Goal: Task Accomplishment & Management: Use online tool/utility

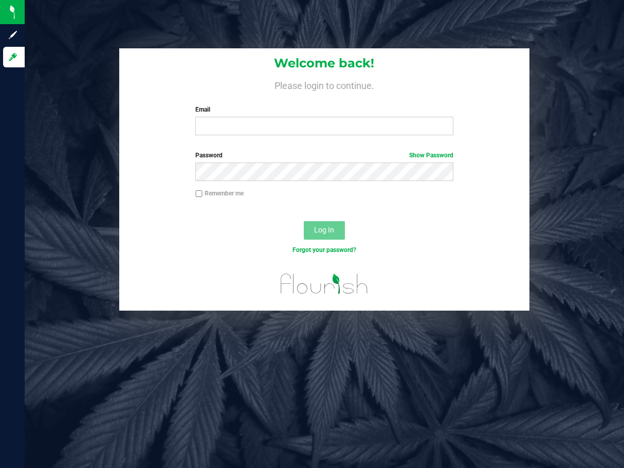
click at [585, 149] on div "Welcome back! Please login to continue. Email Required Please format your email…" at bounding box center [324, 179] width 615 height 263
click at [320, 126] on input "Email" at bounding box center [324, 126] width 258 height 19
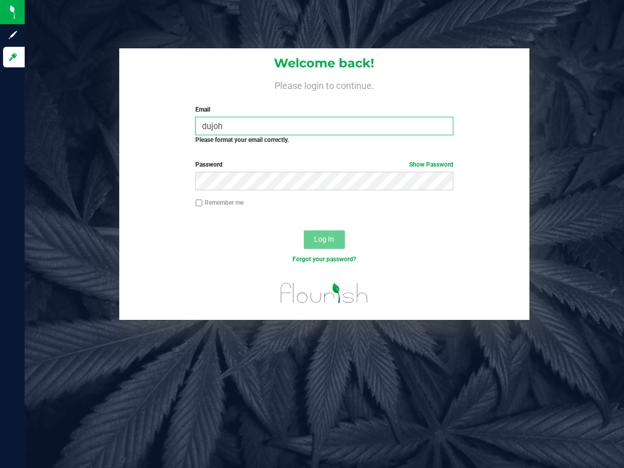
type input "dujohn"
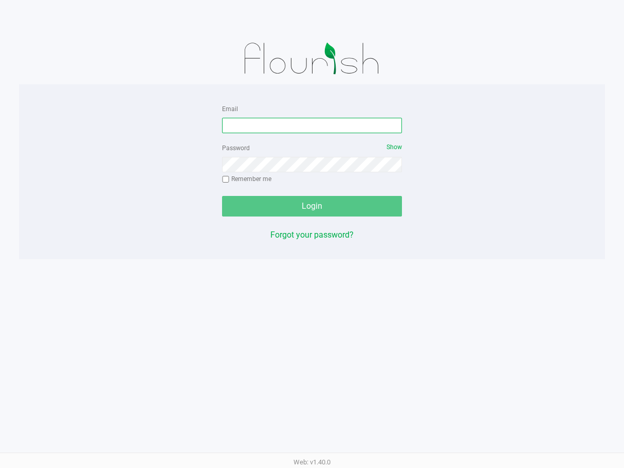
click at [238, 124] on input "Email" at bounding box center [312, 125] width 180 height 15
type input "[EMAIL_ADDRESS][DOMAIN_NAME]"
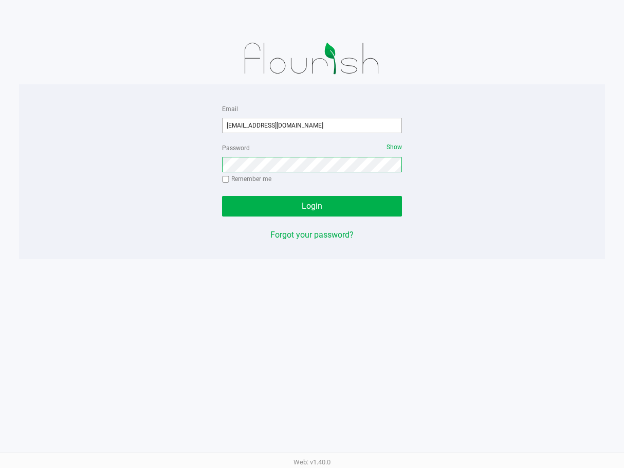
click at [222, 196] on button "Login" at bounding box center [312, 206] width 180 height 21
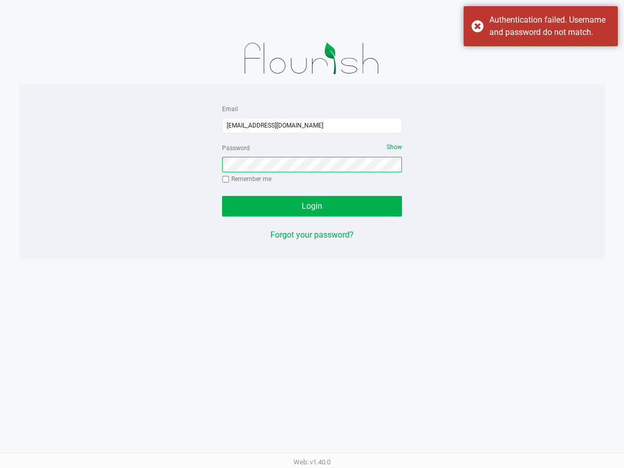
click at [222, 196] on button "Login" at bounding box center [312, 206] width 180 height 21
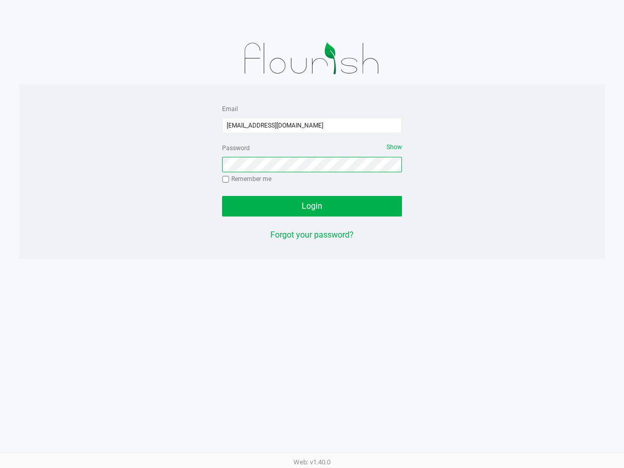
click at [222, 196] on button "Login" at bounding box center [312, 206] width 180 height 21
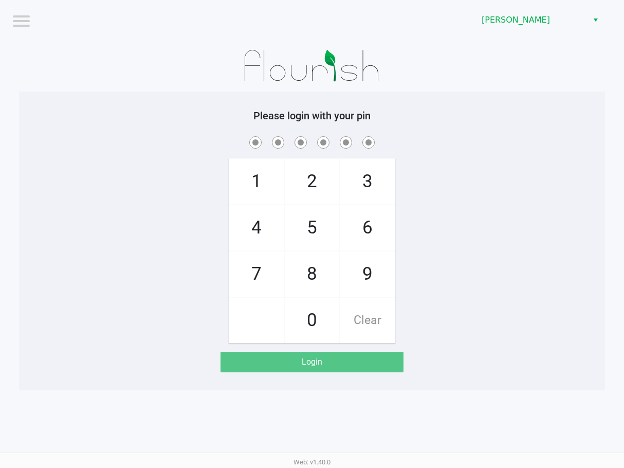
click at [442, 186] on div "1 4 7 2 5 8 0 3 6 9 Clear" at bounding box center [312, 238] width 586 height 209
checkbox input "true"
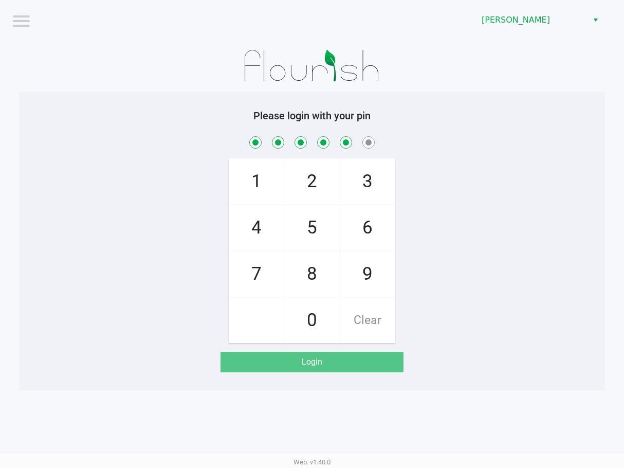
checkbox input "true"
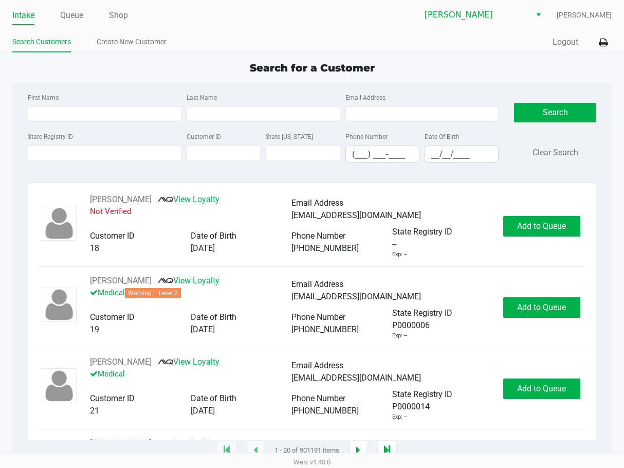
click at [88, 15] on ul "Intake Queue Shop" at bounding box center [162, 15] width 300 height 17
click at [80, 16] on link "Queue" at bounding box center [71, 15] width 23 height 14
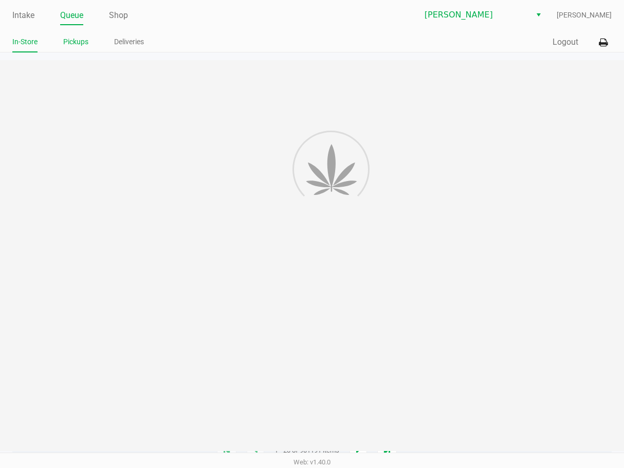
click at [82, 38] on link "Pickups" at bounding box center [75, 41] width 25 height 13
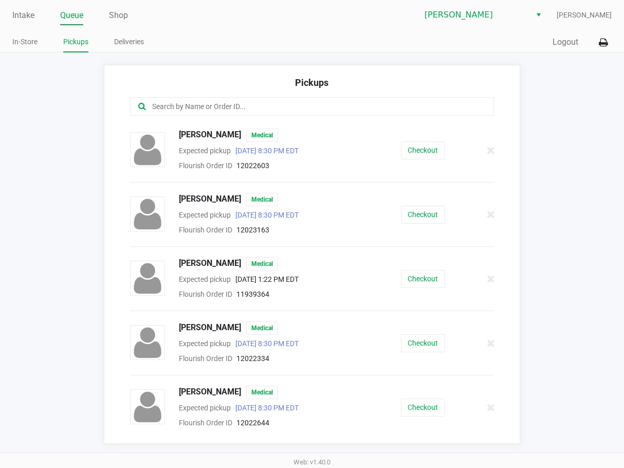
drag, startPoint x: 240, startPoint y: 105, endPoint x: 249, endPoint y: 110, distance: 10.4
click at [240, 105] on input "text" at bounding box center [307, 107] width 313 height 12
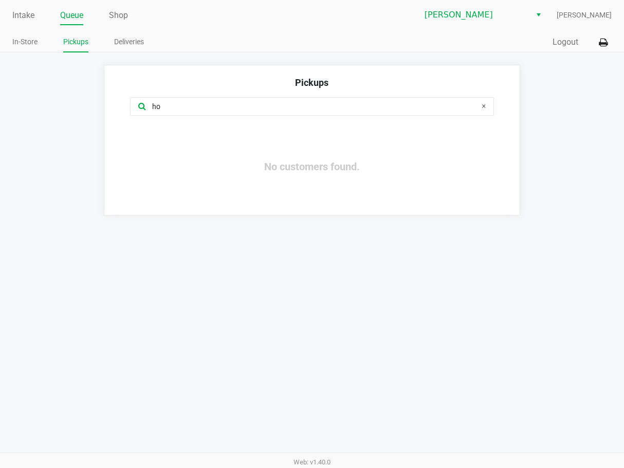
type input "h"
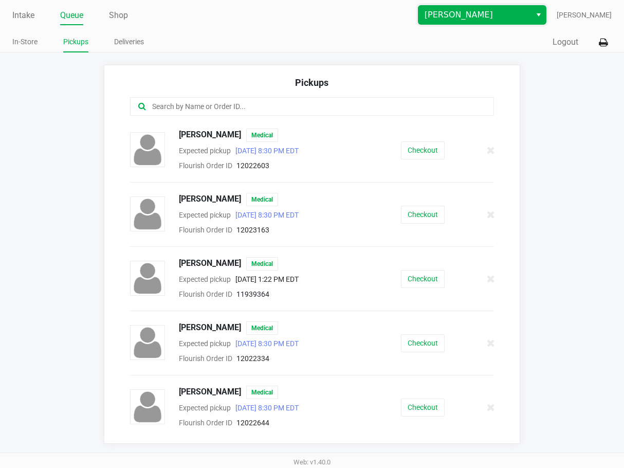
click at [473, 10] on span "Brandon WC" at bounding box center [475, 15] width 100 height 12
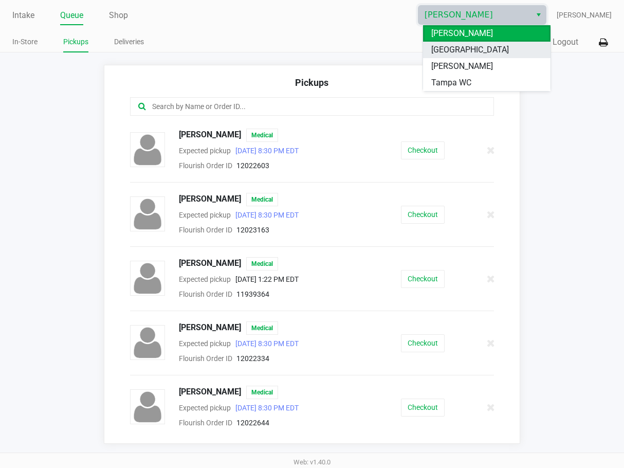
click at [468, 46] on span "Lakeland WC" at bounding box center [471, 50] width 78 height 12
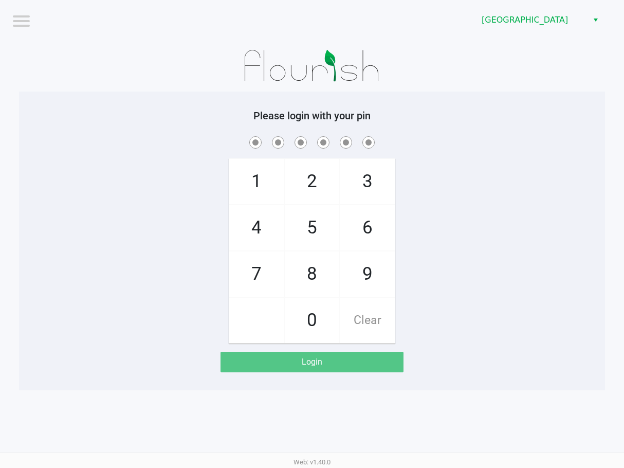
click at [447, 121] on h5 "Please login with your pin" at bounding box center [312, 116] width 571 height 12
checkbox input "true"
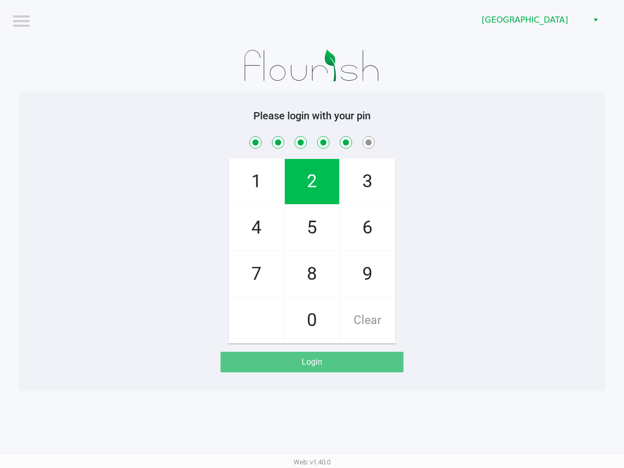
checkbox input "true"
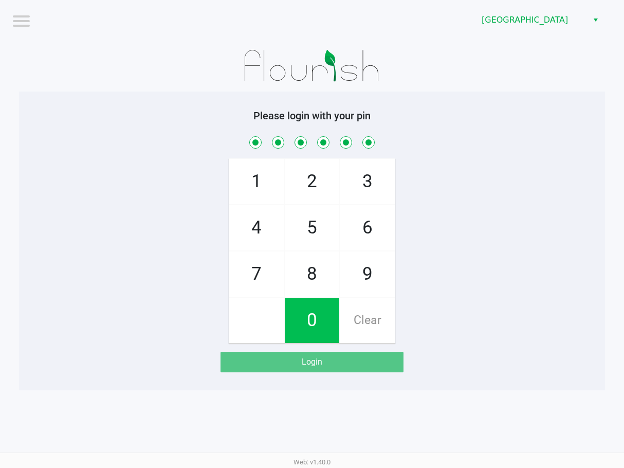
checkbox input "true"
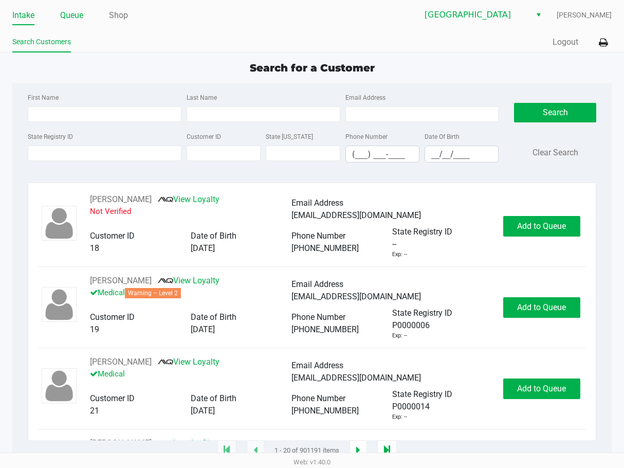
click at [65, 14] on link "Queue" at bounding box center [71, 15] width 23 height 14
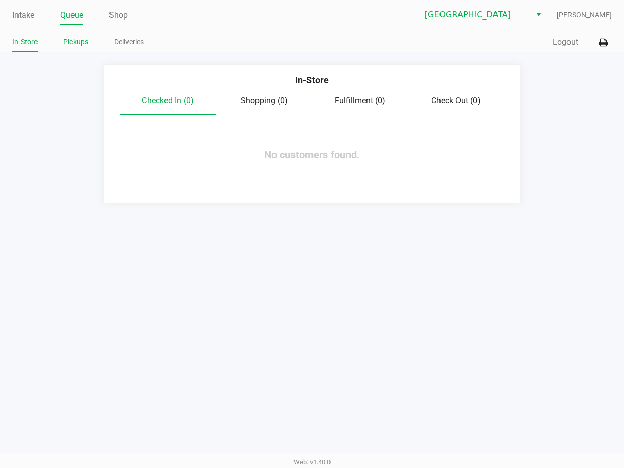
click at [80, 43] on link "Pickups" at bounding box center [75, 41] width 25 height 13
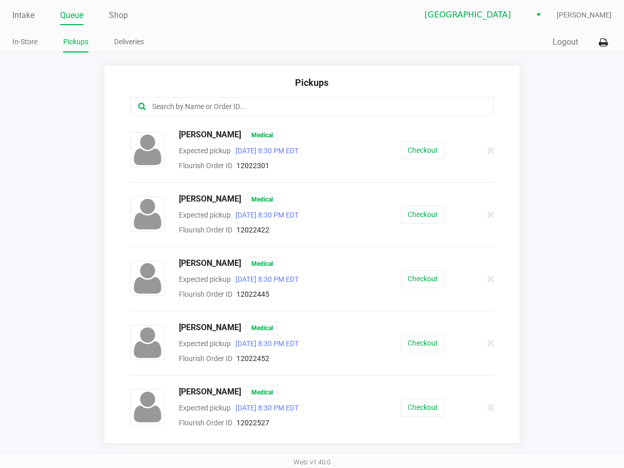
drag, startPoint x: 268, startPoint y: 108, endPoint x: 309, endPoint y: 112, distance: 40.3
click at [287, 110] on input "text" at bounding box center [307, 107] width 313 height 12
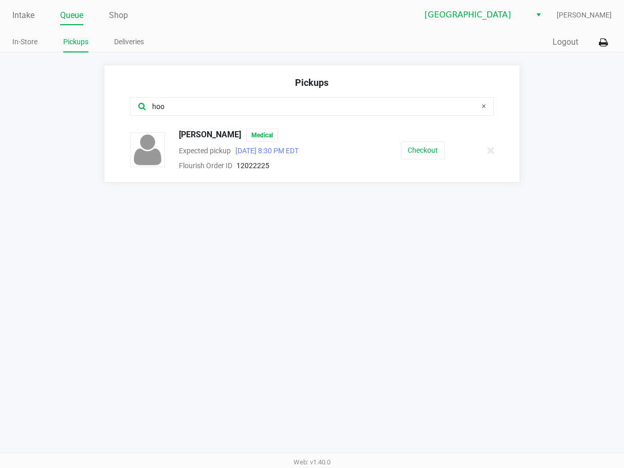
type input "hoo"
drag, startPoint x: 247, startPoint y: 134, endPoint x: 179, endPoint y: 136, distance: 67.9
click at [179, 136] on div "ORVILLE HOOVER Medical" at bounding box center [273, 135] width 204 height 13
copy span "ORVILLE HOOVER"
click at [27, 19] on link "Intake" at bounding box center [23, 15] width 22 height 14
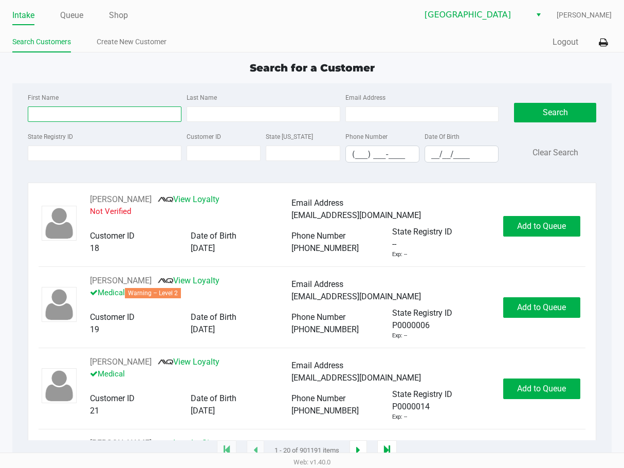
click at [99, 119] on input "First Name" at bounding box center [105, 113] width 154 height 15
type input "kieth"
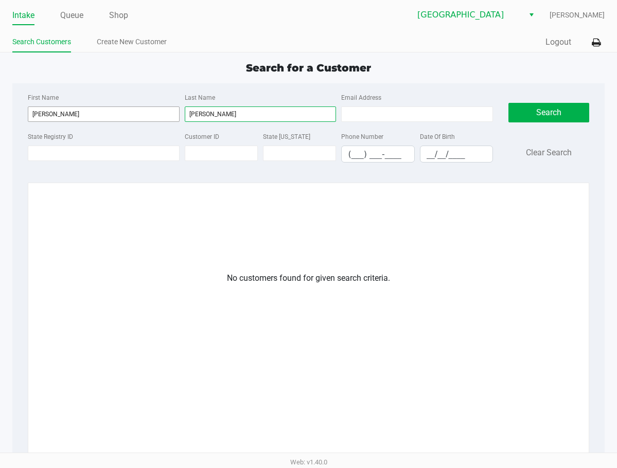
drag, startPoint x: 224, startPoint y: 114, endPoint x: 171, endPoint y: 116, distance: 53.5
click at [171, 116] on div "First Name kieth Last Name barber Email Address" at bounding box center [260, 110] width 470 height 39
type input "barber"
drag, startPoint x: 79, startPoint y: 106, endPoint x: -8, endPoint y: 109, distance: 86.4
click at [0, 109] on html "Intake Queue Shop Lakeland WC Dustin Johnson Search Customers Create New Custom…" at bounding box center [308, 234] width 617 height 468
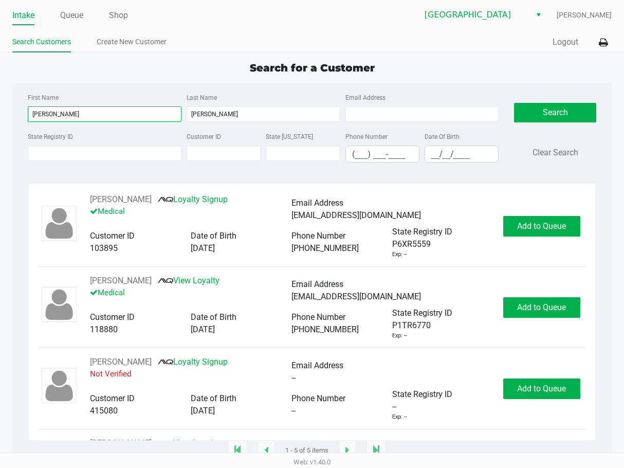
type input "keith"
click at [442, 149] on input "__/__/____" at bounding box center [461, 154] width 73 height 16
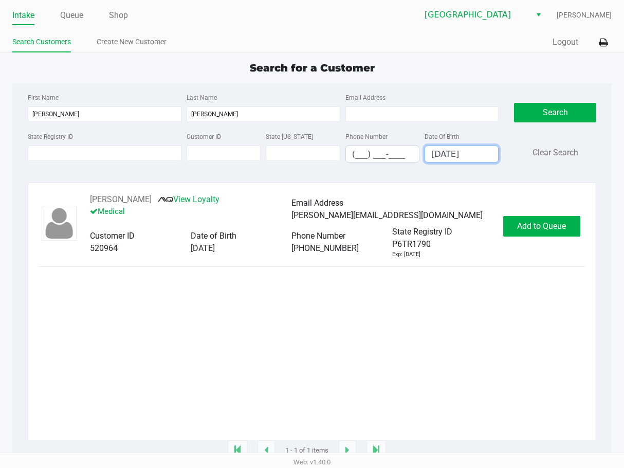
type input "06/27/1959"
drag, startPoint x: 148, startPoint y: 200, endPoint x: 86, endPoint y: 202, distance: 62.3
click at [86, 202] on div "KEITH BARBER View Loyalty Medical Email Address keith.barber33803@outlook.com C…" at bounding box center [291, 225] width 423 height 65
copy div "KEITH BARBER"
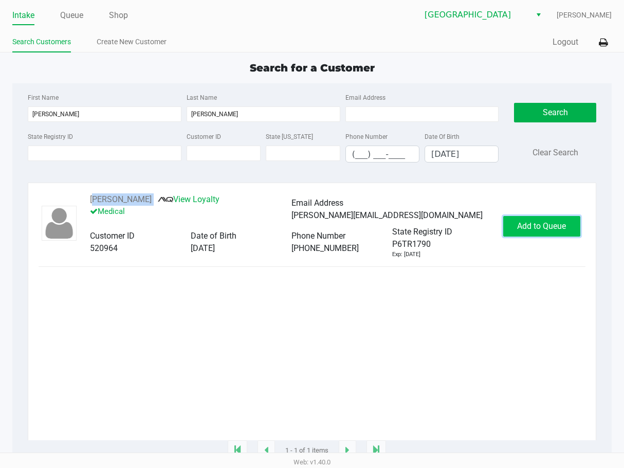
click at [541, 223] on span "Add to Queue" at bounding box center [541, 226] width 49 height 10
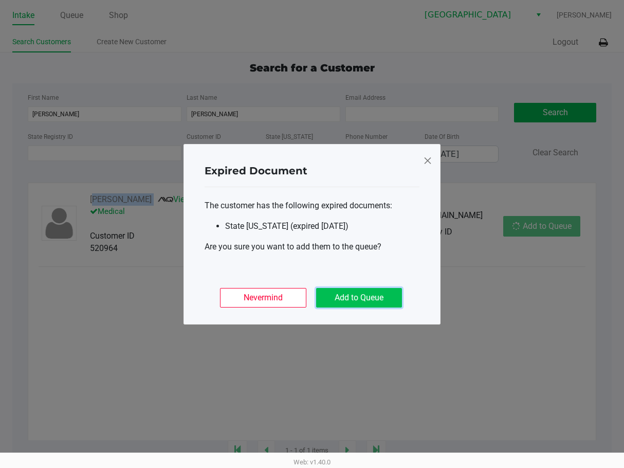
click at [382, 294] on button "Add to Queue" at bounding box center [359, 298] width 86 height 20
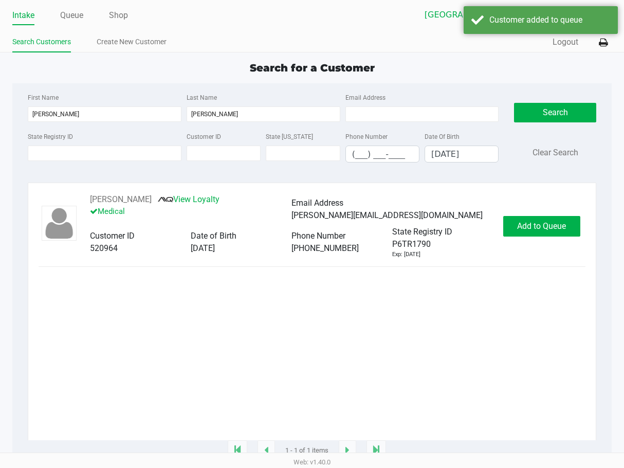
click at [558, 228] on ngb-modal-window "Expired Document The customer has the following expired documents: State ID (ex…" at bounding box center [312, 234] width 624 height 468
click at [540, 220] on button "In Queue" at bounding box center [545, 226] width 72 height 21
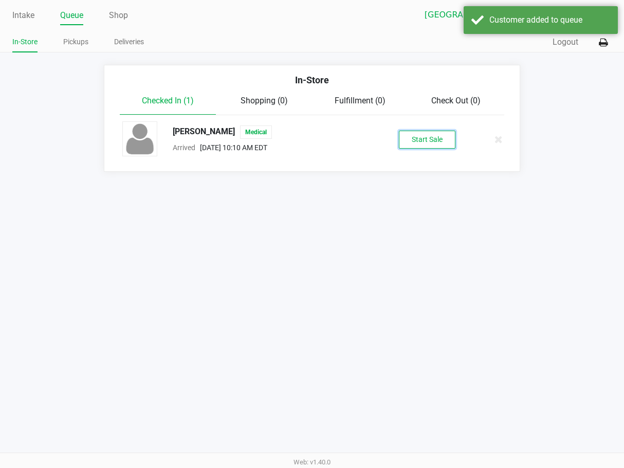
click at [444, 137] on button "Start Sale" at bounding box center [427, 140] width 57 height 18
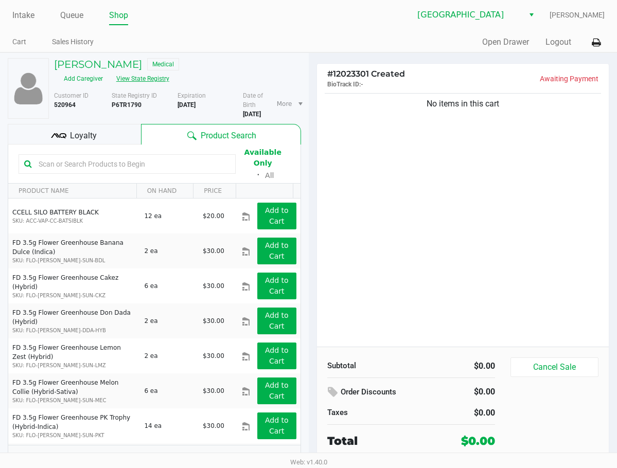
click at [156, 75] on button "View State Registry" at bounding box center [140, 78] width 60 height 16
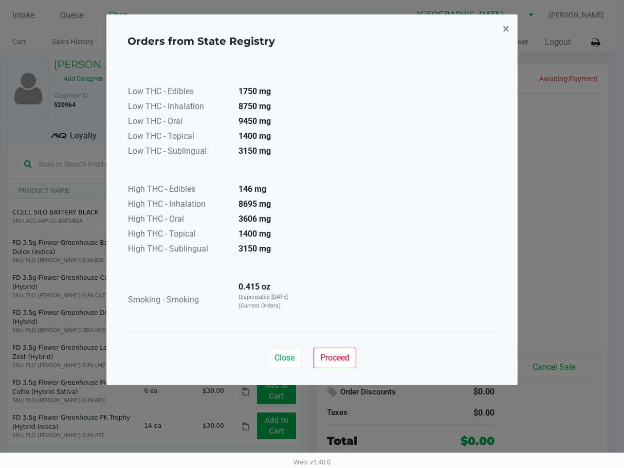
click at [508, 33] on span "×" at bounding box center [506, 29] width 7 height 14
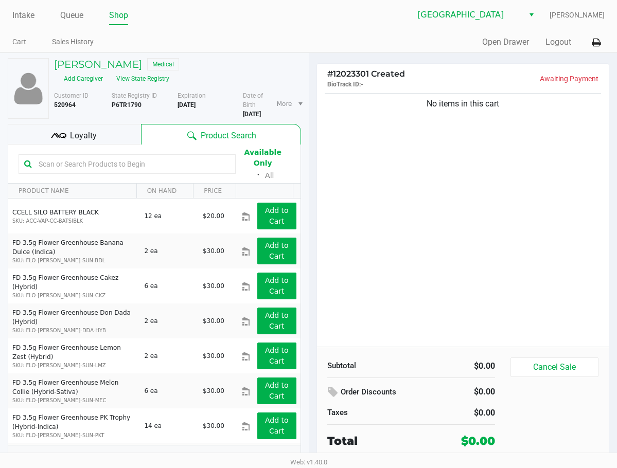
drag, startPoint x: 401, startPoint y: 34, endPoint x: 393, endPoint y: 35, distance: 7.8
click at [399, 34] on div "Quick Sale Open Drawer Logout" at bounding box center [457, 42] width 296 height 19
click at [35, 14] on ul "Intake Queue Shop" at bounding box center [160, 15] width 296 height 17
click at [21, 19] on link "Intake" at bounding box center [23, 15] width 22 height 14
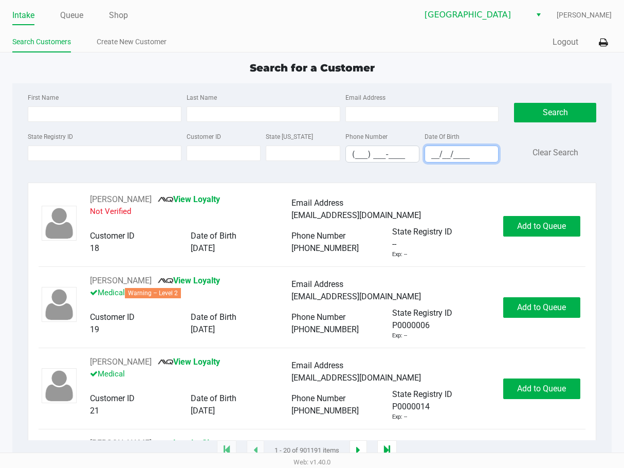
click at [435, 152] on input "__/__/____" at bounding box center [461, 154] width 73 height 16
type input "05/12/1998"
click at [226, 112] on input "Last Name" at bounding box center [264, 113] width 154 height 15
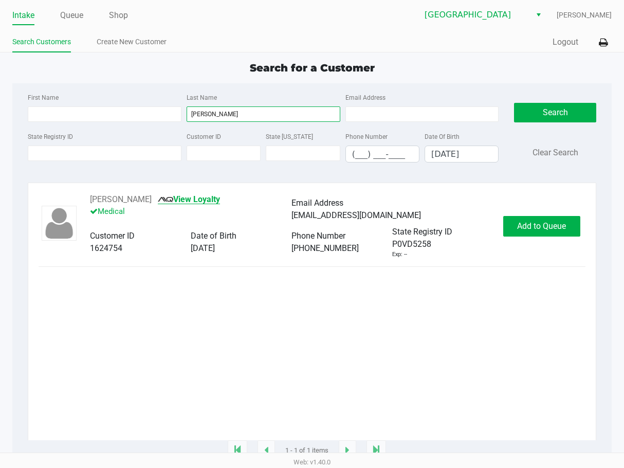
type input "hocker"
drag, startPoint x: 143, startPoint y: 200, endPoint x: 91, endPoint y: 198, distance: 53.0
click at [91, 198] on div "TORI HOCKER View Loyalty Medical" at bounding box center [191, 209] width 202 height 32
copy div "TORI HOCKER"
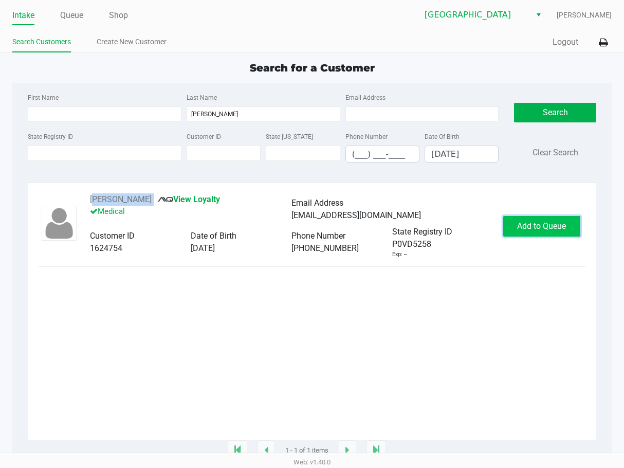
click at [552, 235] on button "Add to Queue" at bounding box center [542, 226] width 77 height 21
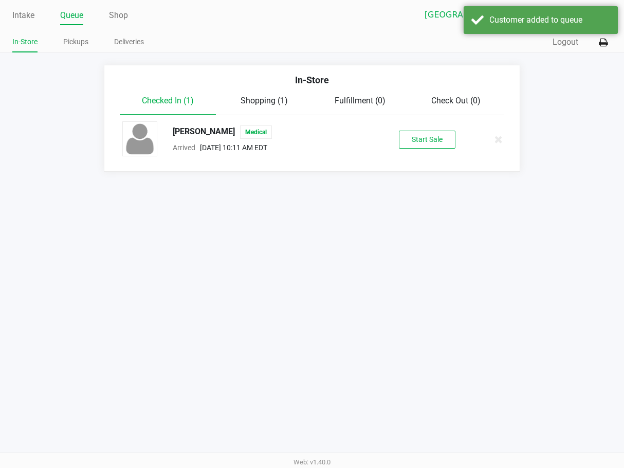
click at [439, 128] on div "TORI HOCKER Medical Arrived Sep 29, 2025 10:11 AM EDT Start Sale" at bounding box center [312, 139] width 394 height 36
click at [408, 132] on button "Start Sale" at bounding box center [427, 140] width 57 height 18
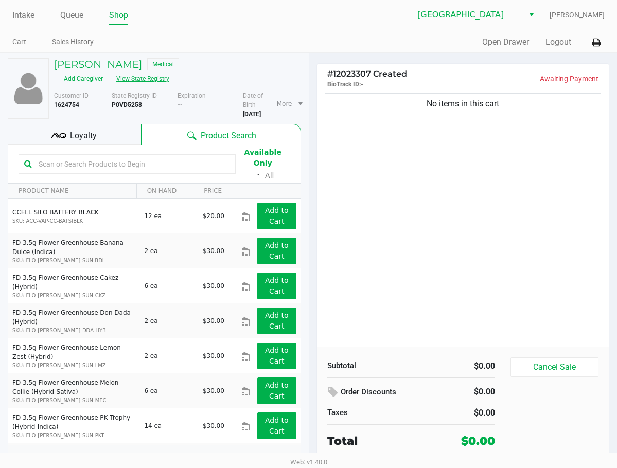
click at [170, 70] on button "View State Registry" at bounding box center [140, 78] width 60 height 16
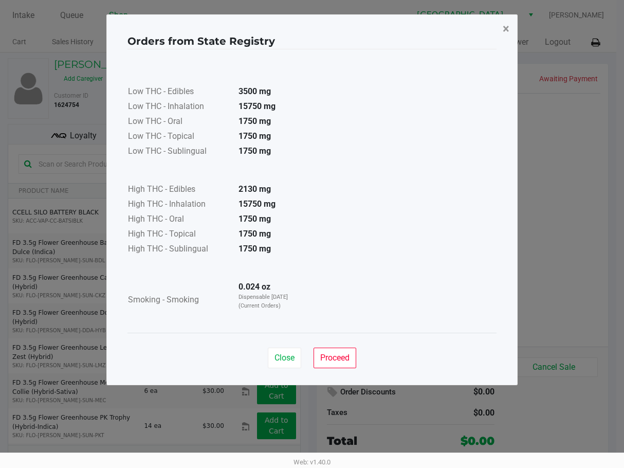
click at [508, 26] on span "×" at bounding box center [506, 29] width 7 height 14
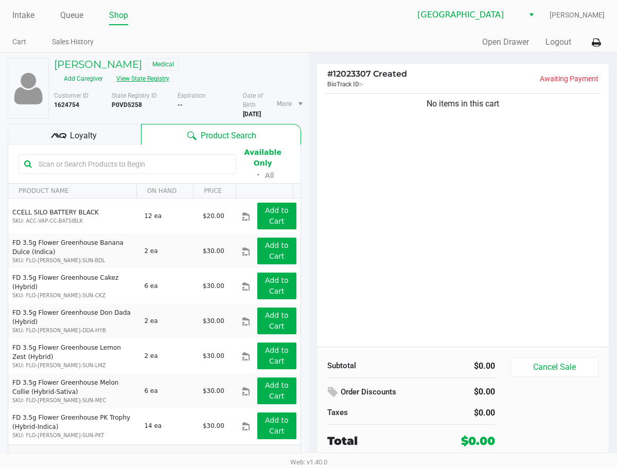
click at [170, 73] on button "View State Registry" at bounding box center [140, 78] width 60 height 16
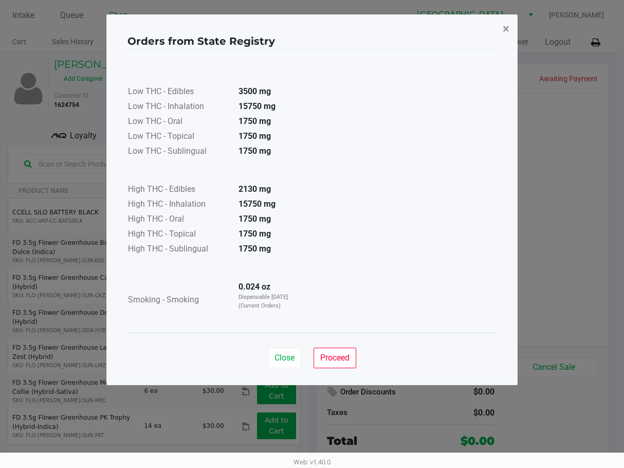
click at [510, 30] on button "×" at bounding box center [506, 28] width 23 height 29
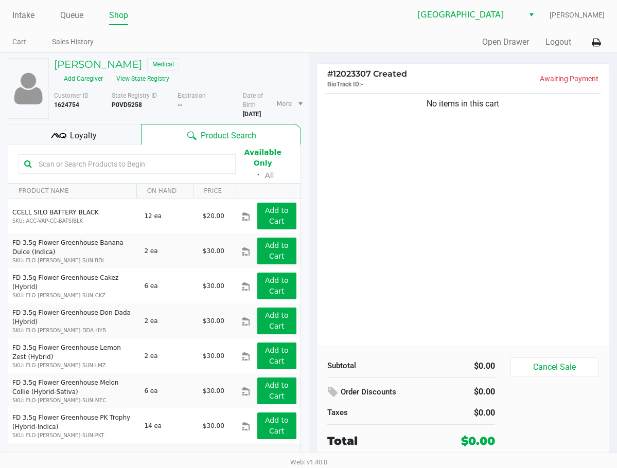
click at [91, 130] on span "Loyalty" at bounding box center [83, 136] width 27 height 12
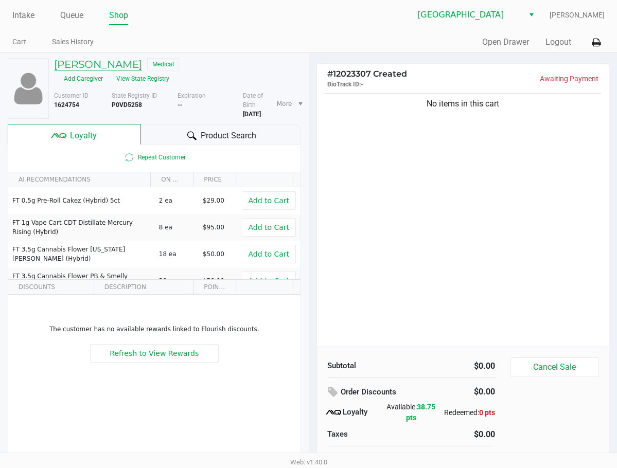
click at [119, 63] on h5 "TORI HOCKER" at bounding box center [98, 64] width 88 height 12
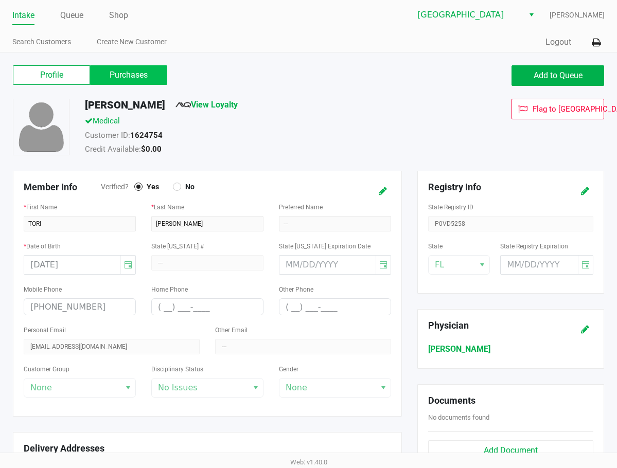
click at [135, 75] on label "Purchases" at bounding box center [128, 75] width 77 height 20
click at [0, 0] on 1 "Purchases" at bounding box center [0, 0] width 0 height 0
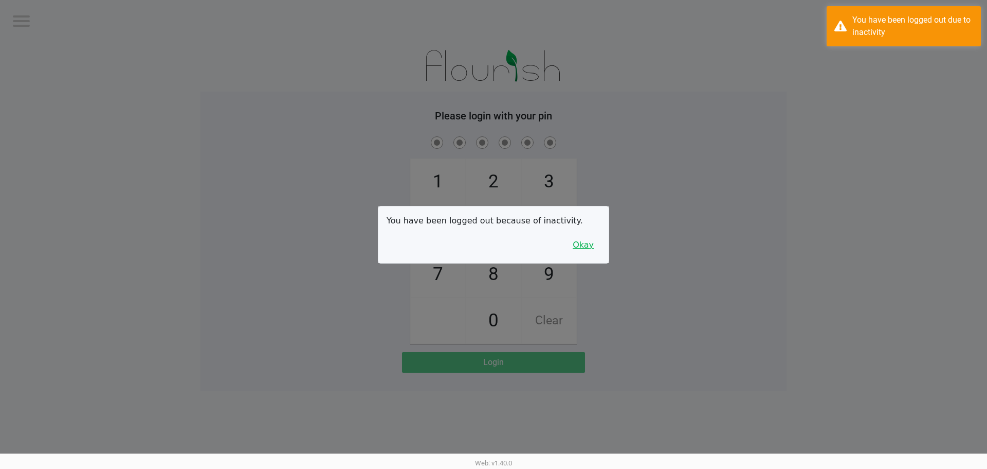
click at [594, 244] on button "Okay" at bounding box center [583, 245] width 34 height 20
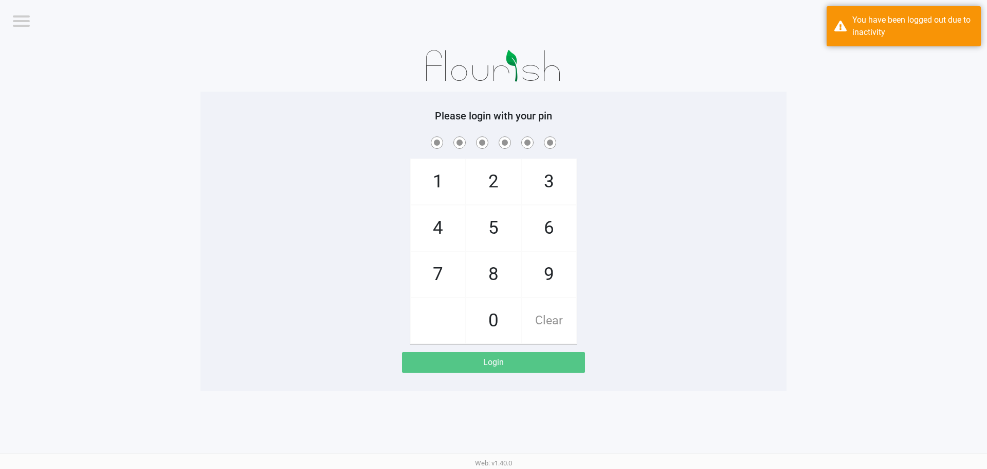
click at [624, 228] on div "1 4 7 2 5 8 0 3 6 9 Clear" at bounding box center [494, 238] width 586 height 209
checkbox input "true"
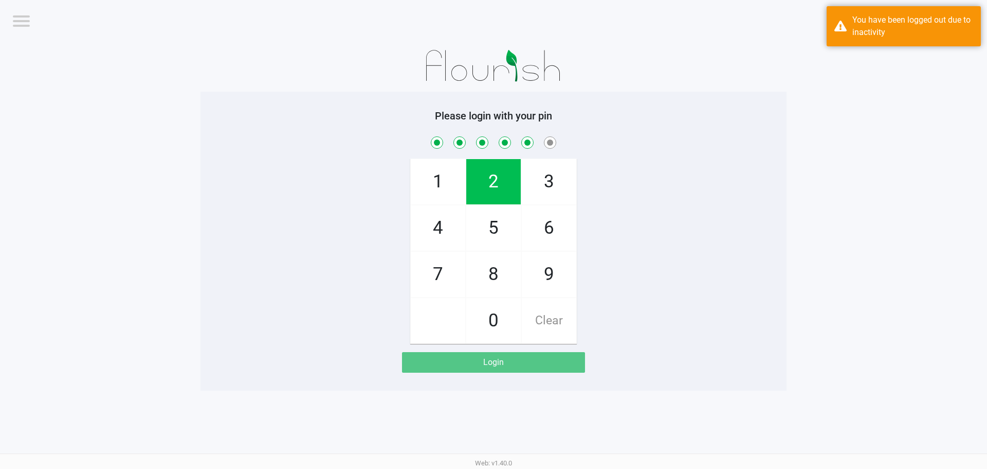
checkbox input "true"
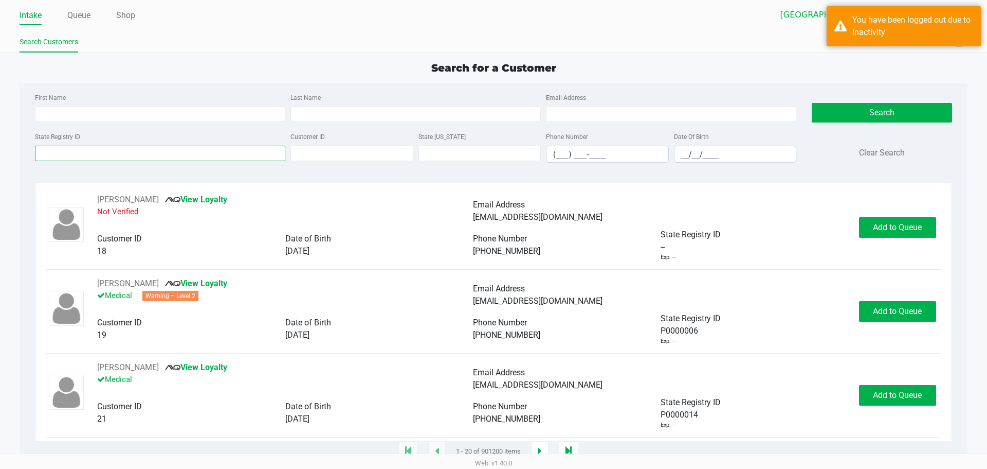
click at [192, 152] on input "State Registry ID" at bounding box center [160, 153] width 250 height 15
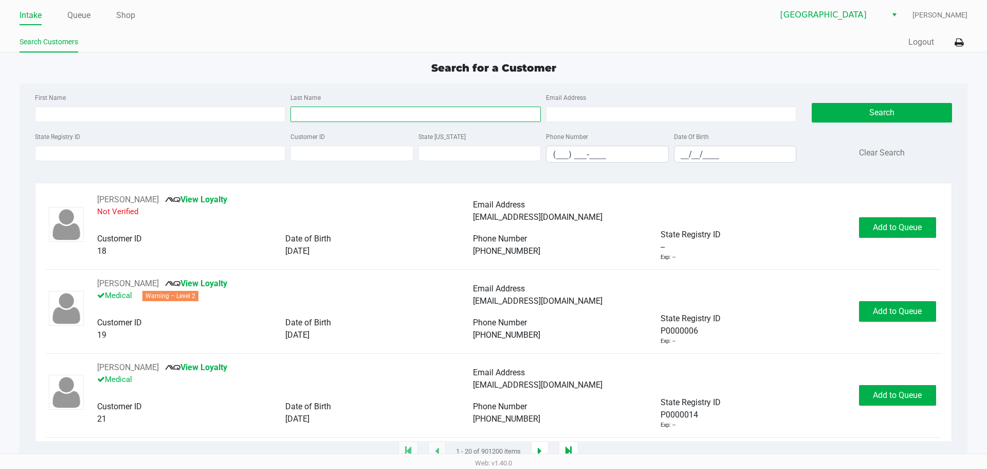
click at [365, 113] on input "Last Name" at bounding box center [416, 113] width 250 height 15
click at [301, 114] on input "aslvarez" at bounding box center [416, 113] width 250 height 15
type input "alvarez"
click at [624, 153] on input "__/__/____" at bounding box center [736, 154] width 122 height 16
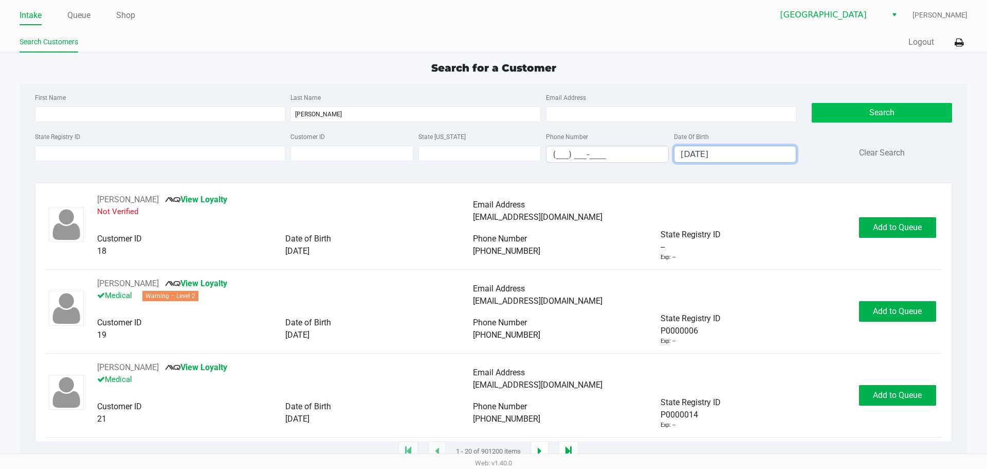
type input "06/27/1969"
click at [624, 105] on button "Search" at bounding box center [882, 113] width 140 height 20
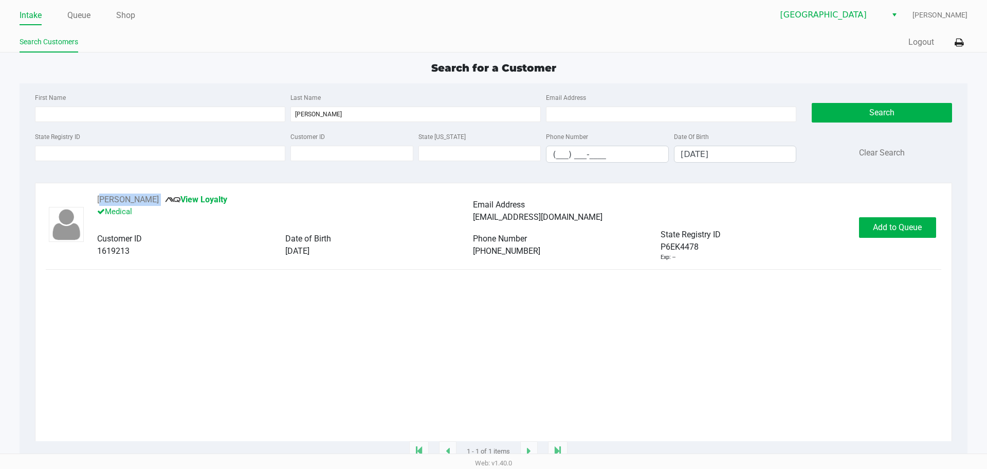
drag, startPoint x: 172, startPoint y: 197, endPoint x: 89, endPoint y: 203, distance: 83.5
click at [89, 203] on div "ROSALBA ALVAREZ View Loyalty Medical Email Address rosalba415@gmail.com Custome…" at bounding box center [473, 227] width 772 height 68
copy div "ROSALBA ALVAREZ"
click at [624, 228] on span "Add to Queue" at bounding box center [897, 227] width 49 height 10
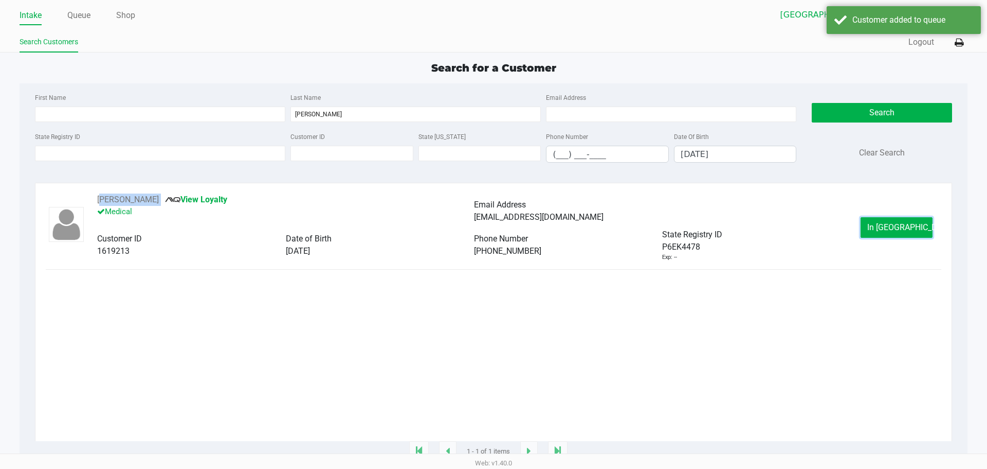
click at [624, 228] on span "In Queue" at bounding box center [911, 227] width 86 height 10
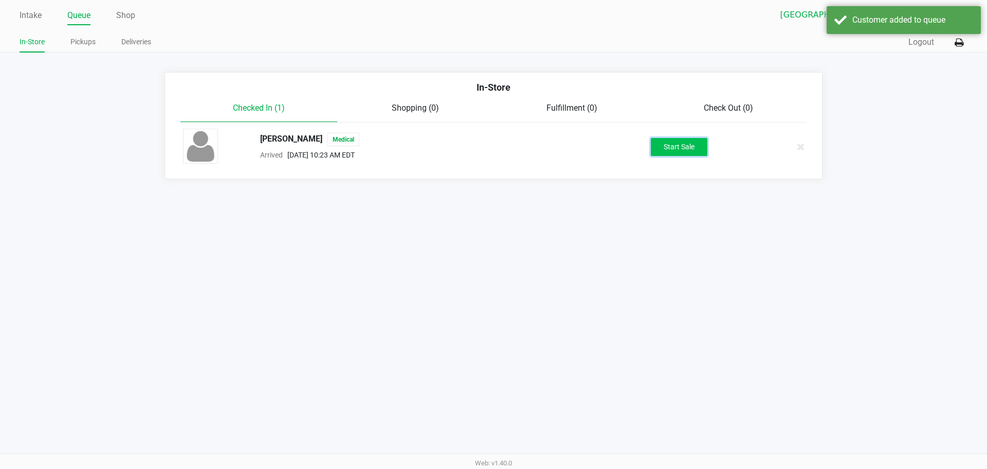
click at [624, 155] on button "Start Sale" at bounding box center [679, 147] width 57 height 18
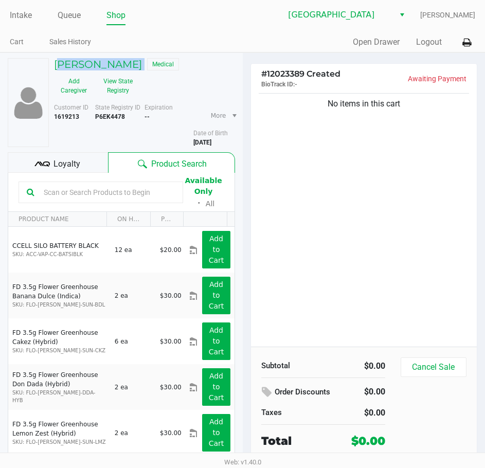
drag, startPoint x: 161, startPoint y: 66, endPoint x: 51, endPoint y: 73, distance: 110.3
click at [51, 73] on div "ROSALBA ALVAREZ Medical" at bounding box center [144, 65] width 196 height 15
copy h5 "ROSALBA ALVAREZ"
click at [118, 88] on button "View State Registry" at bounding box center [115, 86] width 43 height 26
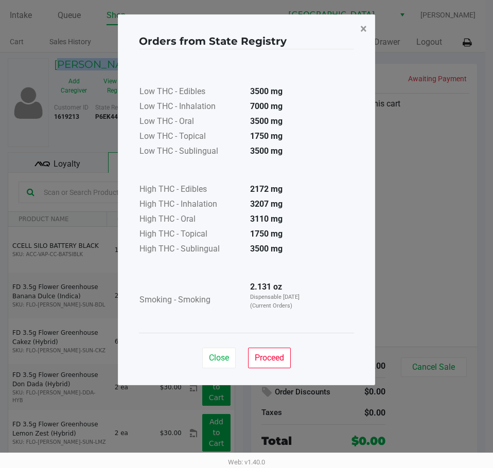
click at [362, 23] on span "×" at bounding box center [363, 29] width 7 height 14
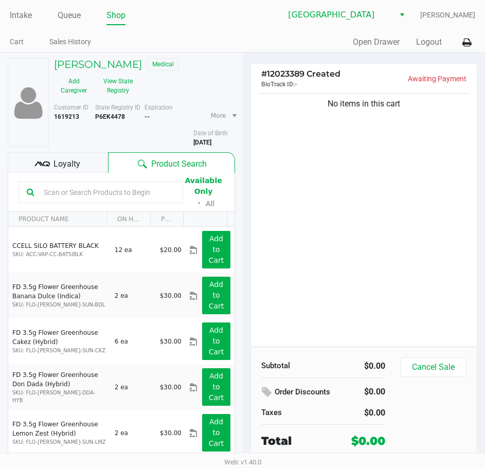
click at [279, 45] on div "Quick Sale Open Drawer Logout" at bounding box center [359, 42] width 233 height 19
click at [136, 80] on button "View State Registry" at bounding box center [115, 86] width 43 height 26
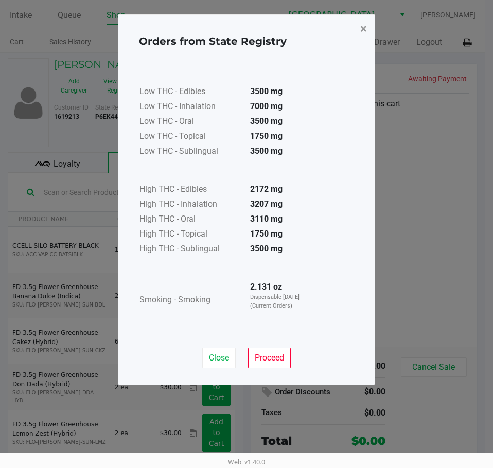
click at [367, 29] on button "×" at bounding box center [363, 28] width 23 height 29
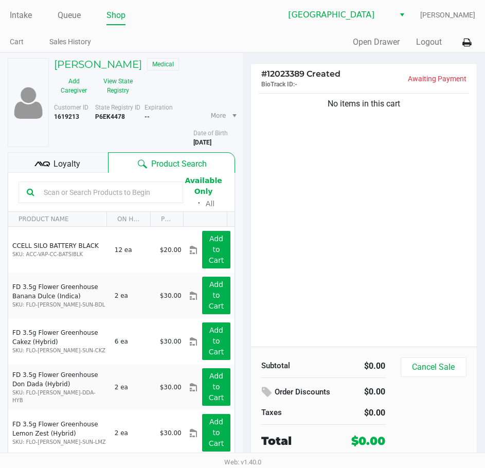
click at [200, 35] on ul "Cart Sales History" at bounding box center [126, 42] width 233 height 17
click at [17, 12] on link "Intake" at bounding box center [21, 15] width 22 height 14
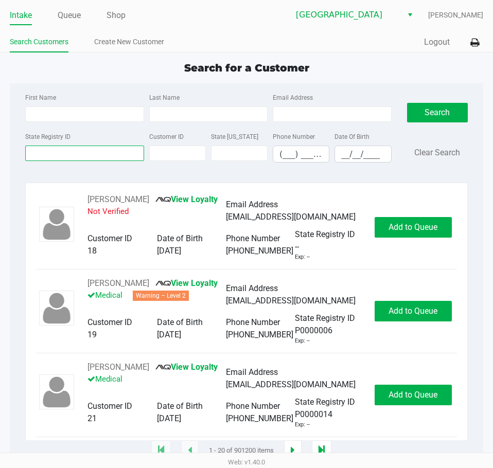
click at [74, 148] on input "State Registry ID" at bounding box center [84, 153] width 118 height 15
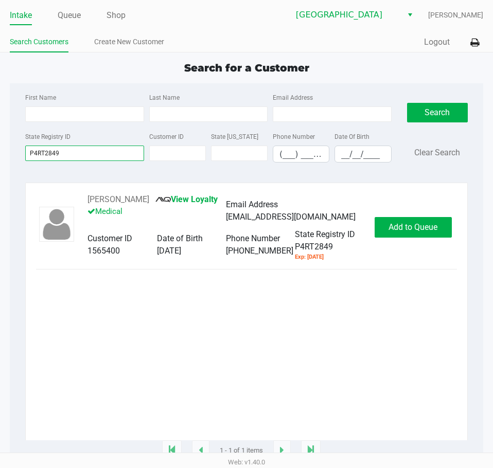
type input "P4RT2849"
drag, startPoint x: 146, startPoint y: 200, endPoint x: 82, endPoint y: 196, distance: 64.4
click at [82, 196] on div "KESHAWN HILL View Loyalty Medical Email Address hillk6685@gmail.com Customer ID…" at bounding box center [225, 227] width 297 height 68
copy button "KESHAWN HILL"
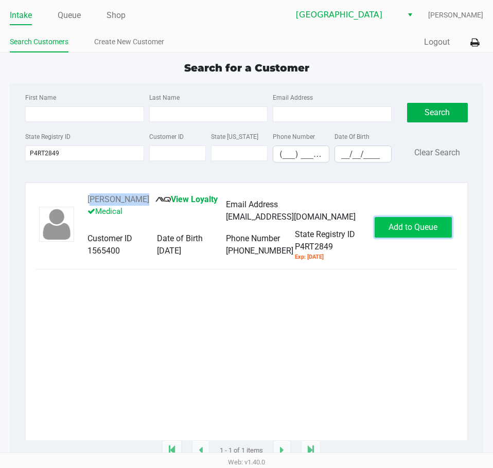
click at [417, 233] on button "Add to Queue" at bounding box center [412, 227] width 77 height 21
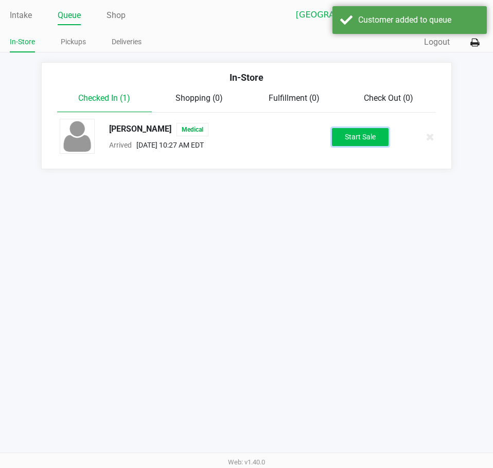
click at [343, 137] on button "Start Sale" at bounding box center [360, 137] width 57 height 18
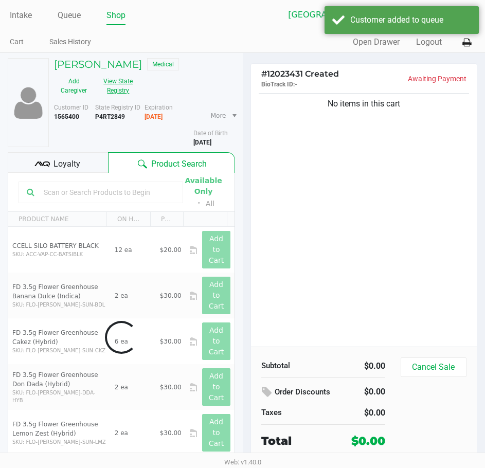
click at [123, 84] on button "View State Registry" at bounding box center [115, 86] width 43 height 26
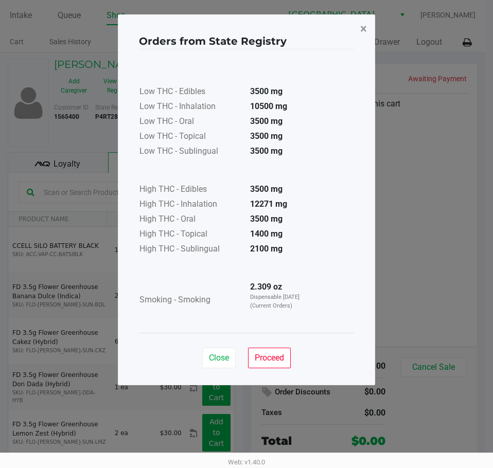
click at [364, 27] on span "×" at bounding box center [363, 29] width 7 height 14
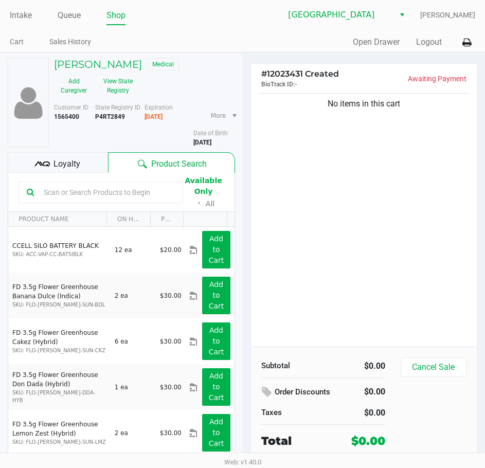
click at [233, 38] on ul "Cart Sales History" at bounding box center [126, 42] width 233 height 17
click at [175, 46] on ul "Cart Sales History" at bounding box center [126, 42] width 233 height 17
click at [244, 42] on div "Quick Sale Open Drawer Logout" at bounding box center [359, 42] width 233 height 19
click at [242, 29] on div "Intake Queue Shop Lakeland WC Dustin Johnson Cart Sales History Quick Sale Open…" at bounding box center [242, 26] width 485 height 52
click at [22, 16] on link "Intake" at bounding box center [21, 15] width 22 height 14
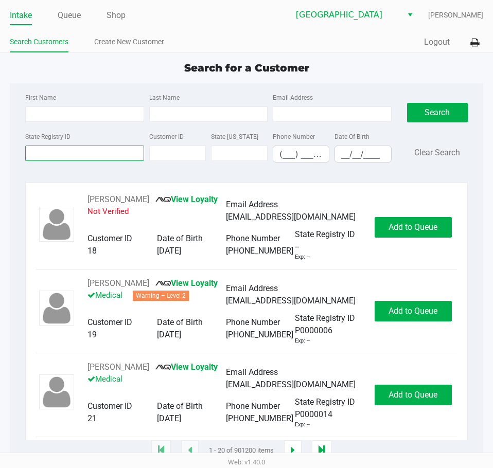
click at [49, 153] on input "State Registry ID" at bounding box center [84, 153] width 118 height 15
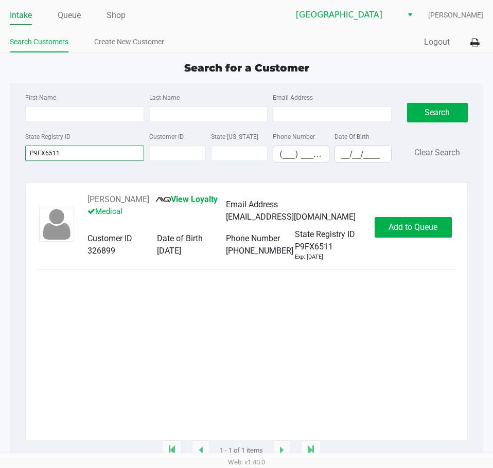
type input "P9FX6511"
drag, startPoint x: 165, startPoint y: 200, endPoint x: 81, endPoint y: 203, distance: 83.9
click at [81, 203] on div "KENNETH JOHNSON View Loyalty Medical Email Address dddk0301@gmail.com Customer …" at bounding box center [225, 227] width 297 height 68
copy button "KENNETH JOHNSON"
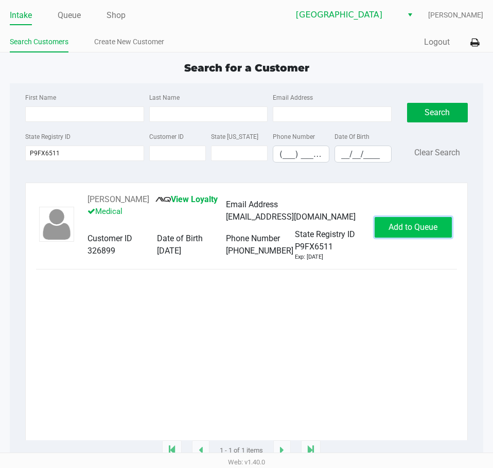
click at [425, 228] on button "Add to Queue" at bounding box center [412, 227] width 77 height 21
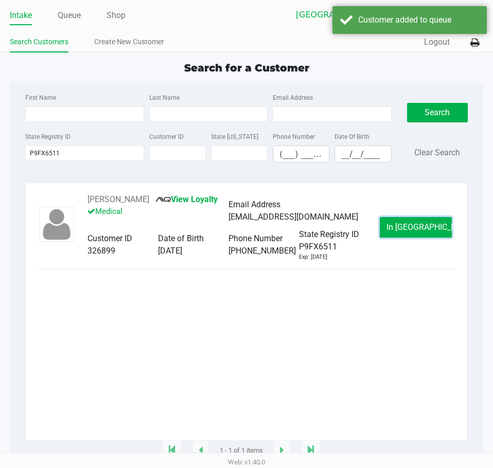
click at [427, 232] on span "In Queue" at bounding box center [429, 227] width 86 height 10
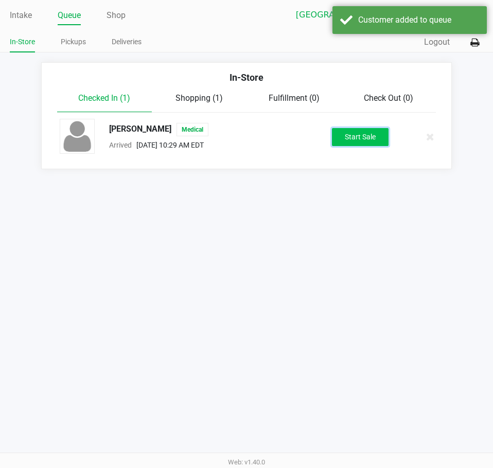
click at [359, 134] on button "Start Sale" at bounding box center [360, 137] width 57 height 18
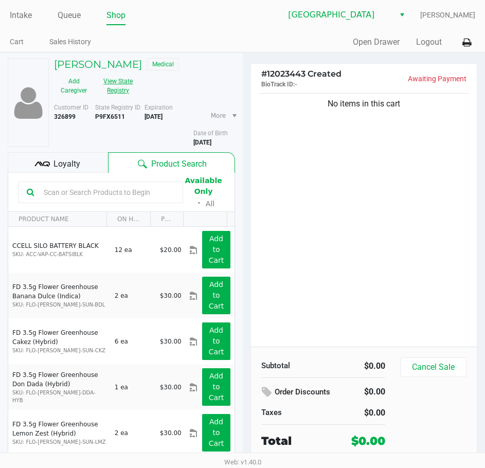
click at [125, 87] on button "View State Registry" at bounding box center [115, 86] width 43 height 26
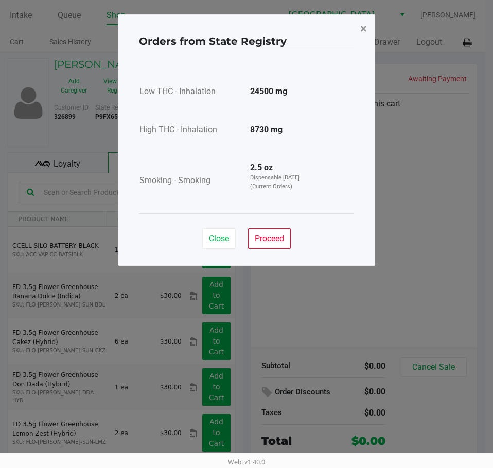
click at [370, 26] on button "×" at bounding box center [363, 28] width 23 height 29
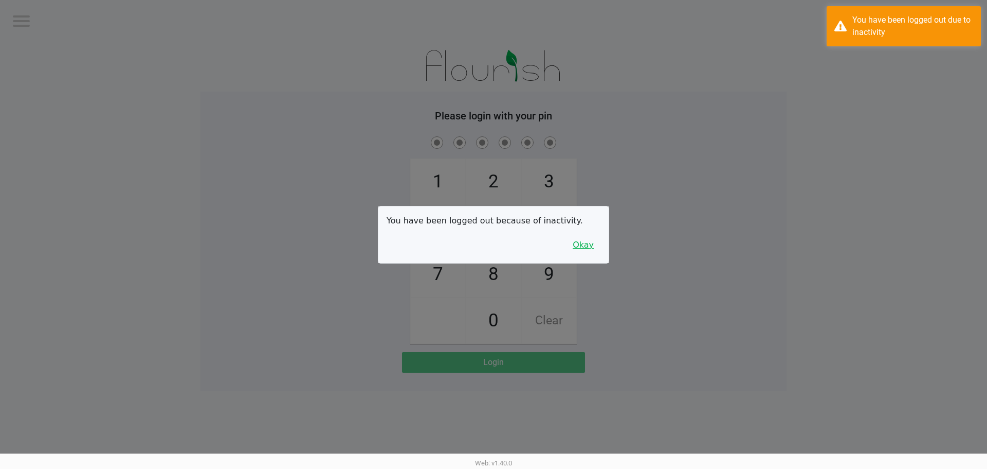
click at [590, 243] on button "Okay" at bounding box center [583, 245] width 34 height 20
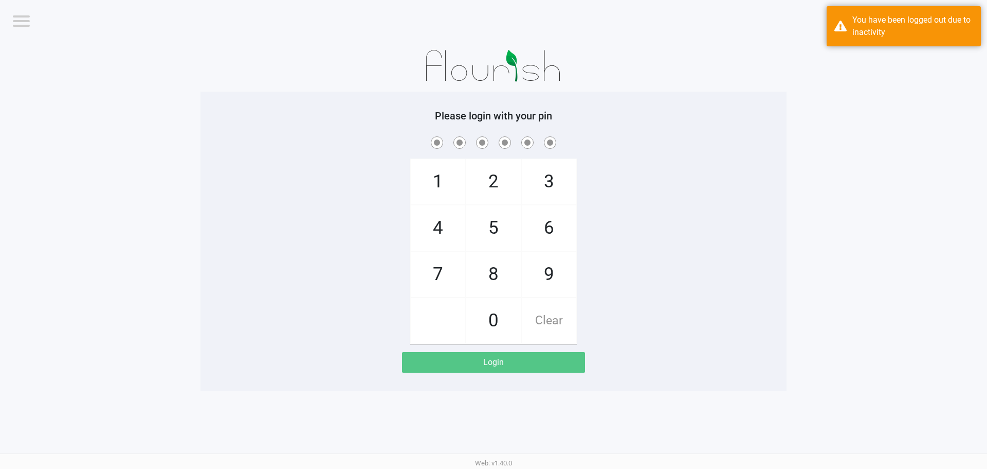
click at [623, 235] on div "1 4 7 2 5 8 0 3 6 9 Clear" at bounding box center [494, 238] width 586 height 209
checkbox input "true"
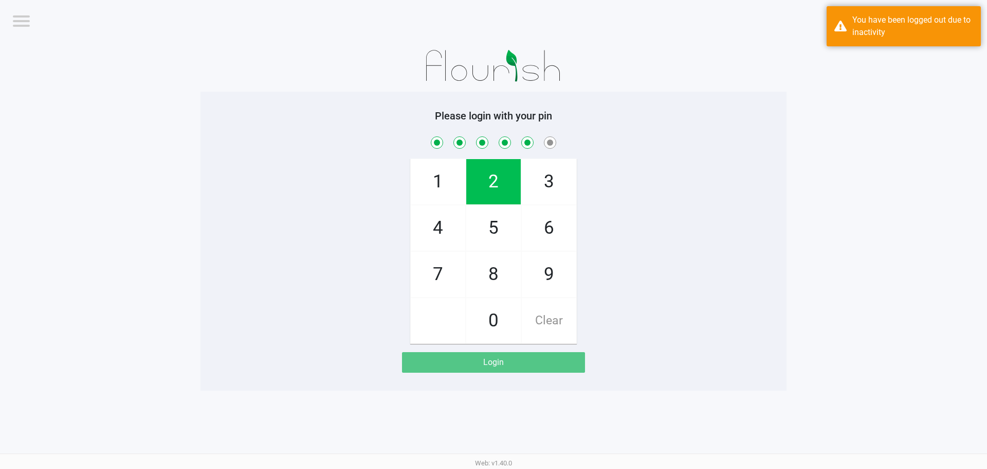
checkbox input "true"
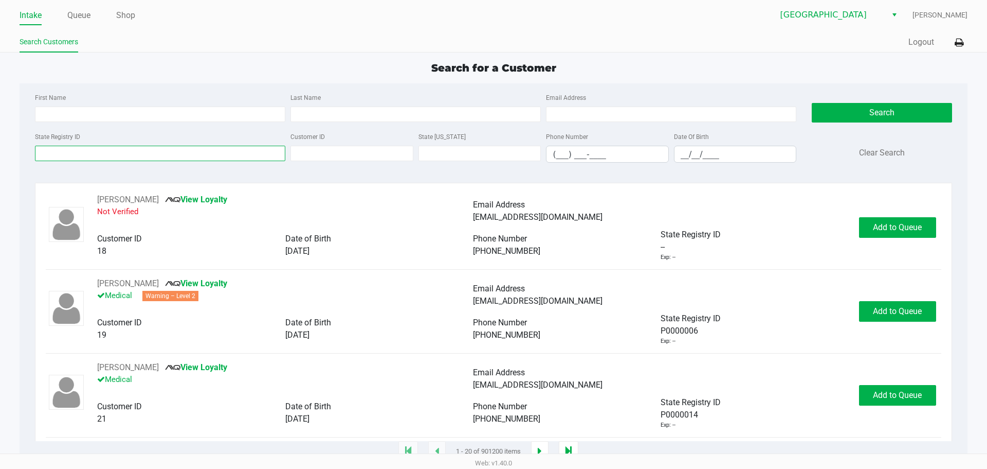
click at [177, 153] on input "State Registry ID" at bounding box center [160, 153] width 250 height 15
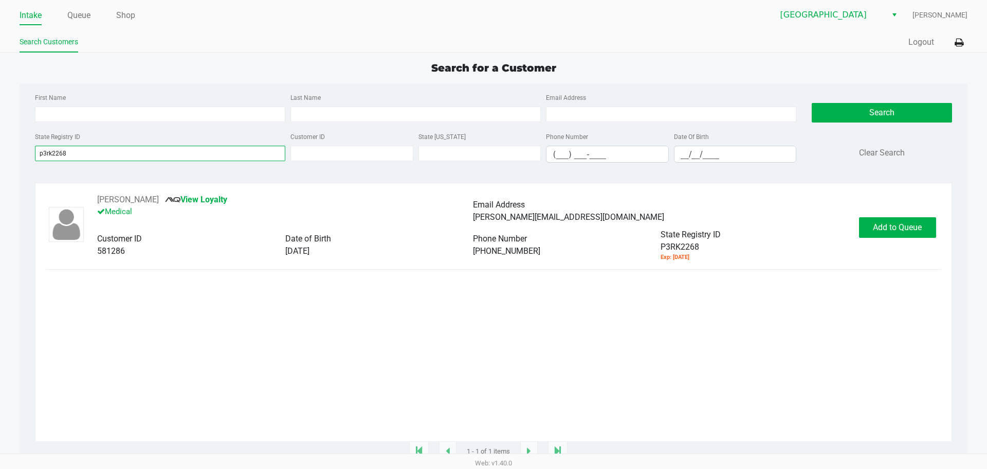
type input "p3rk2268"
drag, startPoint x: 174, startPoint y: 198, endPoint x: 88, endPoint y: 200, distance: 85.9
click at [88, 200] on div "THOMAS HAWKINS View Loyalty Medical Email Address thomas.hawkins3494@gmail.com …" at bounding box center [473, 227] width 772 height 68
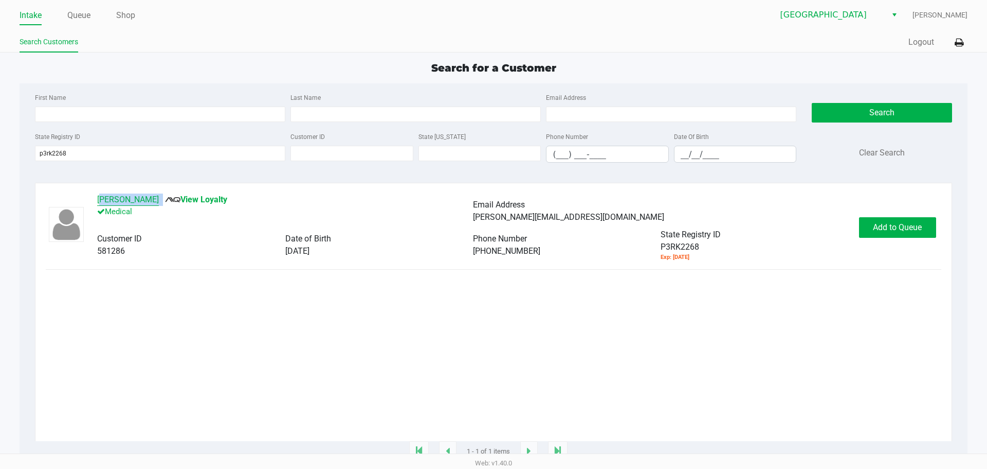
copy div "THOMAS HAWKINS"
click at [624, 226] on button "Add to Queue" at bounding box center [897, 227] width 77 height 21
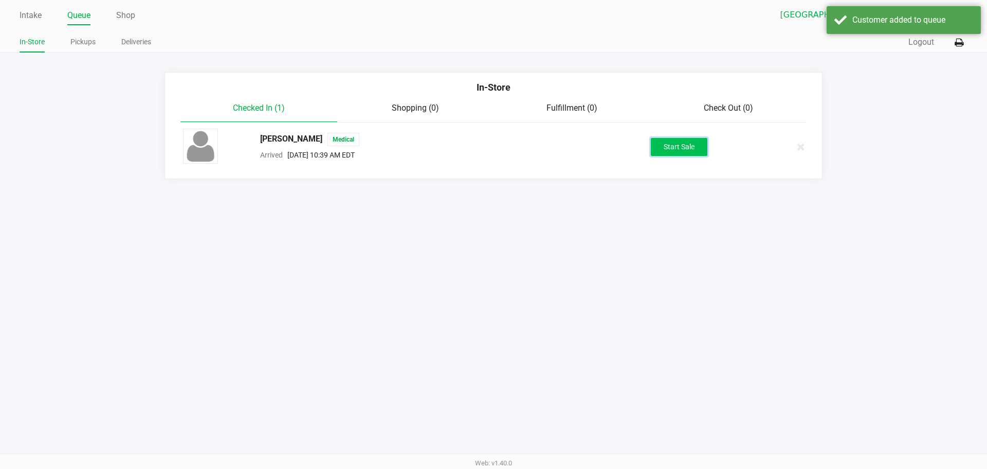
click at [624, 148] on button "Start Sale" at bounding box center [679, 147] width 57 height 18
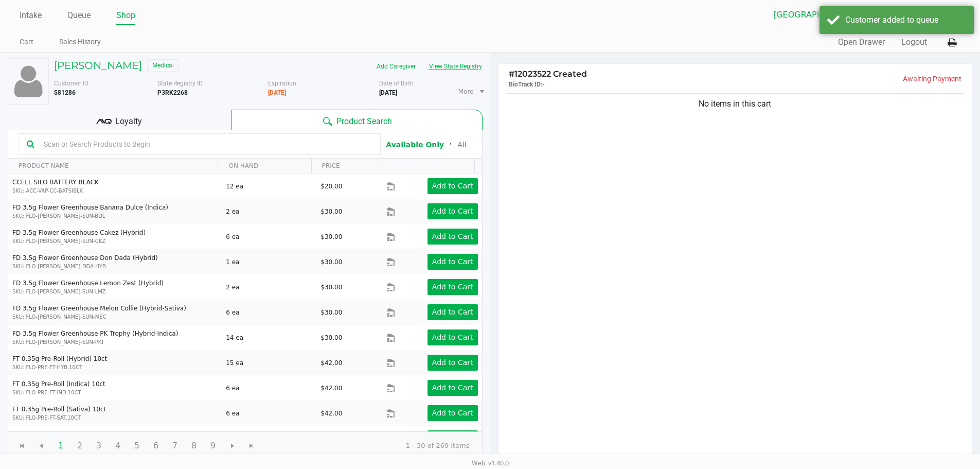
click at [444, 66] on button "View State Registry" at bounding box center [452, 66] width 60 height 16
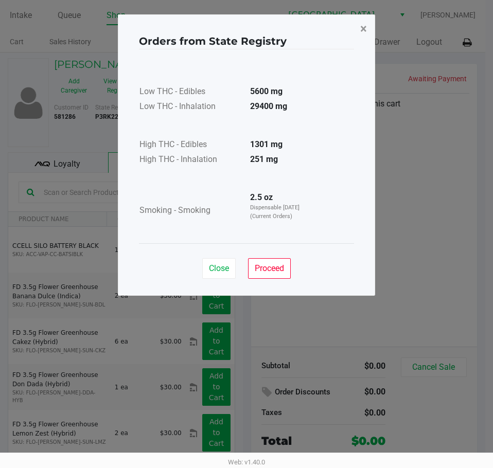
click at [353, 36] on button "×" at bounding box center [363, 28] width 23 height 29
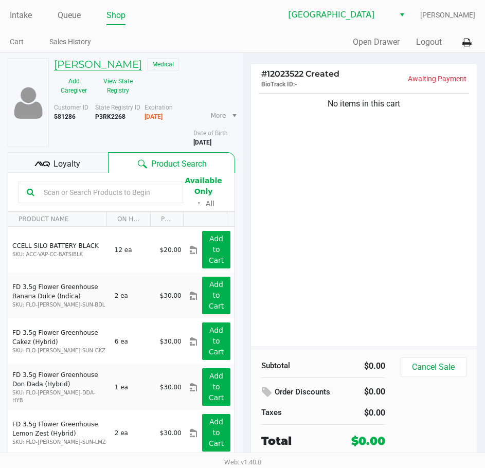
click at [93, 67] on h5 "THOMAS HAWKINS" at bounding box center [98, 64] width 88 height 12
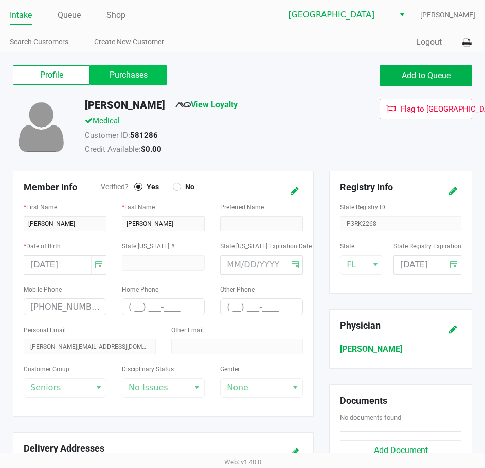
click at [138, 73] on label "Purchases" at bounding box center [128, 75] width 77 height 20
click at [0, 0] on 1 "Purchases" at bounding box center [0, 0] width 0 height 0
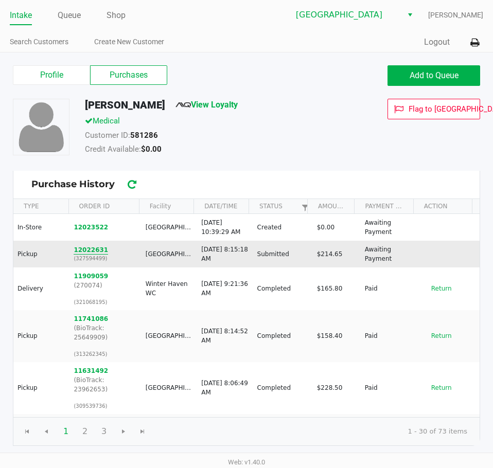
click at [80, 251] on button "12022631" at bounding box center [91, 249] width 34 height 9
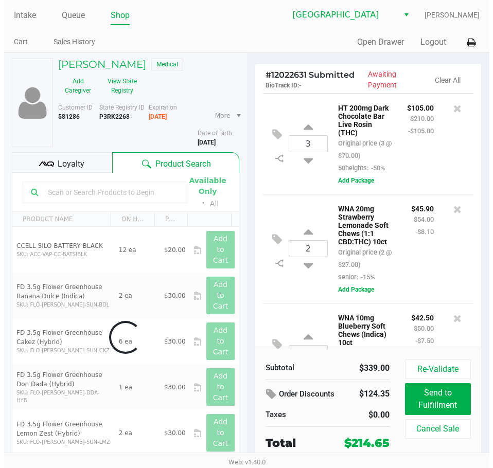
scroll to position [186, 0]
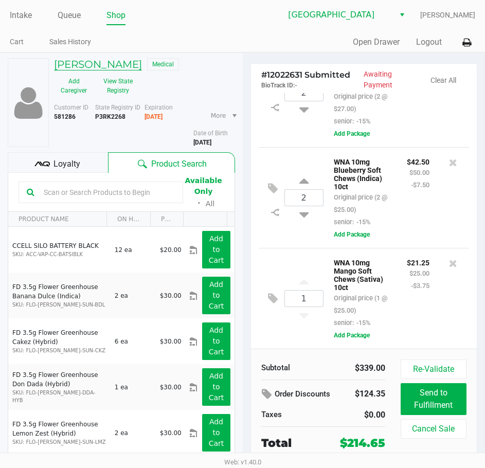
drag, startPoint x: 85, startPoint y: 119, endPoint x: 60, endPoint y: 64, distance: 60.1
click at [56, 65] on div "THOMAS HAWKINS Medical Add Caregiver View State Registry Customer ID 581286 Sta…" at bounding box center [142, 102] width 186 height 89
copy div "THOMAS HAWKINS Medical Add Caregiver View State Registry Customer ID 581286"
click at [81, 13] on link "Queue" at bounding box center [69, 15] width 23 height 14
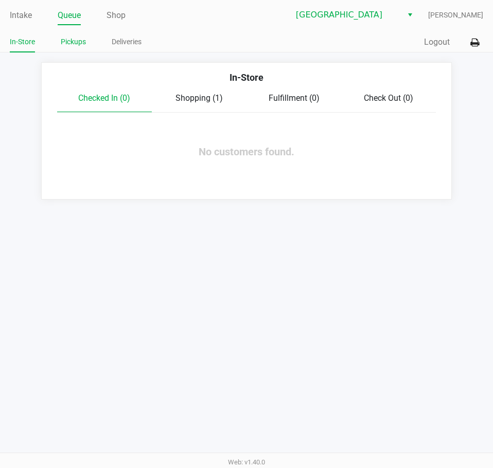
click at [81, 45] on link "Pickups" at bounding box center [73, 41] width 25 height 13
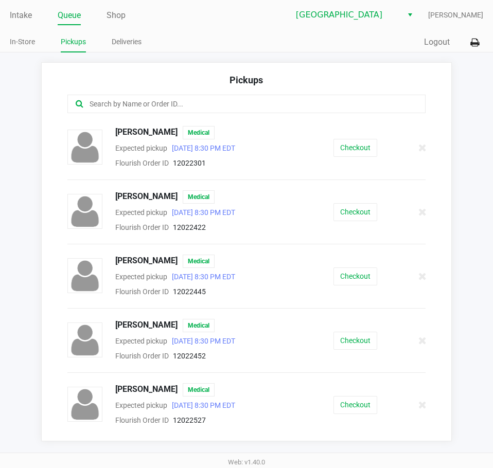
click at [174, 102] on input "text" at bounding box center [242, 104] width 308 height 12
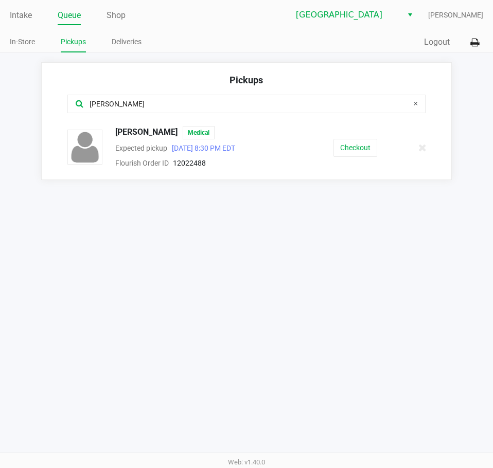
type input "karl"
drag, startPoint x: 184, startPoint y: 127, endPoint x: 110, endPoint y: 127, distance: 74.6
click at [110, 127] on div "Karlee Henderson Medical" at bounding box center [197, 132] width 181 height 13
copy span "Karlee Henderson"
click at [348, 149] on button "Checkout" at bounding box center [355, 148] width 44 height 18
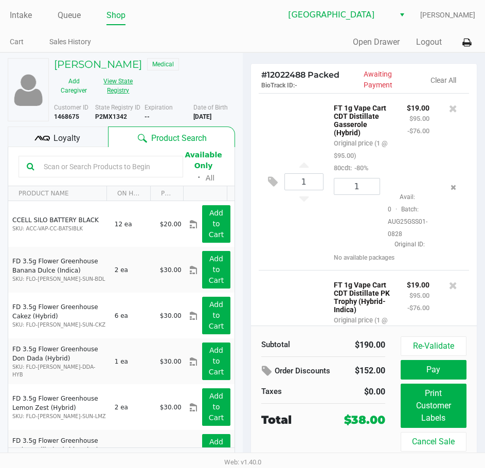
click at [130, 87] on button "View State Registry" at bounding box center [115, 86] width 43 height 26
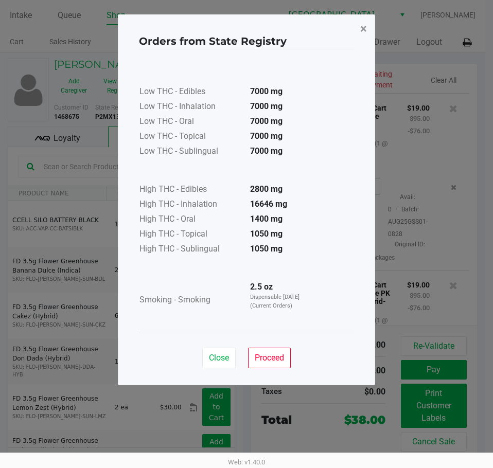
click at [368, 26] on button "×" at bounding box center [363, 28] width 23 height 29
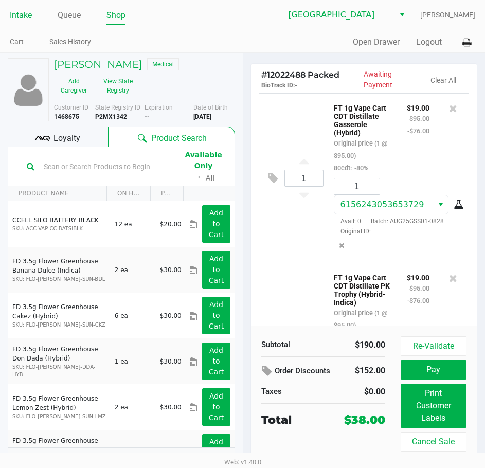
click at [18, 10] on link "Intake" at bounding box center [21, 15] width 22 height 14
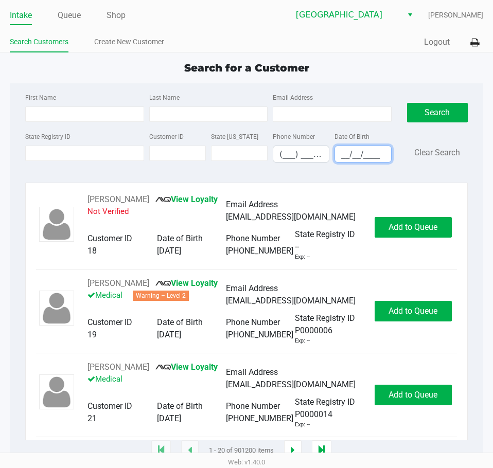
click at [363, 159] on input "__/__/____" at bounding box center [363, 154] width 56 height 16
type input "12/25/1993"
click at [205, 118] on input "Last Name" at bounding box center [208, 113] width 118 height 15
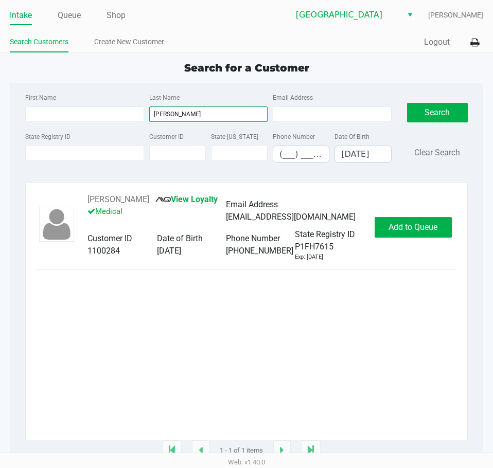
type input "cirilo"
drag, startPoint x: 134, startPoint y: 204, endPoint x: 81, endPoint y: 205, distance: 53.5
click at [81, 205] on div "Juju CIRILO View Loyalty Medical Email Address cirilojulian2294@gmail.com Custo…" at bounding box center [225, 227] width 297 height 68
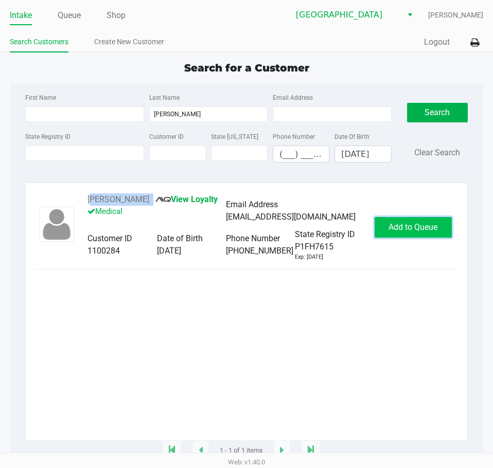
click at [407, 223] on button "Add to Queue" at bounding box center [412, 227] width 77 height 21
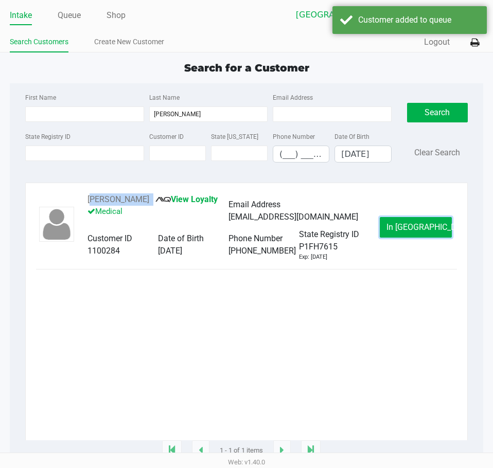
click at [420, 232] on span "In Queue" at bounding box center [429, 227] width 86 height 10
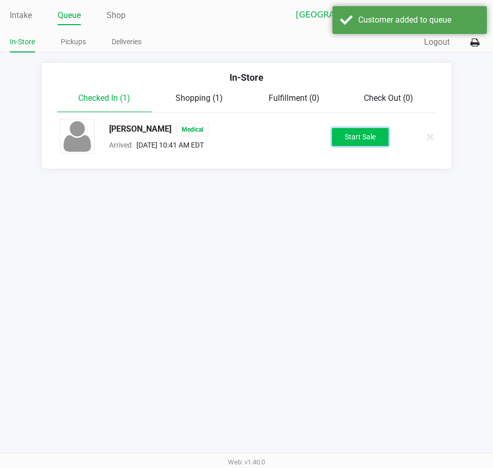
click at [351, 138] on button "Start Sale" at bounding box center [360, 137] width 57 height 18
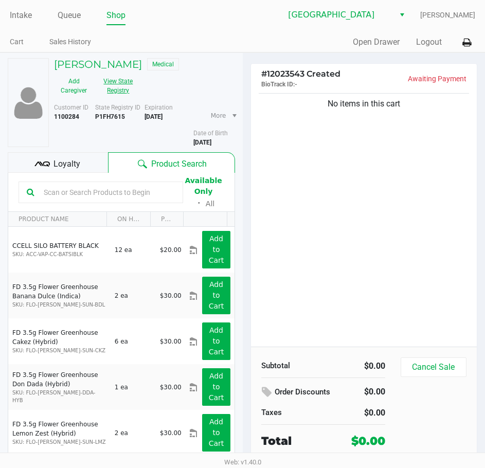
click at [128, 79] on button "View State Registry" at bounding box center [115, 86] width 43 height 26
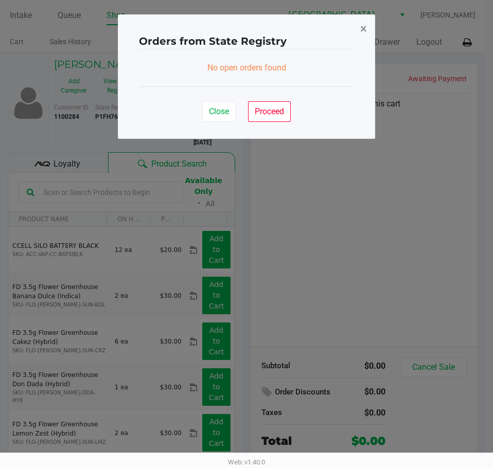
click at [364, 31] on span "×" at bounding box center [363, 29] width 7 height 14
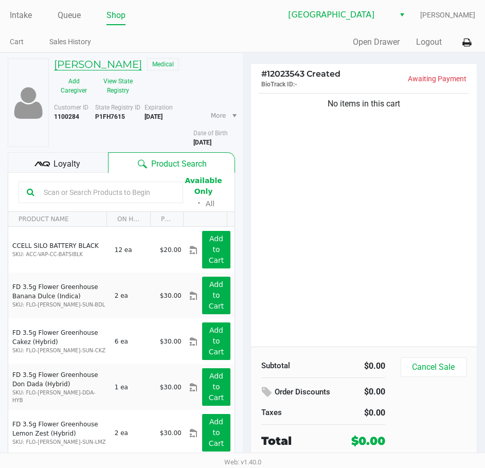
click at [98, 65] on h5 "Juju CIRILO" at bounding box center [98, 64] width 88 height 12
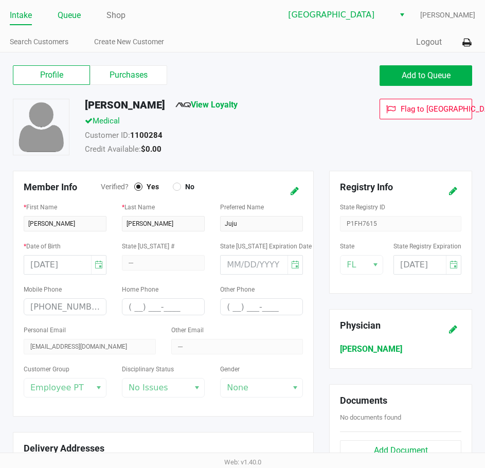
click at [72, 9] on link "Queue" at bounding box center [69, 15] width 23 height 14
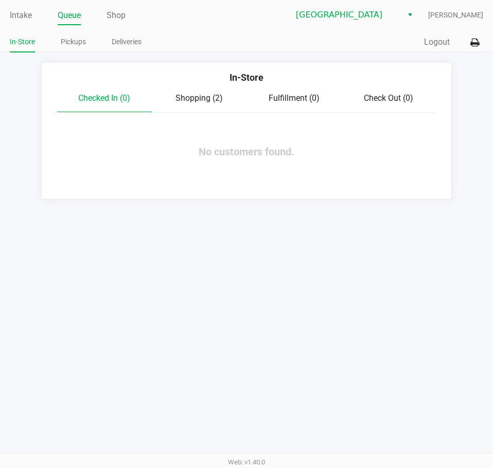
click at [184, 99] on span "Shopping (2)" at bounding box center [198, 98] width 47 height 10
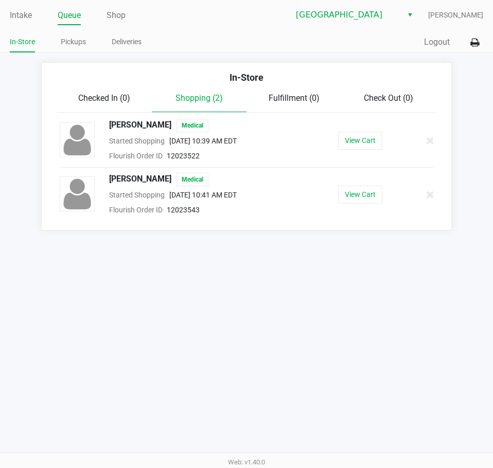
drag, startPoint x: 434, startPoint y: 199, endPoint x: 434, endPoint y: 205, distance: 5.7
click at [435, 200] on div at bounding box center [424, 195] width 32 height 26
click at [434, 201] on div at bounding box center [424, 195] width 32 height 26
click at [428, 197] on icon at bounding box center [430, 195] width 8 height 8
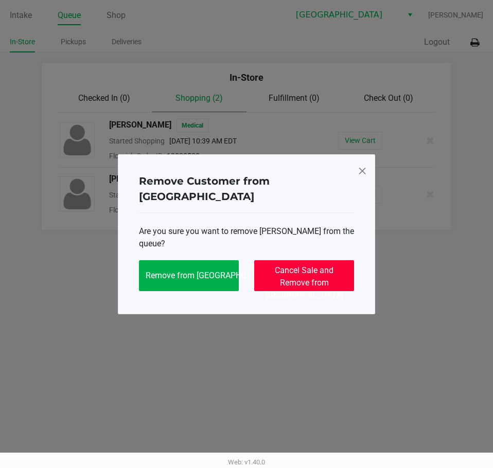
click at [333, 274] on span "Cancel Sale and Remove from Queue" at bounding box center [304, 282] width 78 height 34
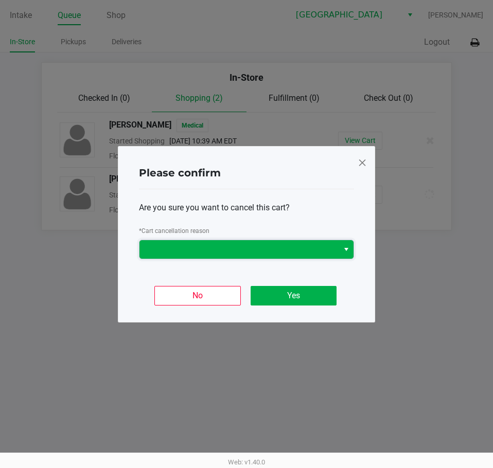
click at [253, 253] on span at bounding box center [239, 249] width 187 height 12
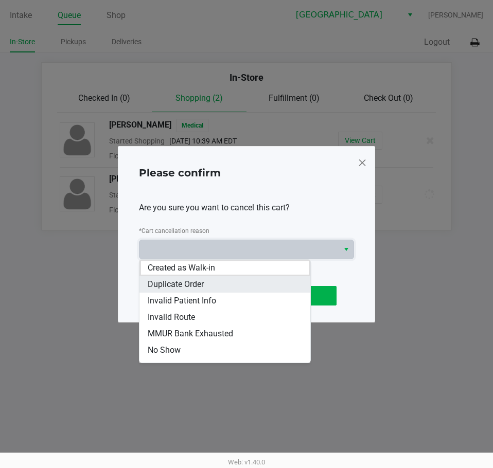
click at [251, 285] on li "Duplicate Order" at bounding box center [224, 284] width 171 height 16
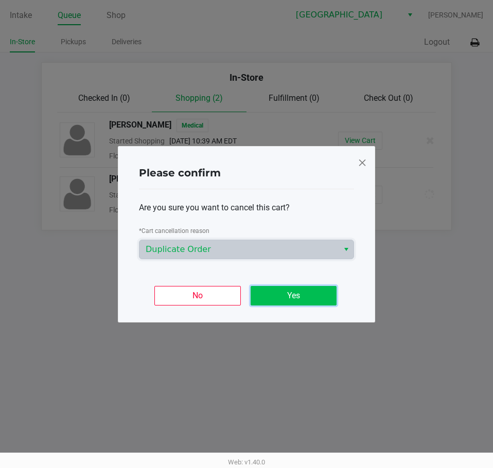
click at [309, 298] on button "Yes" at bounding box center [293, 296] width 86 height 20
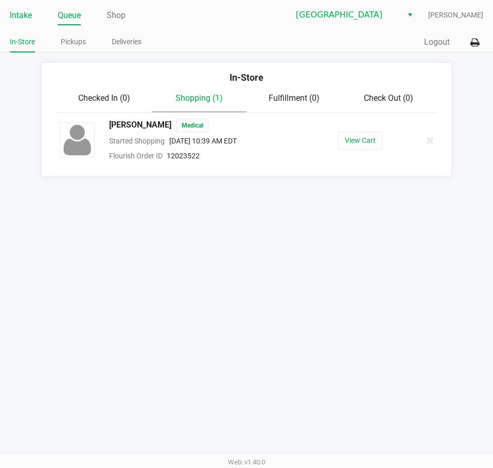
click at [21, 19] on link "Intake" at bounding box center [21, 15] width 22 height 14
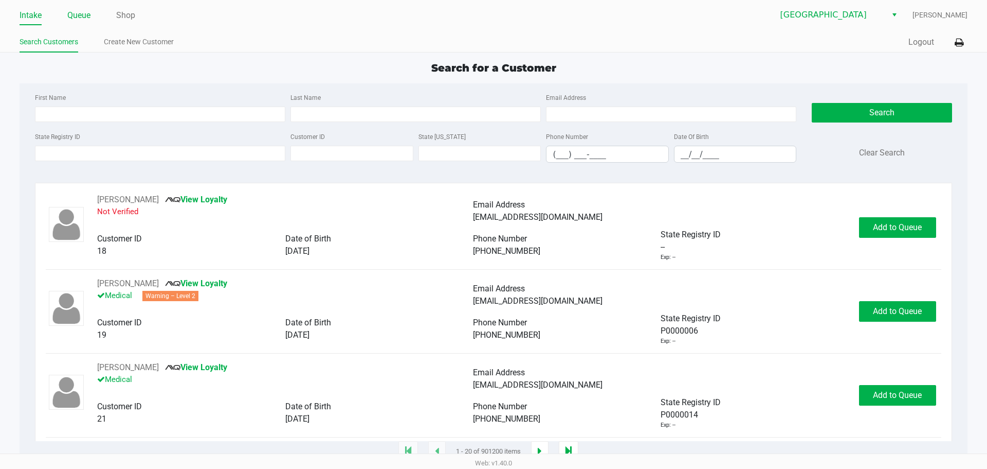
click at [71, 10] on link "Queue" at bounding box center [78, 15] width 23 height 14
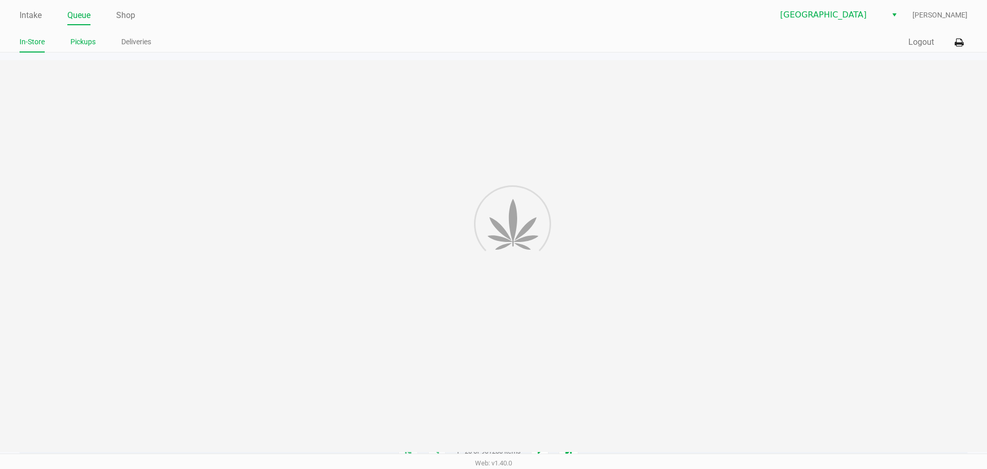
click at [94, 41] on link "Pickups" at bounding box center [82, 41] width 25 height 13
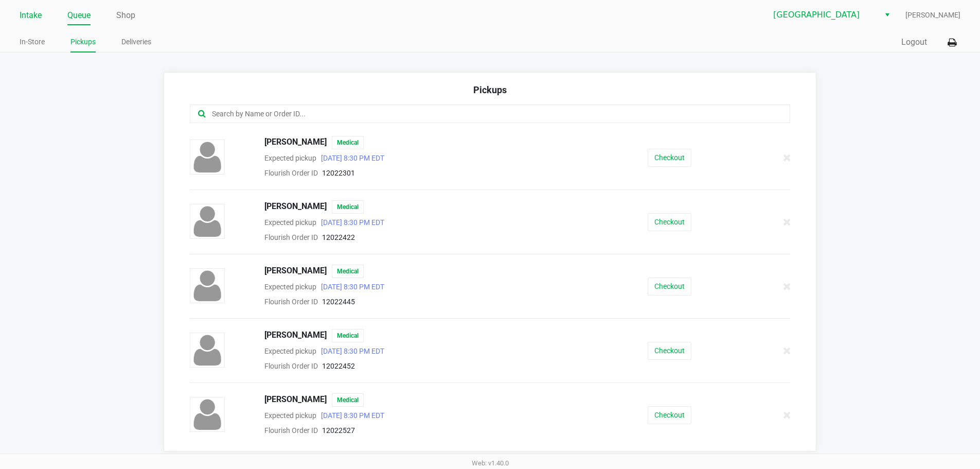
click at [25, 12] on link "Intake" at bounding box center [31, 15] width 22 height 14
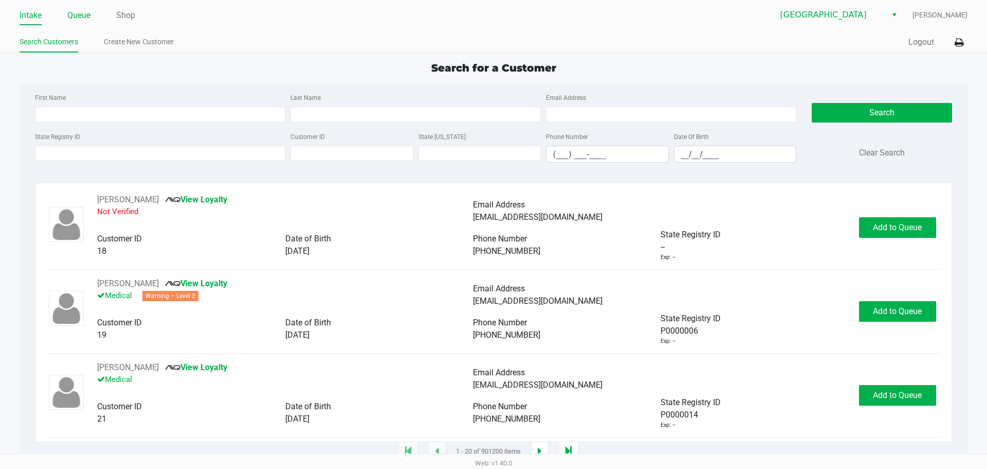
click at [91, 19] on link "Queue" at bounding box center [78, 15] width 23 height 14
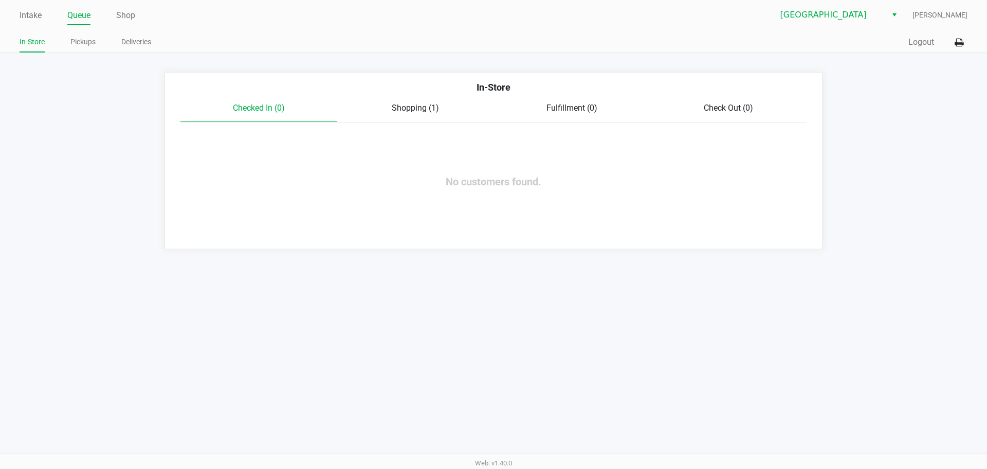
click at [428, 105] on span "Shopping (1)" at bounding box center [415, 108] width 47 height 10
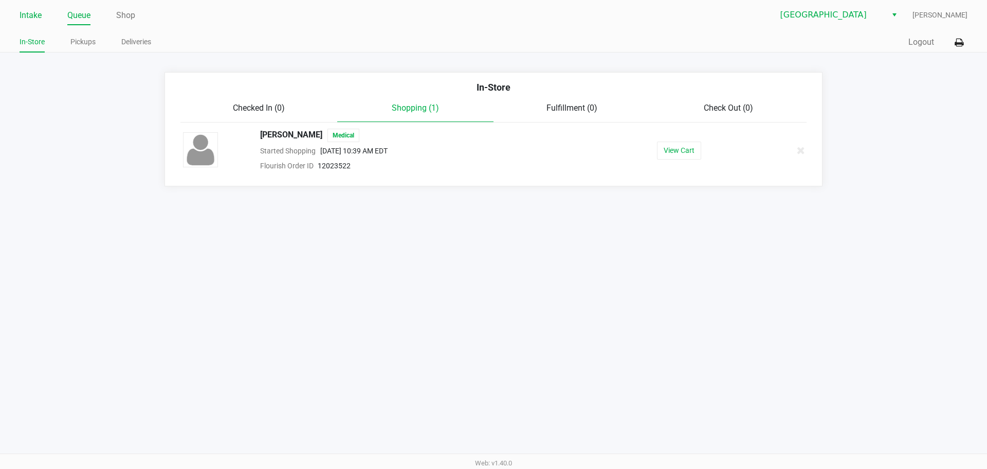
click at [26, 10] on link "Intake" at bounding box center [31, 15] width 22 height 14
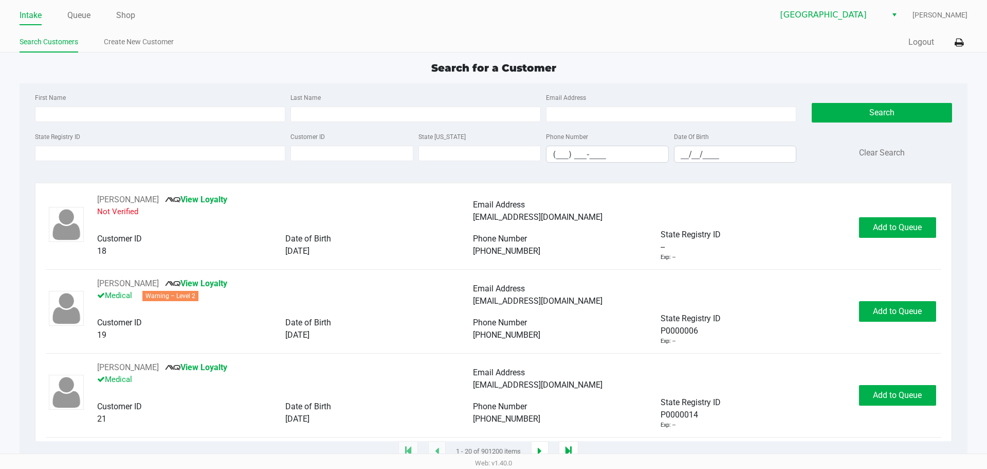
click at [30, 19] on link "Intake" at bounding box center [31, 15] width 22 height 14
click at [85, 151] on input "State Registry ID" at bounding box center [160, 153] width 250 height 15
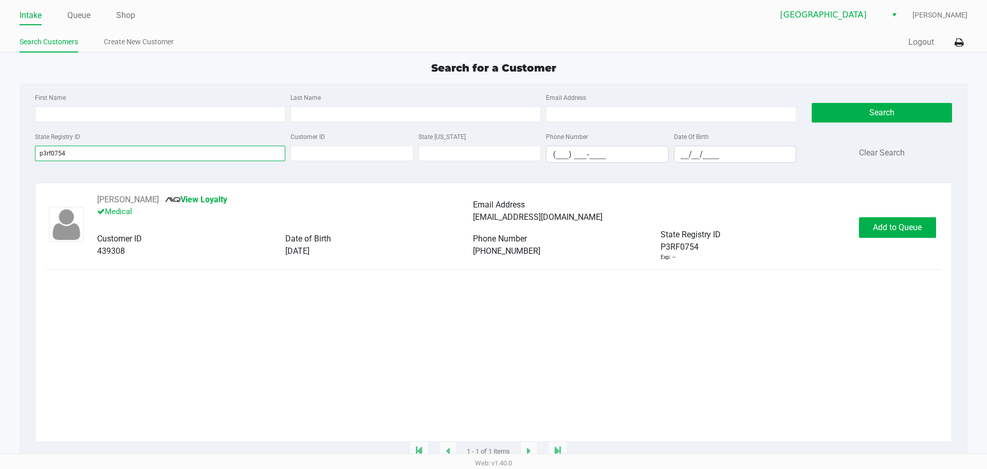
type input "p3rf0754"
drag, startPoint x: 154, startPoint y: 200, endPoint x: 88, endPoint y: 197, distance: 66.4
click at [88, 197] on div "BRANDI COCO View Loyalty Medical Email Address brancoco09@gmail.com Customer ID…" at bounding box center [473, 227] width 772 height 68
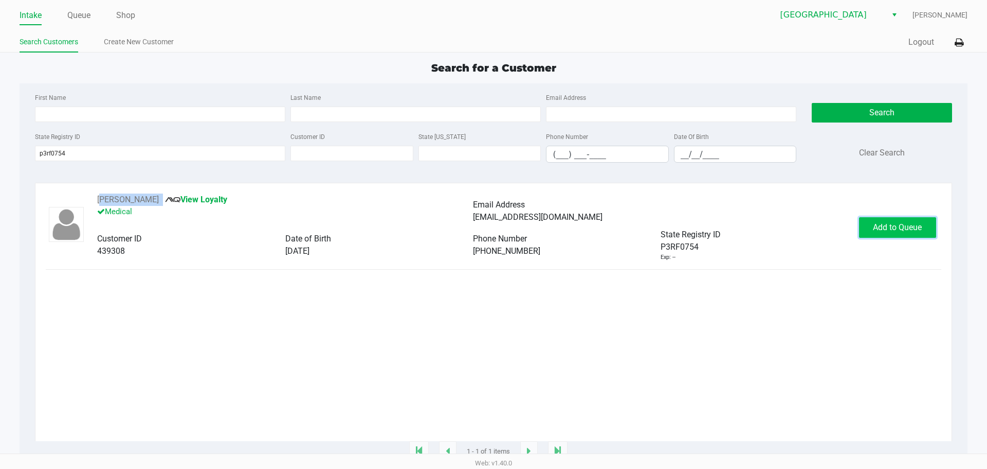
click at [624, 228] on span "Add to Queue" at bounding box center [897, 227] width 49 height 10
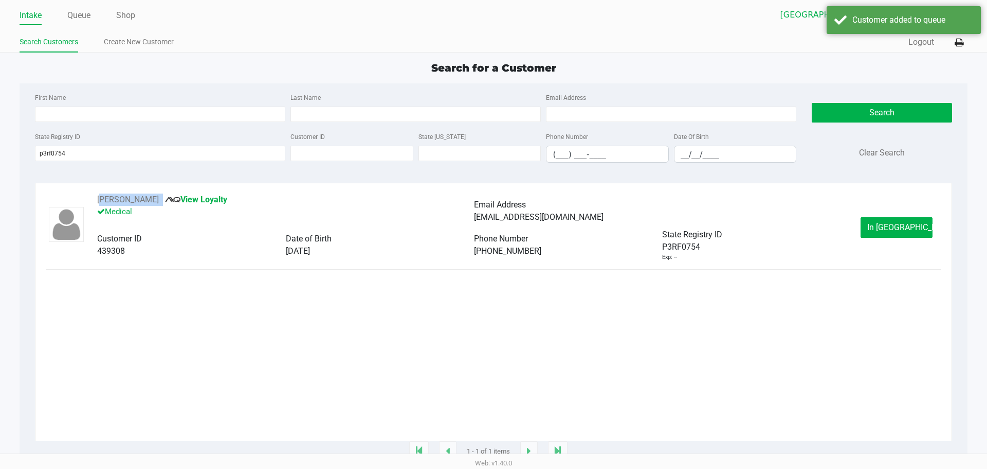
click at [624, 229] on span "In Queue" at bounding box center [911, 227] width 86 height 10
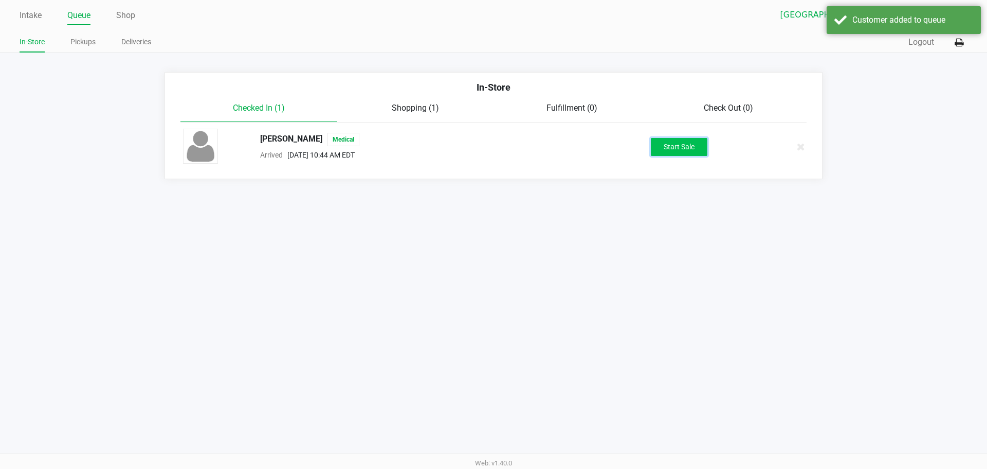
click at [624, 150] on button "Start Sale" at bounding box center [679, 147] width 57 height 18
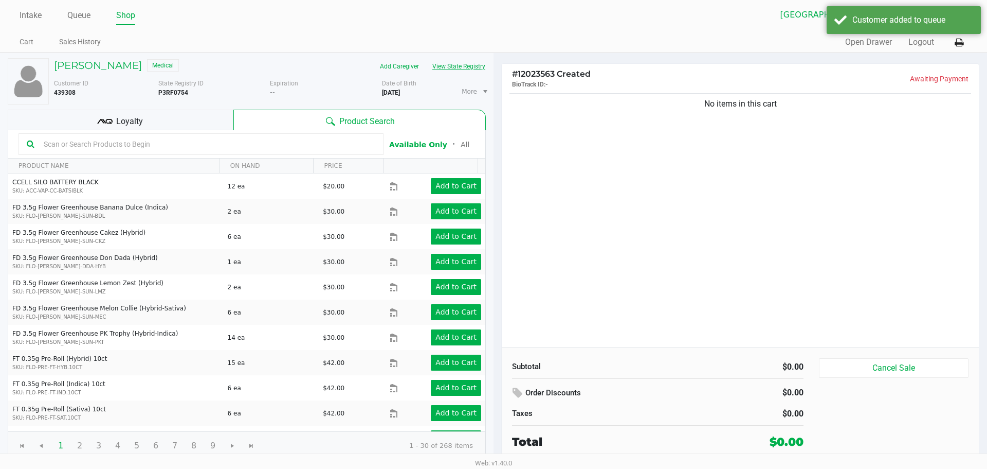
click at [437, 71] on button "View State Registry" at bounding box center [456, 66] width 60 height 16
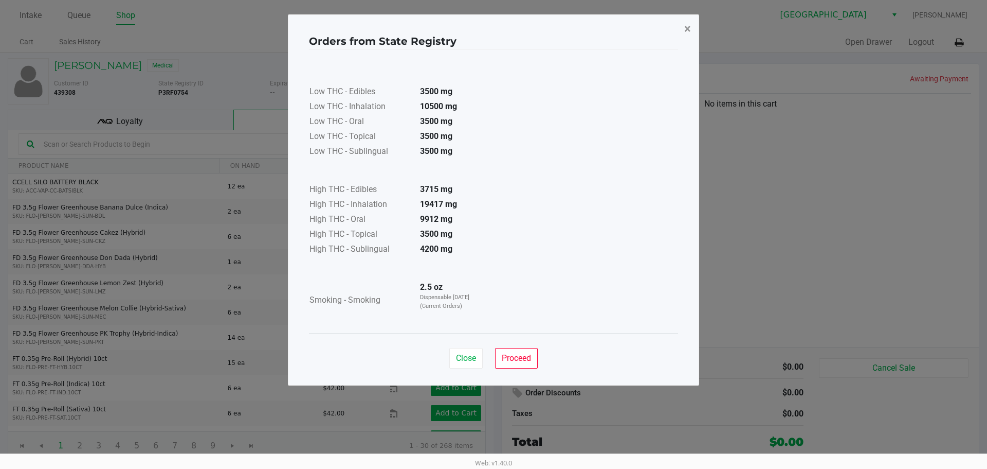
drag, startPoint x: 688, startPoint y: 32, endPoint x: 678, endPoint y: 41, distance: 13.1
click at [624, 32] on span "×" at bounding box center [688, 29] width 7 height 14
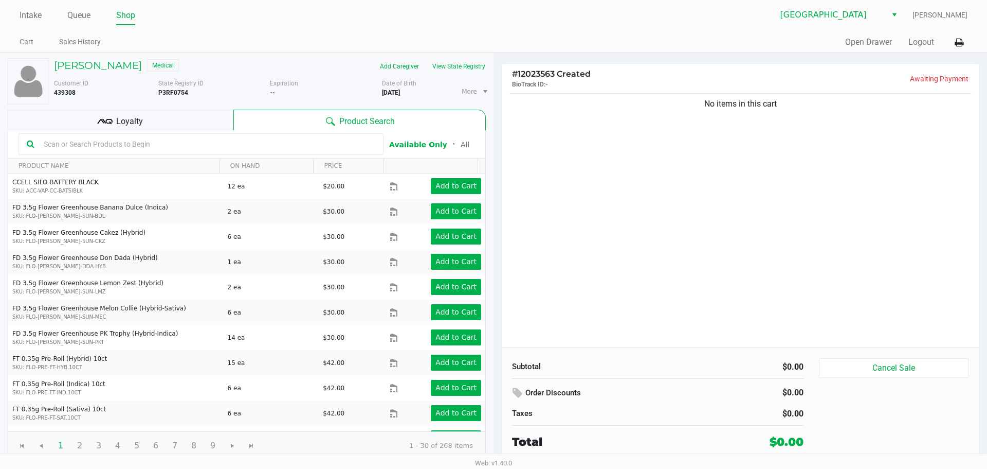
click at [527, 43] on div "Quick Sale Open Drawer Logout" at bounding box center [731, 42] width 474 height 19
click at [444, 68] on button "View State Registry" at bounding box center [456, 66] width 60 height 16
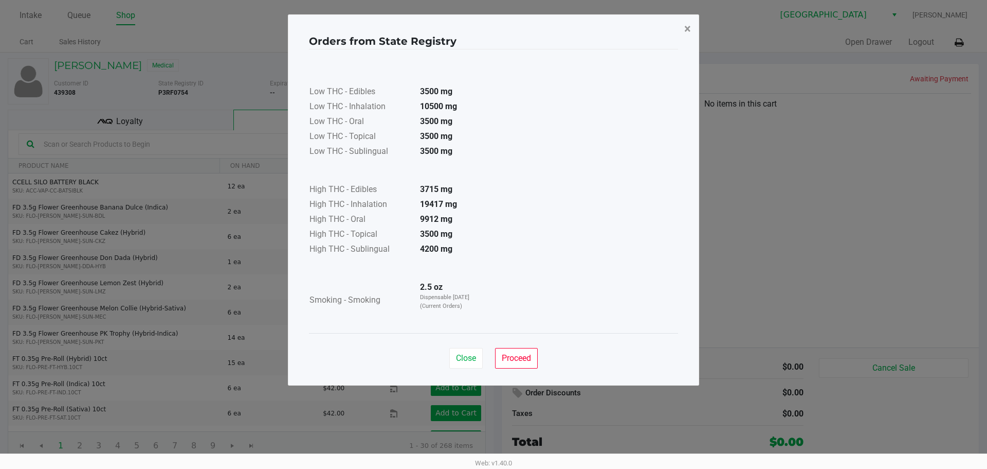
click at [624, 28] on span "×" at bounding box center [688, 29] width 7 height 14
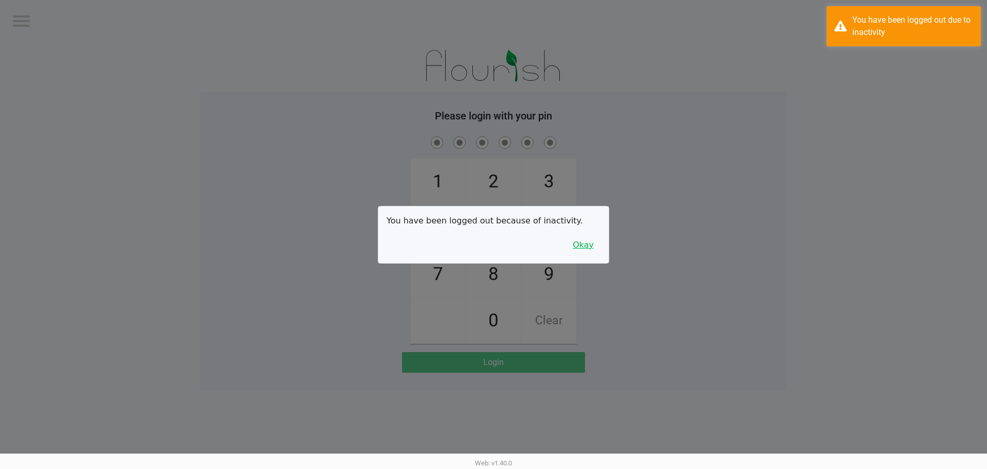
drag, startPoint x: 584, startPoint y: 243, endPoint x: 599, endPoint y: 246, distance: 15.2
click at [585, 244] on button "Okay" at bounding box center [583, 245] width 34 height 20
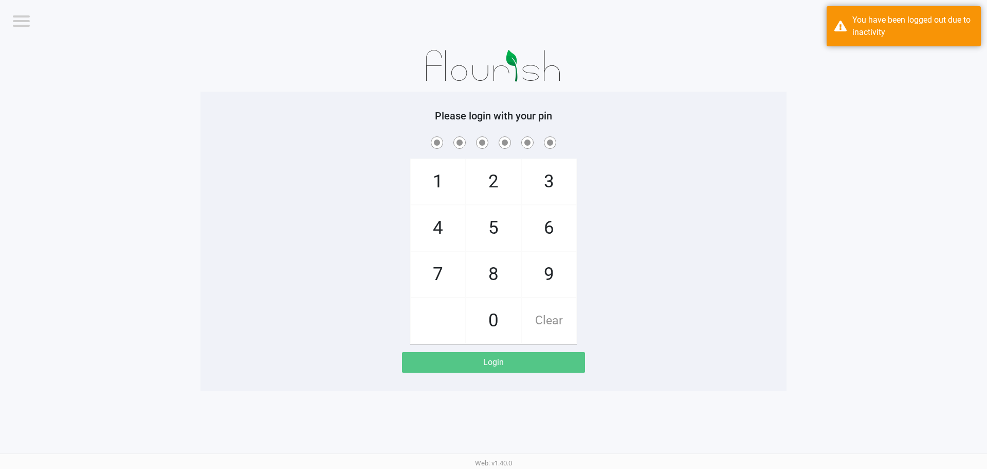
click at [624, 249] on div "1 4 7 2 5 8 0 3 6 9 Clear" at bounding box center [494, 238] width 586 height 209
checkbox input "true"
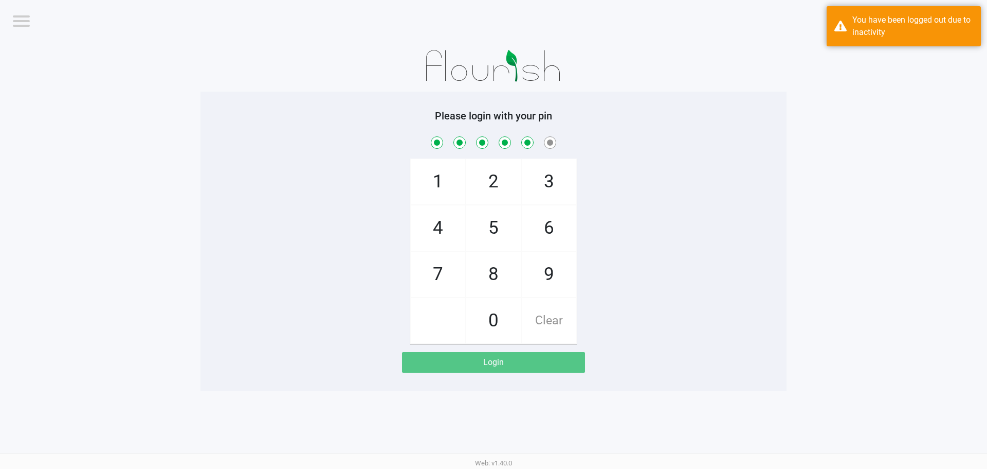
checkbox input "true"
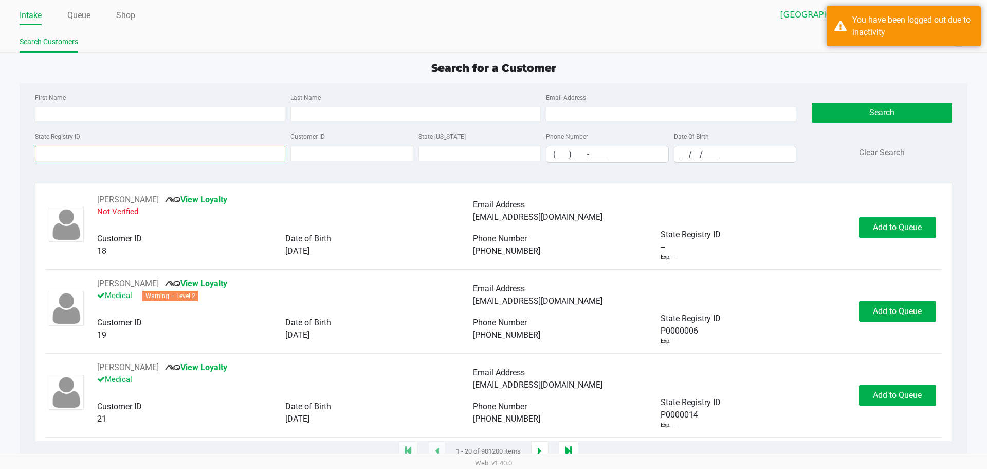
click at [86, 160] on input "State Registry ID" at bounding box center [160, 153] width 250 height 15
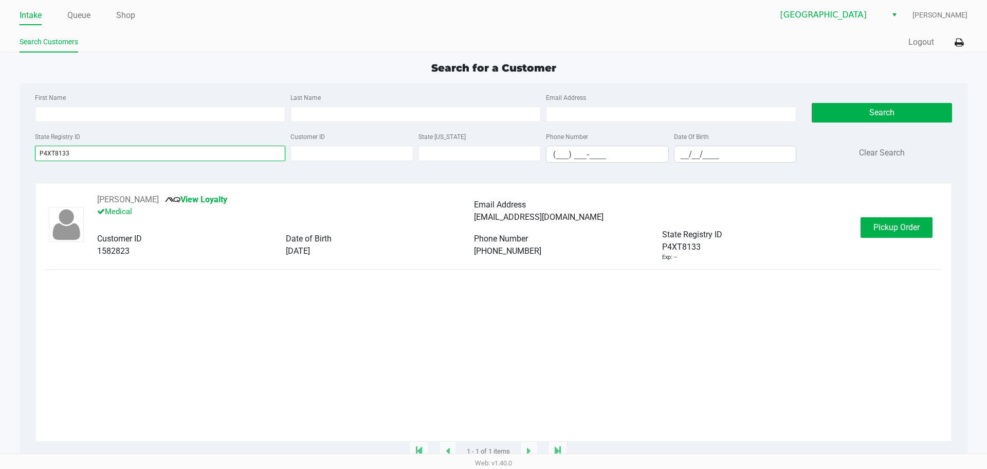
type input "P4XT8133"
drag, startPoint x: 179, startPoint y: 197, endPoint x: 90, endPoint y: 202, distance: 89.1
click at [90, 202] on div "KRYSTAL HAMMOCK View Loyalty Medical Email Address krystalghammock@gmail.com Cu…" at bounding box center [474, 227] width 774 height 68
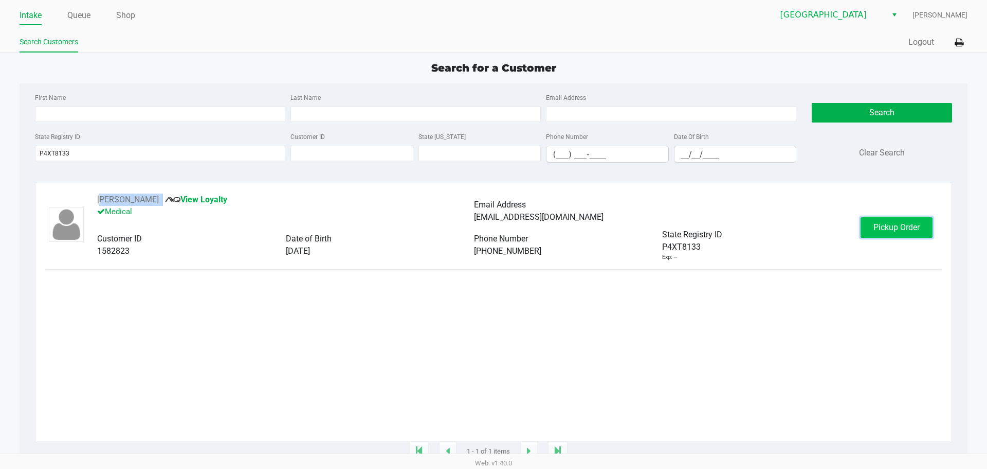
click at [624, 223] on button "Pickup Order" at bounding box center [897, 227] width 72 height 21
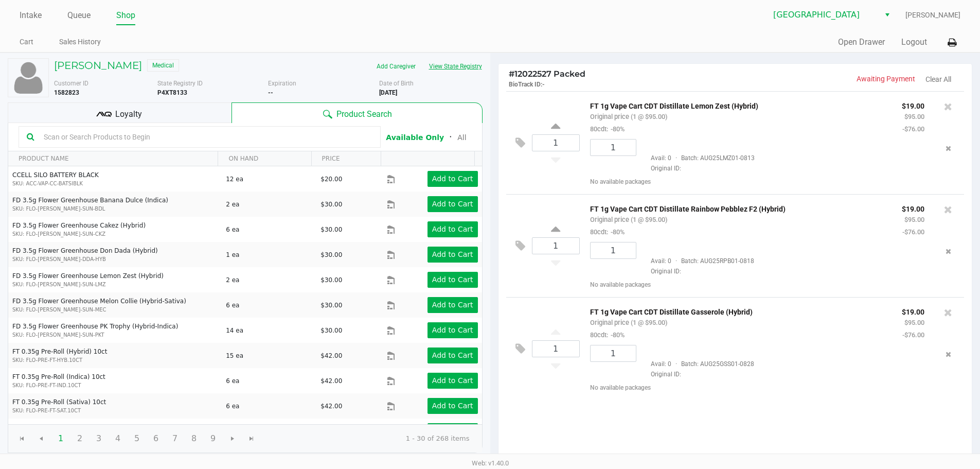
click at [440, 63] on button "View State Registry" at bounding box center [452, 66] width 60 height 16
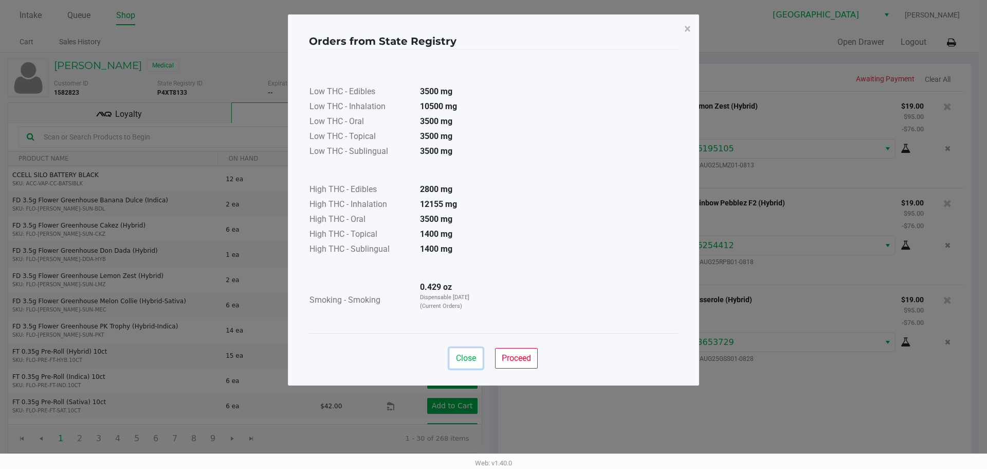
drag, startPoint x: 471, startPoint y: 357, endPoint x: 552, endPoint y: 266, distance: 122.1
click at [471, 358] on span "Close" at bounding box center [466, 358] width 20 height 10
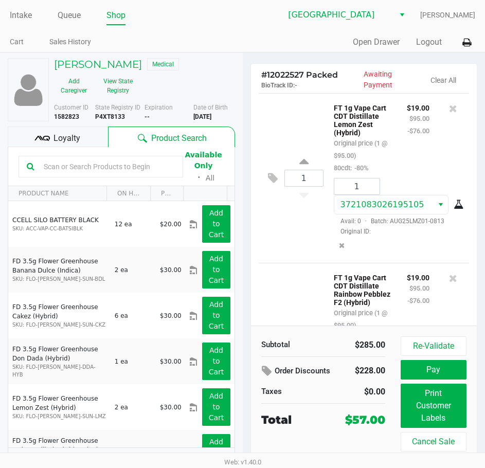
click at [236, 33] on div "Cart Sales History" at bounding box center [126, 42] width 233 height 19
click at [19, 11] on link "Intake" at bounding box center [21, 15] width 22 height 14
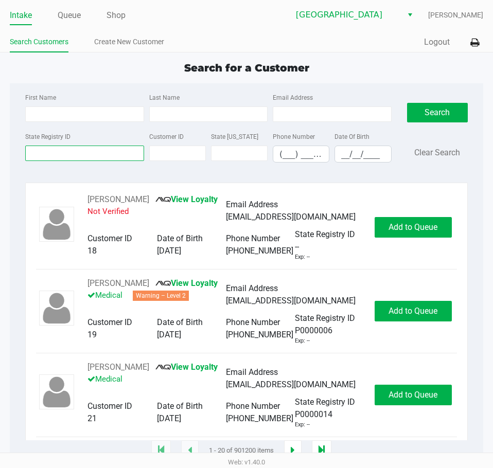
click at [75, 160] on input "State Registry ID" at bounding box center [84, 153] width 118 height 15
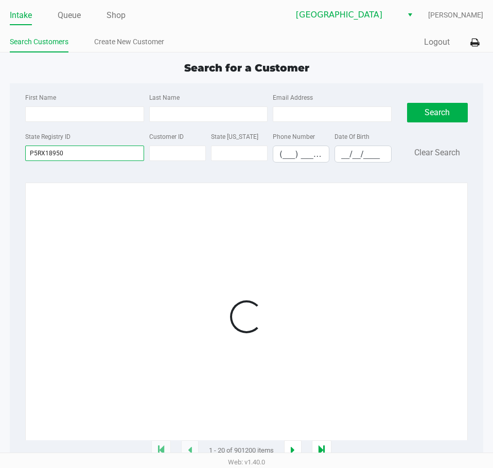
click at [52, 155] on input "P5RX18950" at bounding box center [84, 153] width 118 height 15
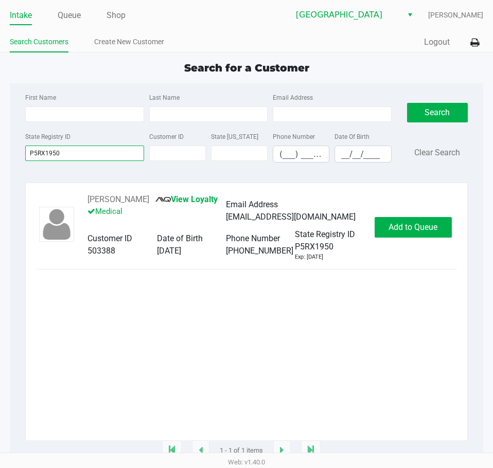
type input "P5RX1950"
drag, startPoint x: 167, startPoint y: 199, endPoint x: 89, endPoint y: 195, distance: 77.2
click at [89, 195] on div "CLARENCE DELOREY View Loyalty Medical" at bounding box center [156, 210] width 138 height 35
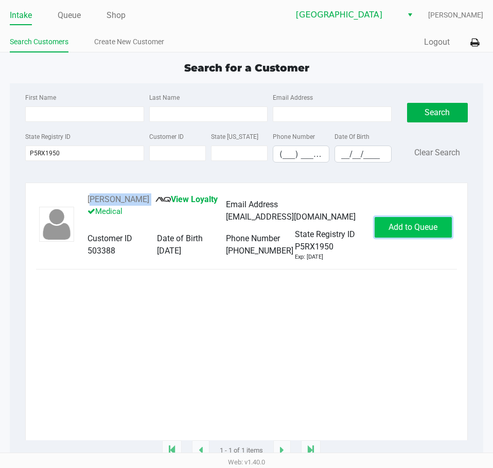
click at [397, 232] on span "Add to Queue" at bounding box center [412, 227] width 49 height 10
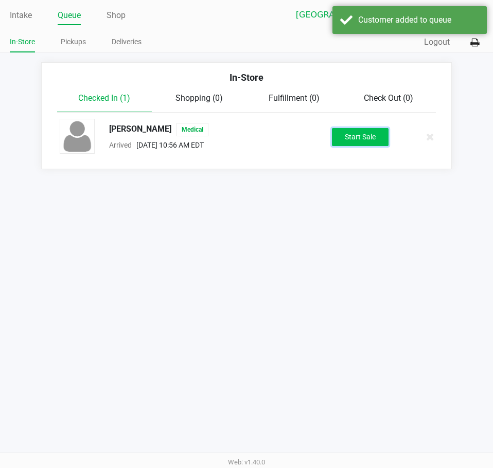
click at [357, 144] on button "Start Sale" at bounding box center [360, 137] width 57 height 18
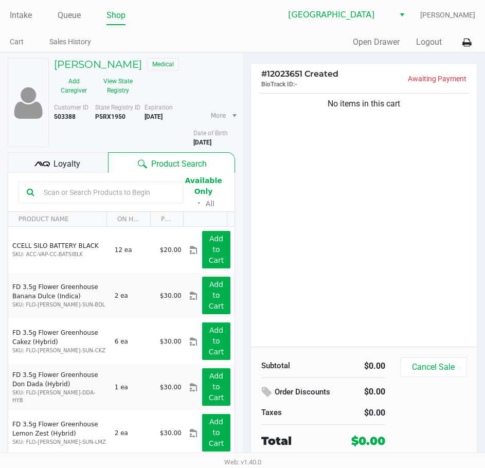
click at [232, 39] on ul "Cart Sales History" at bounding box center [126, 42] width 233 height 17
click at [73, 12] on link "Queue" at bounding box center [69, 15] width 23 height 14
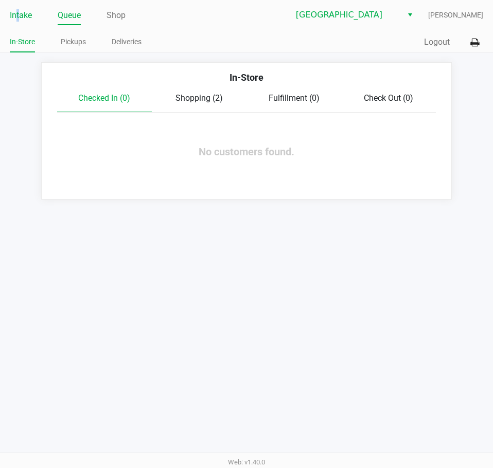
drag, startPoint x: 20, startPoint y: 13, endPoint x: 22, endPoint y: 22, distance: 9.5
click at [21, 14] on link "Intake" at bounding box center [21, 15] width 22 height 14
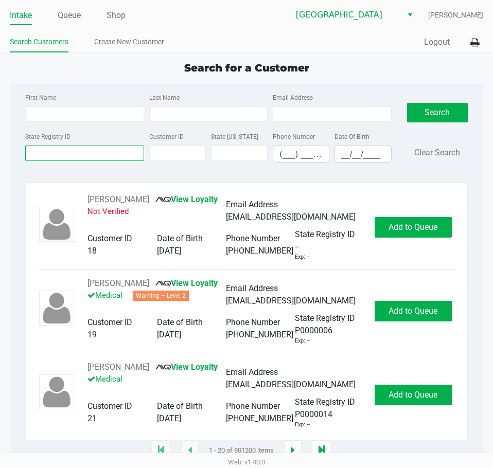
click at [117, 153] on input "State Registry ID" at bounding box center [84, 153] width 118 height 15
click at [69, 7] on li "Queue" at bounding box center [69, 16] width 23 height 18
click at [69, 12] on link "Queue" at bounding box center [69, 15] width 23 height 14
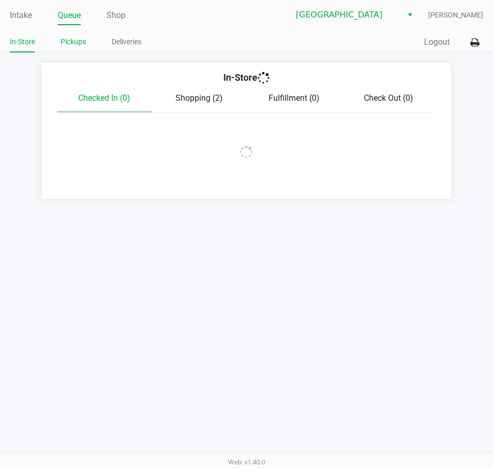
click at [81, 40] on link "Pickups" at bounding box center [73, 41] width 25 height 13
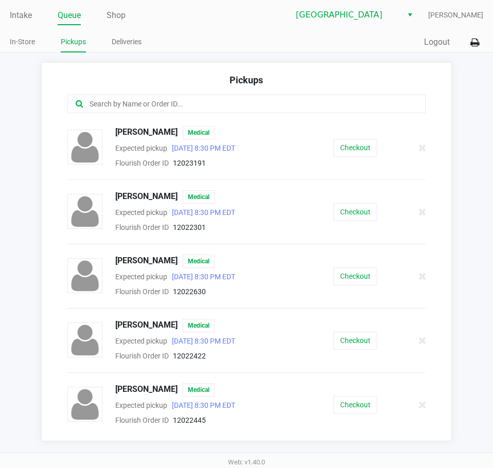
drag, startPoint x: 186, startPoint y: 255, endPoint x: 115, endPoint y: 254, distance: 71.0
click at [115, 254] on div "Bailey Melton Medical Expected pickup Sep 29, 2025 8:30 PM EDT Flourish Order I…" at bounding box center [246, 278] width 373 height 304
drag, startPoint x: 139, startPoint y: 247, endPoint x: 163, endPoint y: 254, distance: 24.6
click at [140, 247] on div "Candyce Derby Medical Expected pickup Sep 29, 2025 8:30 PM EDT Flourish Order I…" at bounding box center [246, 222] width 373 height 64
click at [181, 247] on div "Candyce Derby Medical Expected pickup Sep 29, 2025 8:30 PM EDT Flourish Order I…" at bounding box center [246, 222] width 373 height 64
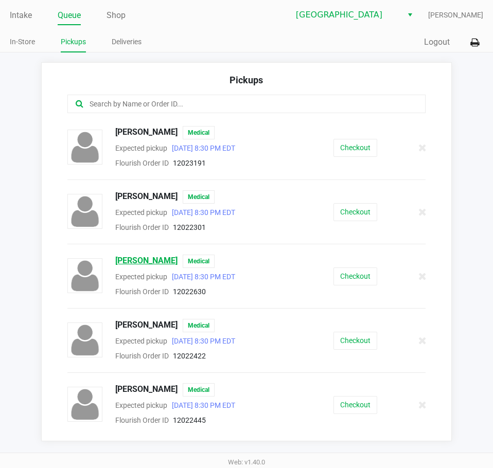
drag, startPoint x: 187, startPoint y: 259, endPoint x: 117, endPoint y: 259, distance: 70.5
click at [117, 259] on div "Christine Beaumier Medical" at bounding box center [197, 261] width 181 height 13
click at [354, 282] on button "Checkout" at bounding box center [355, 276] width 44 height 18
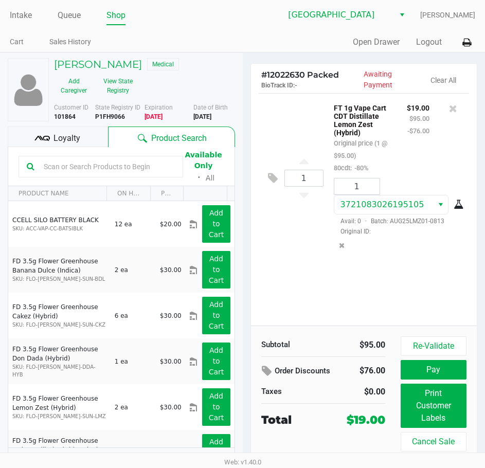
click at [298, 45] on div "Quick Sale Open Drawer Logout" at bounding box center [359, 42] width 233 height 19
click at [21, 15] on link "Intake" at bounding box center [21, 15] width 22 height 14
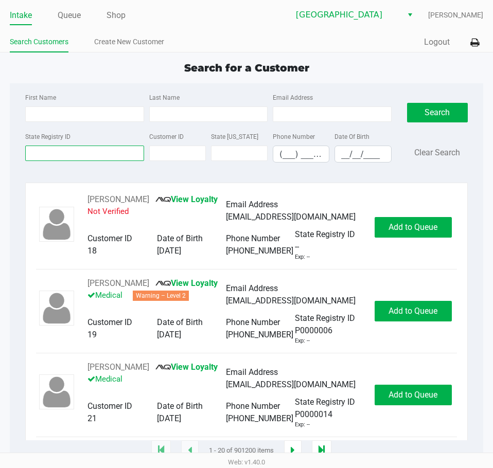
click at [70, 152] on input "State Registry ID" at bounding box center [84, 153] width 118 height 15
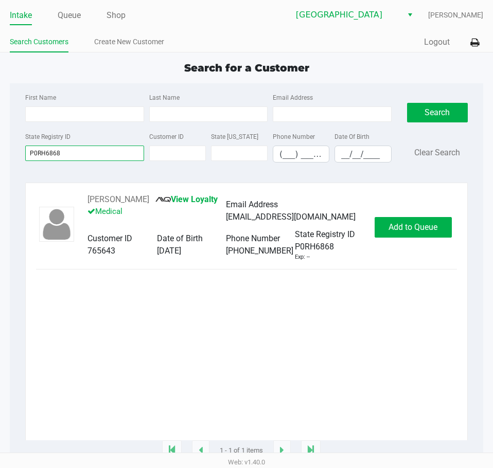
type input "P0RH6868"
drag, startPoint x: 185, startPoint y: 202, endPoint x: 85, endPoint y: 205, distance: 99.8
click at [85, 205] on div "MICHAEL STAWCHANSKY View Loyalty Medical Email Address mikestawchansky@yahoo.co…" at bounding box center [225, 227] width 297 height 68
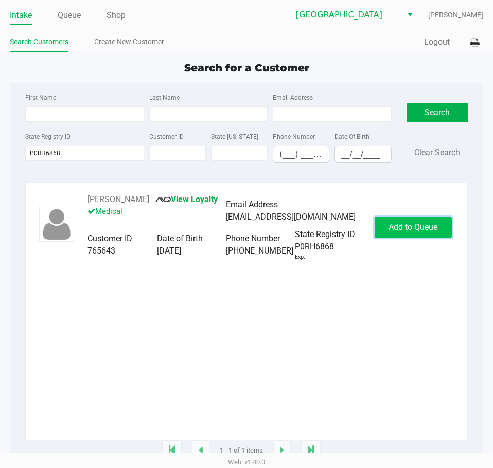
click at [393, 229] on button "Add to Queue" at bounding box center [412, 227] width 77 height 21
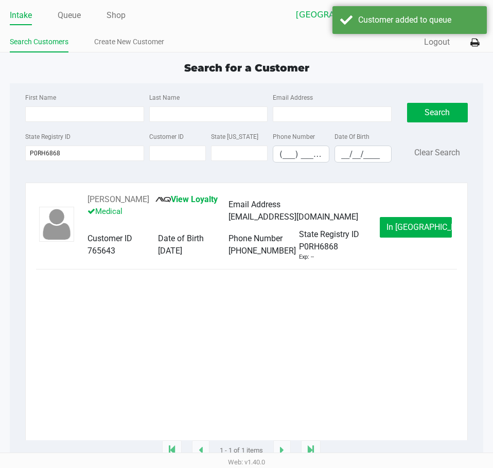
click at [396, 231] on button "In Queue" at bounding box center [416, 227] width 72 height 21
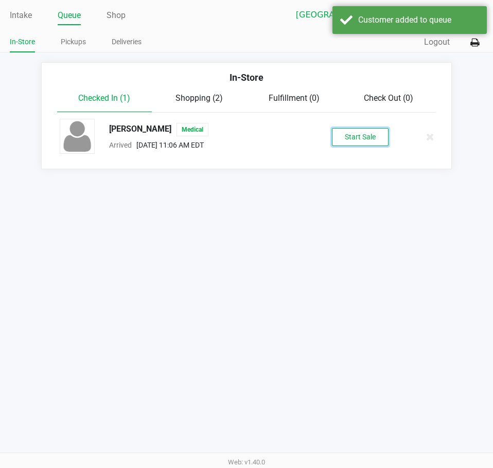
drag, startPoint x: 354, startPoint y: 134, endPoint x: 419, endPoint y: 173, distance: 76.4
click at [356, 133] on button "Start Sale" at bounding box center [360, 137] width 57 height 18
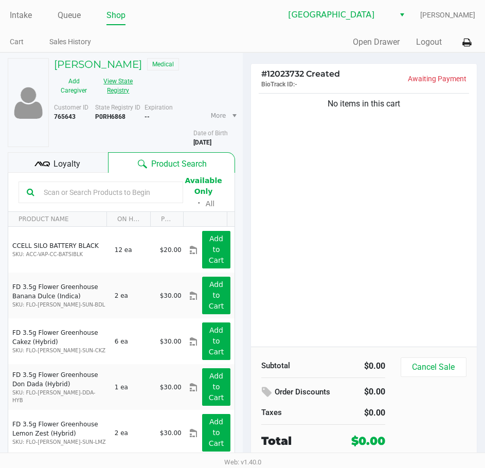
click at [124, 88] on button "View State Registry" at bounding box center [115, 86] width 43 height 26
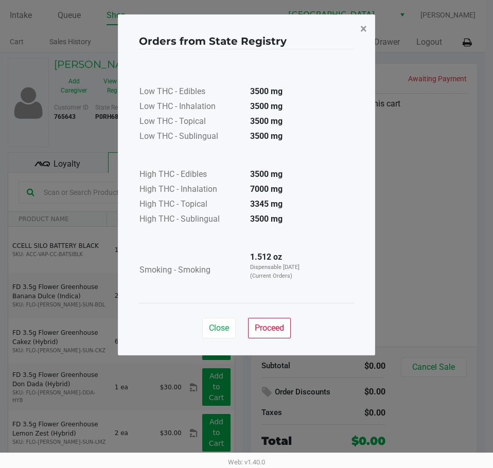
drag, startPoint x: 360, startPoint y: 28, endPoint x: 263, endPoint y: 38, distance: 97.6
click at [360, 28] on span "×" at bounding box center [363, 29] width 7 height 14
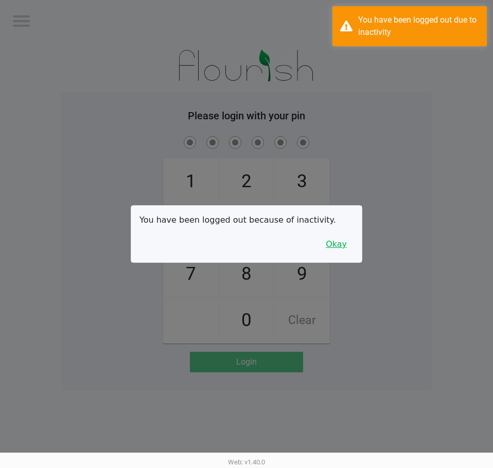
click at [326, 244] on button "Okay" at bounding box center [336, 245] width 34 height 20
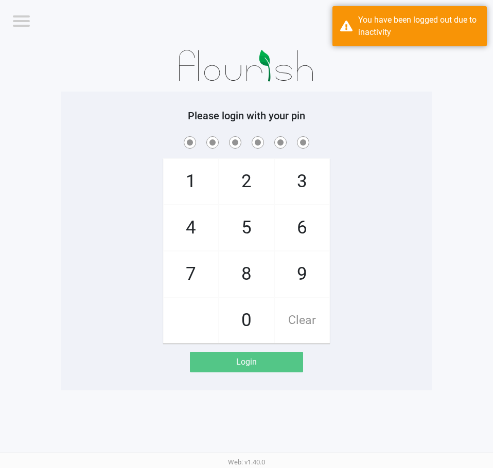
click at [386, 244] on div "1 4 7 2 5 8 0 3 6 9 Clear" at bounding box center [246, 238] width 370 height 209
checkbox input "true"
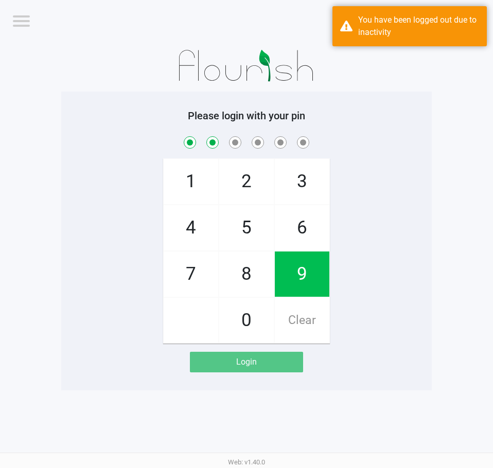
checkbox input "true"
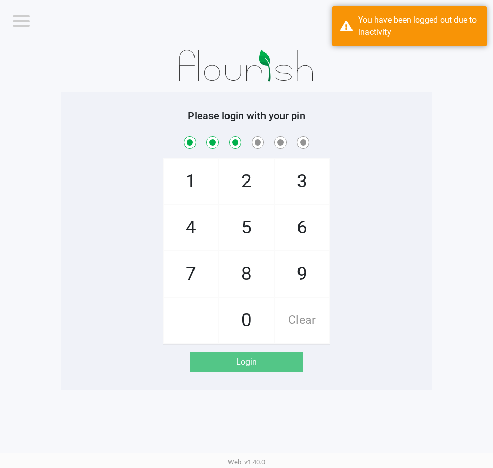
checkbox input "true"
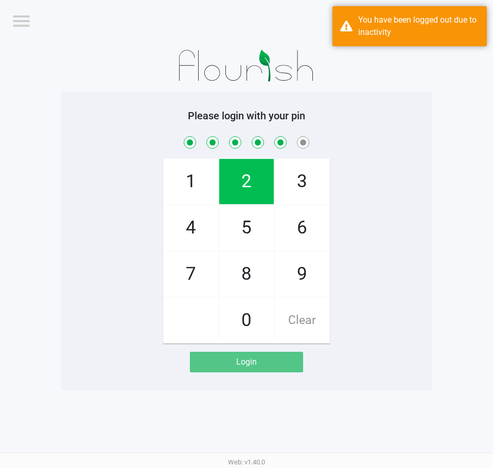
checkbox input "true"
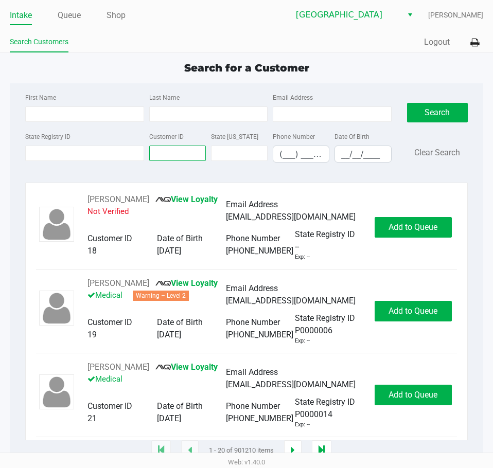
click at [159, 152] on input "Customer ID" at bounding box center [177, 153] width 57 height 15
paste input "1424902"
type input "1424902"
click at [432, 105] on button "Search" at bounding box center [437, 113] width 61 height 20
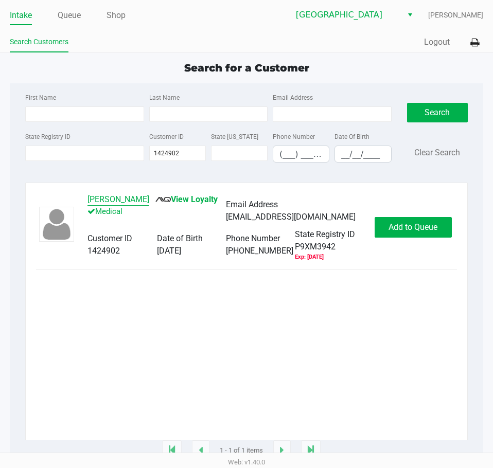
click at [134, 197] on button "GLORIA CUNNINGHAM" at bounding box center [118, 199] width 62 height 12
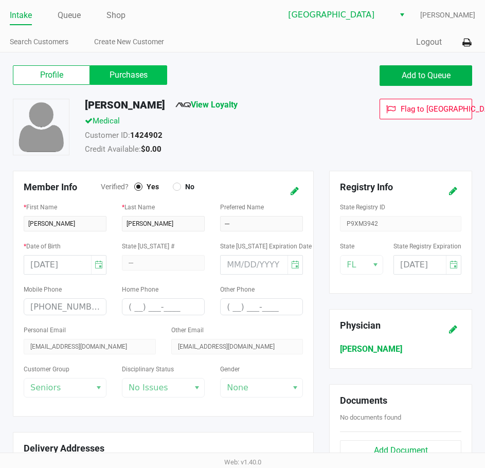
click at [116, 77] on label "Purchases" at bounding box center [128, 75] width 77 height 20
click at [0, 0] on 1 "Purchases" at bounding box center [0, 0] width 0 height 0
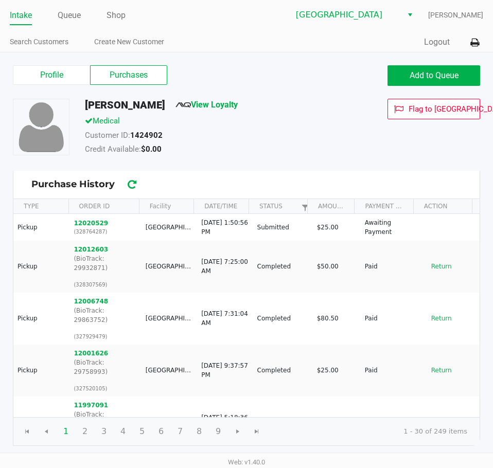
click at [26, 11] on link "Intake" at bounding box center [21, 15] width 22 height 14
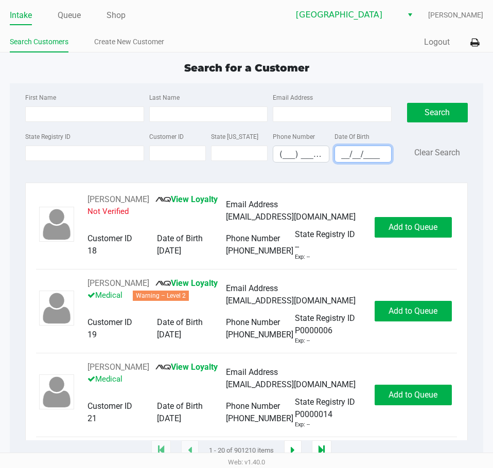
click at [358, 156] on input "__/__/____" at bounding box center [363, 154] width 56 height 16
type input "05/03/1955"
click at [215, 117] on input "Last Name" at bounding box center [208, 113] width 118 height 15
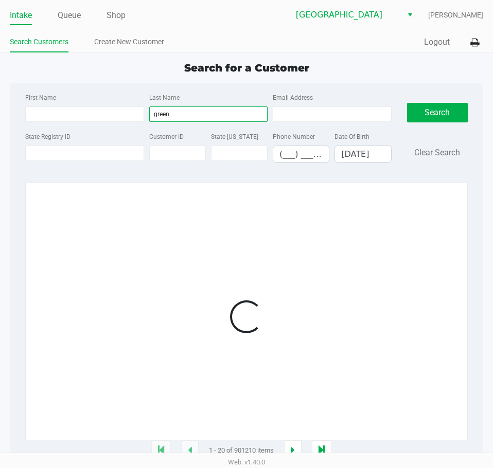
type input "green"
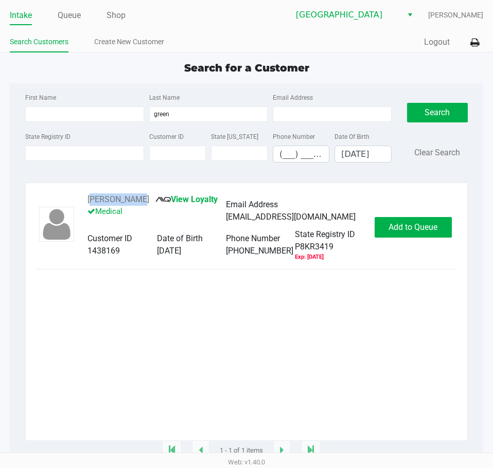
drag, startPoint x: 135, startPoint y: 200, endPoint x: 81, endPoint y: 202, distance: 53.5
click at [81, 202] on div "DAVID GREEN View Loyalty Medical Email Address davidgreen8395@gmail.com Custome…" at bounding box center [225, 227] width 297 height 68
drag, startPoint x: 432, startPoint y: 225, endPoint x: 482, endPoint y: 249, distance: 56.1
click at [433, 225] on span "Add to Queue" at bounding box center [412, 227] width 49 height 10
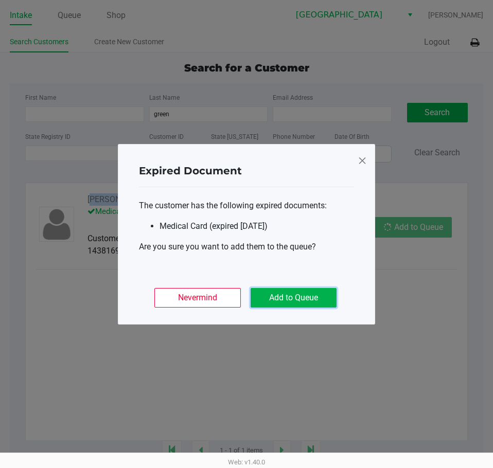
drag, startPoint x: 301, startPoint y: 292, endPoint x: 336, endPoint y: 273, distance: 39.1
click at [300, 292] on button "Add to Queue" at bounding box center [293, 298] width 86 height 20
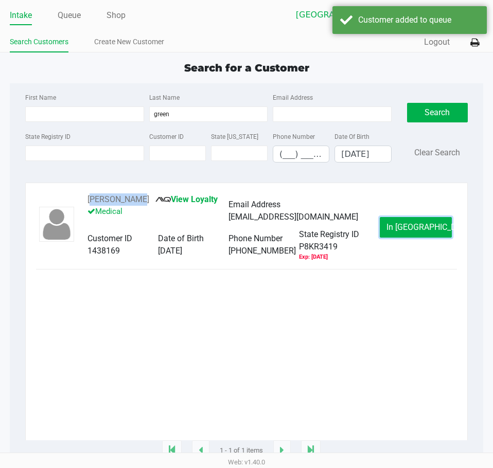
click at [404, 225] on span "In Queue" at bounding box center [429, 227] width 86 height 10
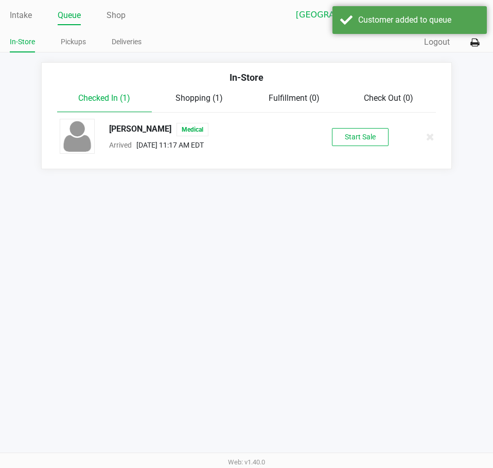
click at [368, 119] on div "DAVID GREEN Medical Arrived Sep 29, 2025 11:17 AM EDT Start Sale" at bounding box center [246, 137] width 389 height 36
click at [364, 133] on button "Start Sale" at bounding box center [360, 137] width 57 height 18
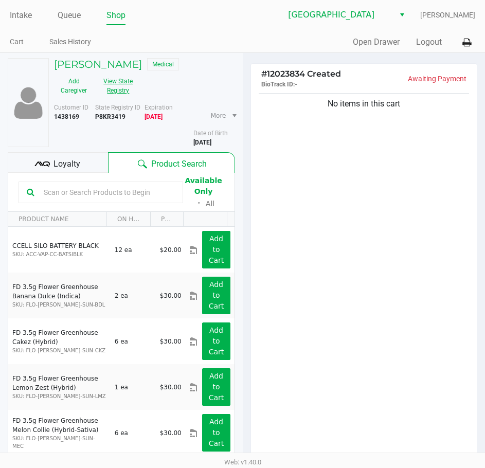
click at [121, 88] on button "View State Registry" at bounding box center [115, 86] width 43 height 26
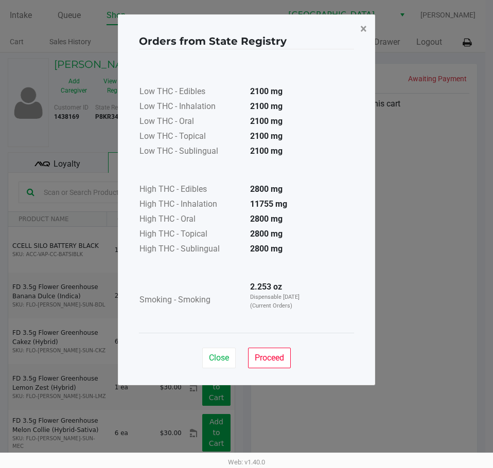
click at [366, 24] on span "×" at bounding box center [363, 29] width 7 height 14
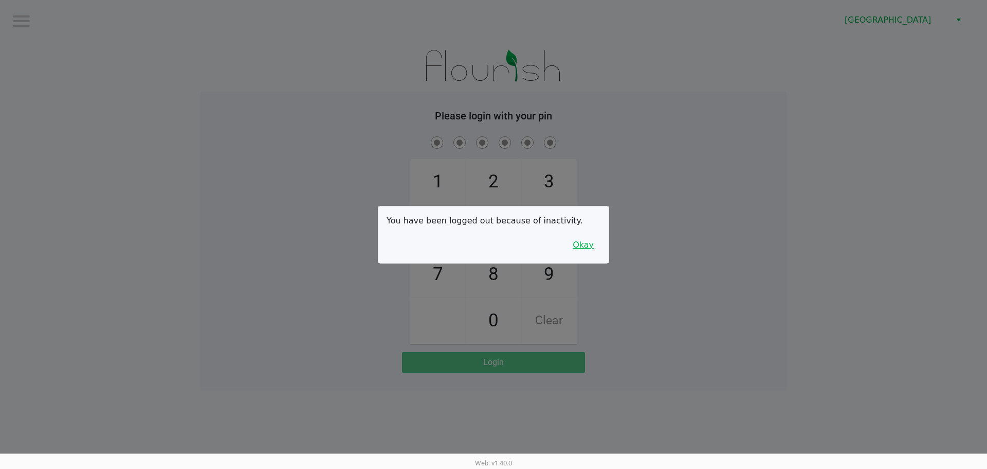
click at [585, 240] on button "Okay" at bounding box center [583, 245] width 34 height 20
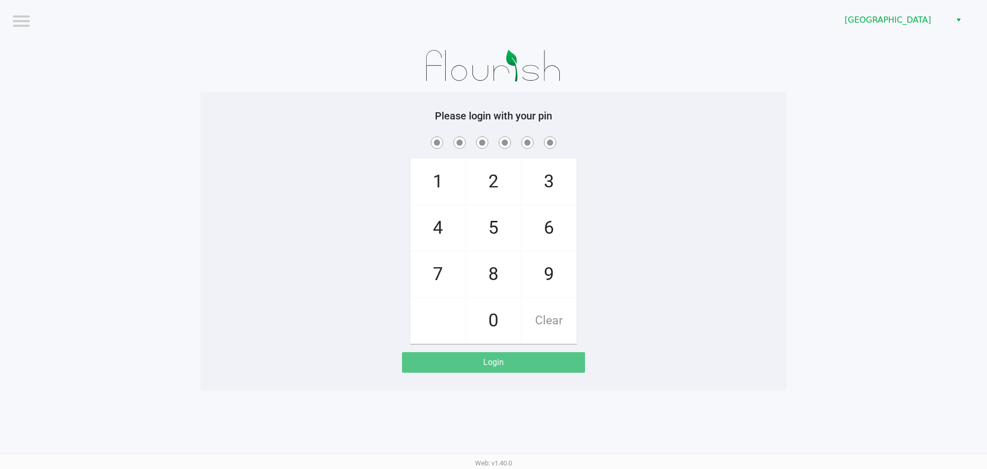
click at [608, 234] on div "1 4 7 2 5 8 0 3 6 9 Clear" at bounding box center [494, 238] width 586 height 209
checkbox input "true"
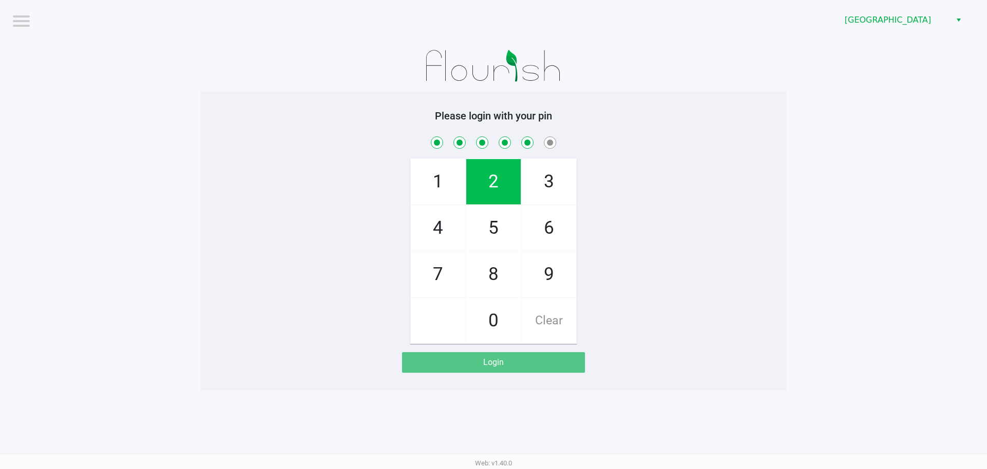
checkbox input "true"
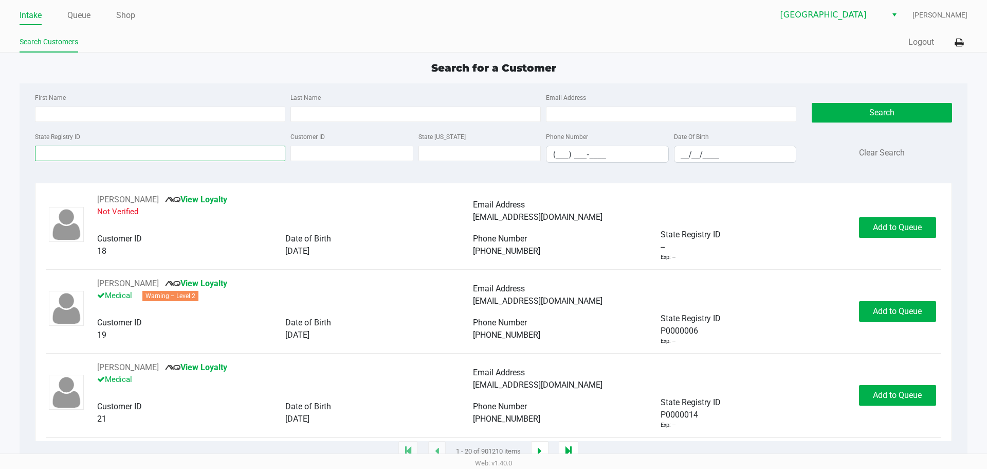
click at [157, 159] on input "State Registry ID" at bounding box center [160, 153] width 250 height 15
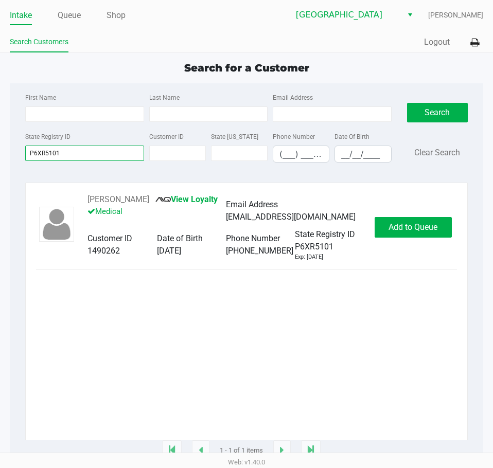
type input "P6XR5101"
drag, startPoint x: 165, startPoint y: 201, endPoint x: 78, endPoint y: 203, distance: 87.5
click at [78, 203] on div "SARAH ROBERTSON View Loyalty Medical Email Address saraharobertson17@gmail.com …" at bounding box center [225, 227] width 297 height 68
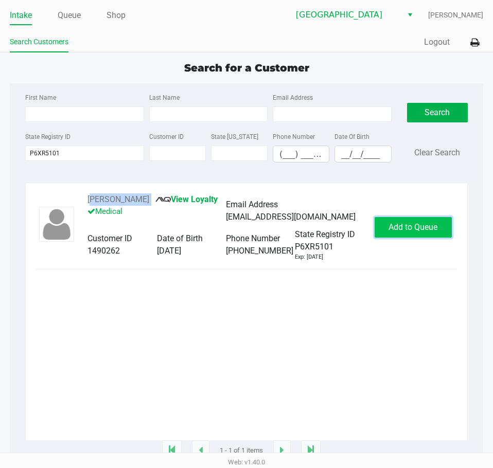
click at [432, 232] on span "Add to Queue" at bounding box center [412, 227] width 49 height 10
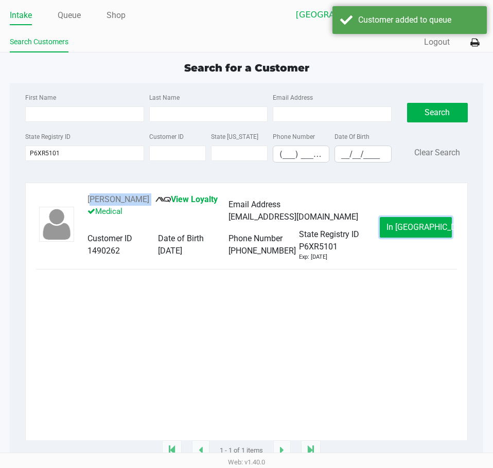
click at [433, 238] on button "In Queue" at bounding box center [416, 227] width 72 height 21
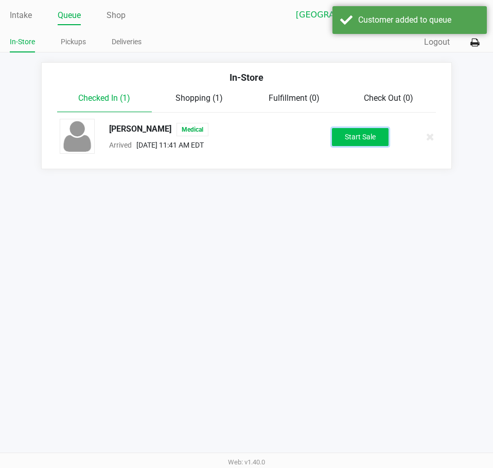
click at [348, 142] on button "Start Sale" at bounding box center [360, 137] width 57 height 18
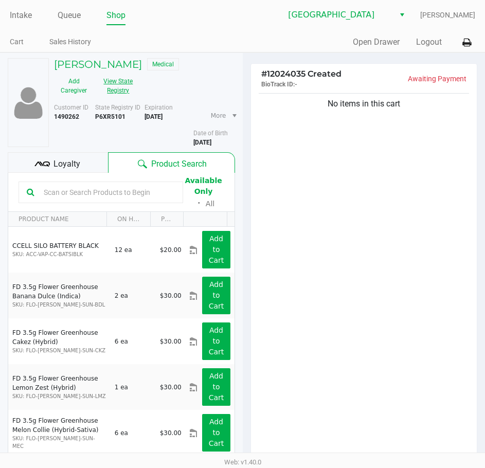
click at [129, 90] on button "View State Registry" at bounding box center [115, 86] width 43 height 26
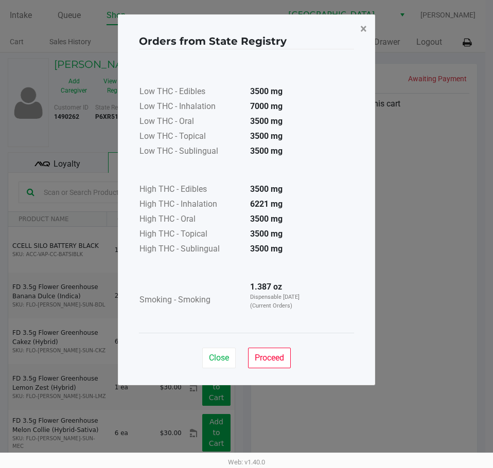
drag, startPoint x: 365, startPoint y: 33, endPoint x: 357, endPoint y: 32, distance: 7.2
click at [365, 33] on span "×" at bounding box center [363, 29] width 7 height 14
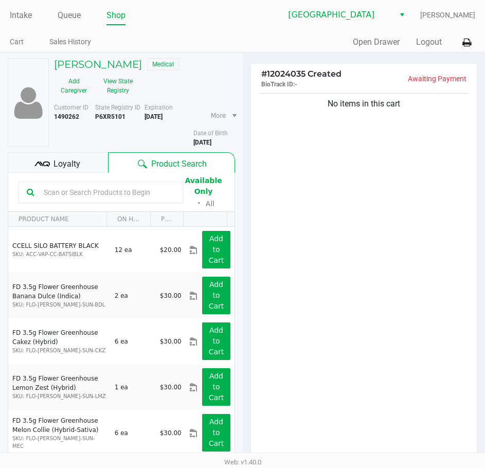
click at [286, 32] on div "Intake Queue Shop Lakeland WC Dustin Johnson Cart Sales History Quick Sale Open…" at bounding box center [242, 26] width 485 height 52
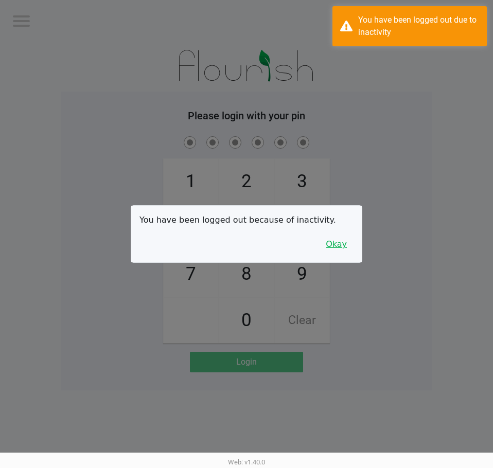
click at [343, 247] on button "Okay" at bounding box center [336, 245] width 34 height 20
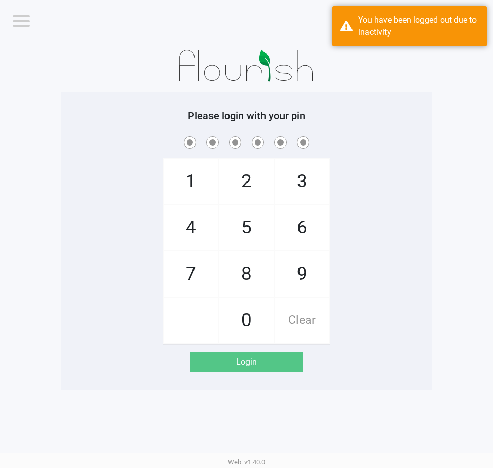
click at [361, 240] on div "1 4 7 2 5 8 0 3 6 9 Clear" at bounding box center [246, 238] width 370 height 209
checkbox input "true"
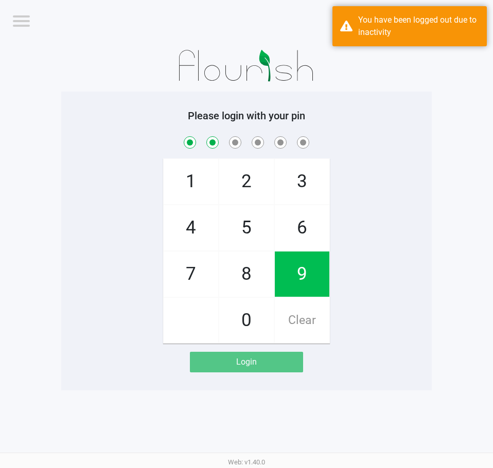
checkbox input "true"
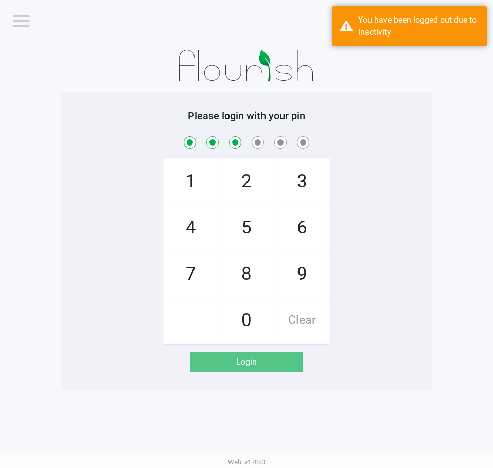
checkbox input "true"
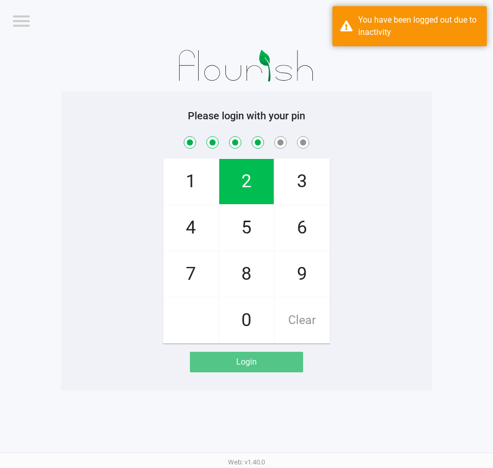
checkbox input "true"
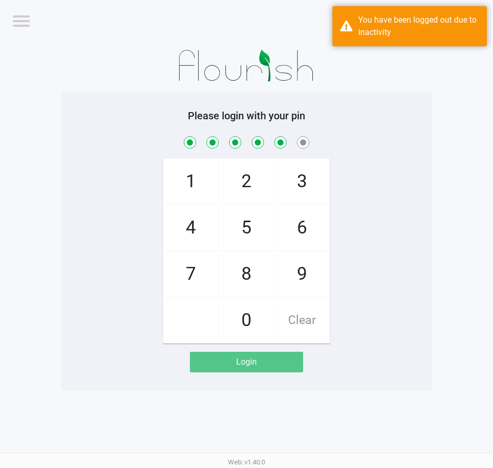
checkbox input "true"
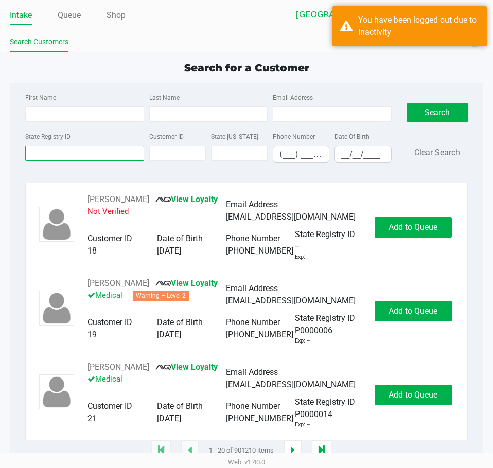
click at [126, 152] on div "State Registry ID" at bounding box center [84, 146] width 123 height 32
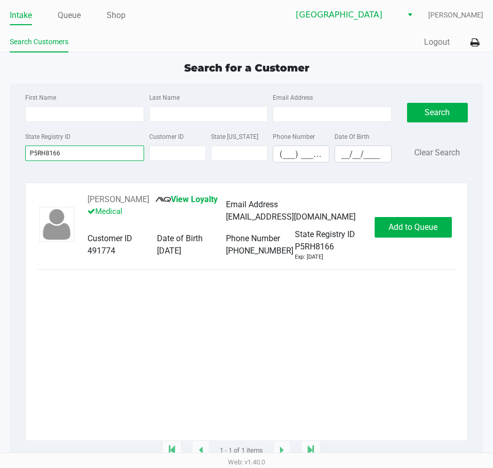
type input "P5RH8166"
drag, startPoint x: 153, startPoint y: 200, endPoint x: 83, endPoint y: 200, distance: 69.9
click at [83, 200] on div "Gianna Delmonte View Loyalty Medical Email Address giannadelmontee@gmail.com Cu…" at bounding box center [225, 227] width 297 height 68
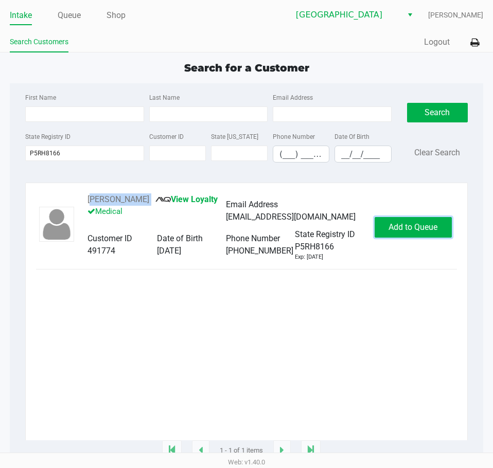
click at [415, 219] on button "Add to Queue" at bounding box center [412, 227] width 77 height 21
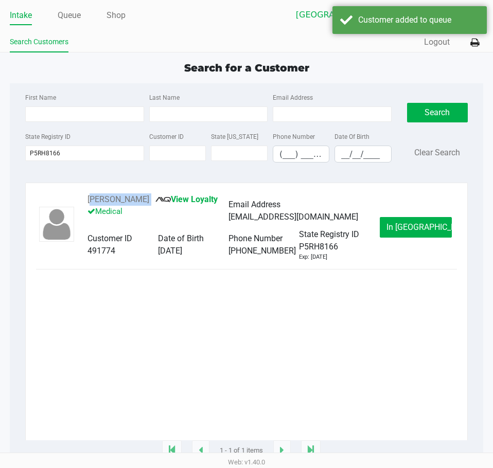
click at [417, 224] on span "In Queue" at bounding box center [429, 227] width 86 height 10
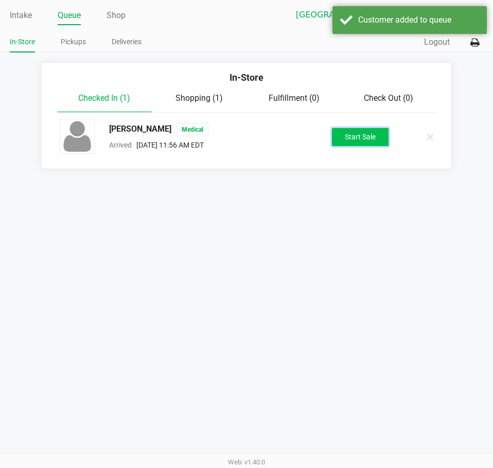
click at [365, 139] on button "Start Sale" at bounding box center [360, 137] width 57 height 18
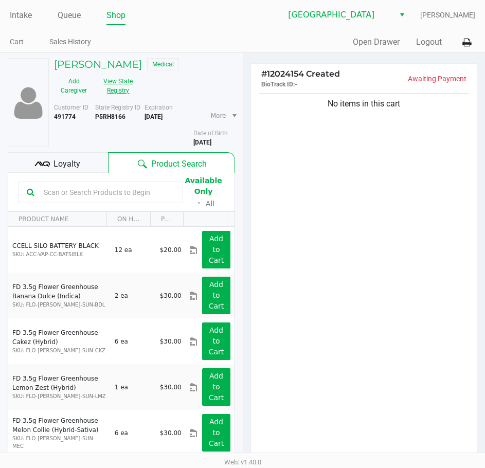
click at [119, 80] on button "View State Registry" at bounding box center [115, 86] width 43 height 26
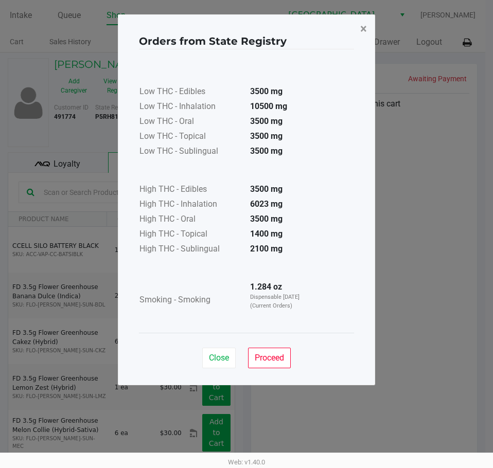
click at [364, 28] on span "×" at bounding box center [363, 29] width 7 height 14
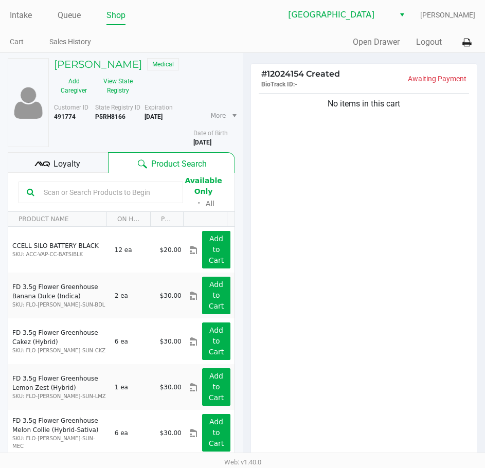
click at [294, 40] on div "Quick Sale Open Drawer Logout" at bounding box center [359, 42] width 233 height 19
drag, startPoint x: 260, startPoint y: 50, endPoint x: 275, endPoint y: 60, distance: 17.8
click at [262, 56] on app-point-of-sale "Intake Queue Shop Lakeland WC Dustin Johnson Cart Sales History Quick Sale Open…" at bounding box center [242, 286] width 485 height 573
click at [205, 35] on ul "Cart Sales History" at bounding box center [126, 42] width 233 height 17
click at [32, 18] on link "Intake" at bounding box center [21, 15] width 22 height 14
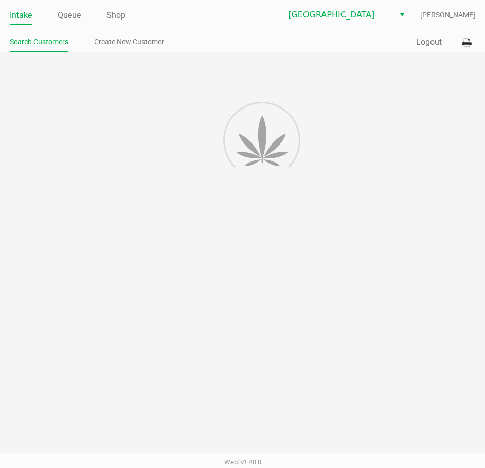
click at [172, 30] on div "Intake Queue Shop Lakeland WC Dustin Johnson Search Customers Create New Custom…" at bounding box center [242, 26] width 485 height 52
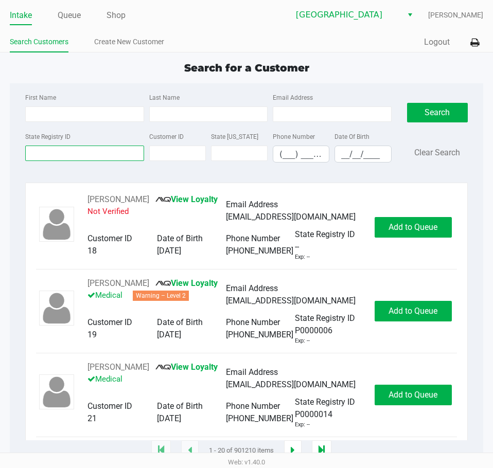
click at [86, 148] on input "State Registry ID" at bounding box center [84, 153] width 118 height 15
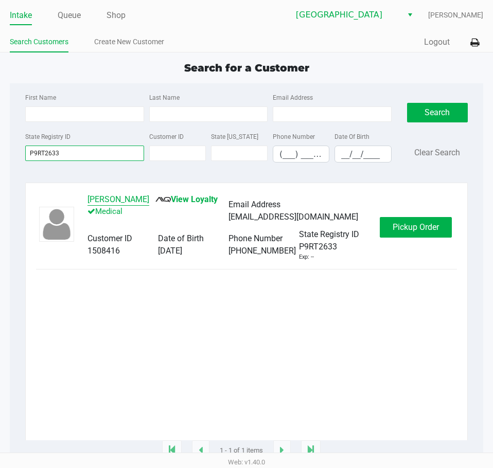
type input "P9RT2633"
drag, startPoint x: 116, startPoint y: 201, endPoint x: 82, endPoint y: 203, distance: 33.5
click at [82, 203] on div "KAYLA BEATTY View Loyalty Medical Email Address kbeatty2587@yahoo.com Customer …" at bounding box center [228, 227] width 302 height 68
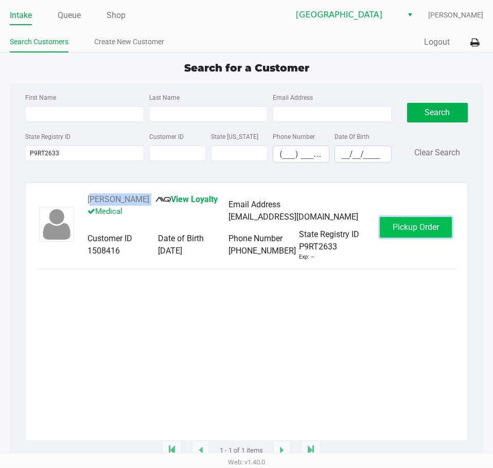
click at [428, 230] on span "Pickup Order" at bounding box center [415, 227] width 46 height 10
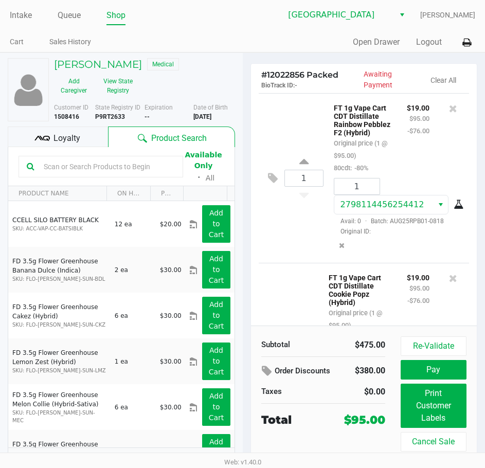
click at [255, 24] on div "Lakeland WC Dustin Johnson" at bounding box center [359, 15] width 233 height 20
click at [264, 29] on div "Intake Queue Shop Lakeland WC Dustin Johnson Cart Sales History Quick Sale Open…" at bounding box center [242, 26] width 485 height 52
click at [265, 32] on div "Intake Queue Shop Lakeland WC Dustin Johnson Cart Sales History Quick Sale Open…" at bounding box center [242, 26] width 485 height 52
click at [10, 16] on link "Intake" at bounding box center [21, 15] width 22 height 14
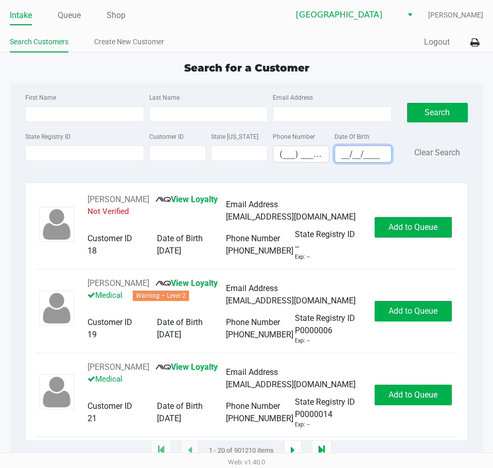
click at [346, 157] on input "__/__/____" at bounding box center [363, 154] width 56 height 16
type input "06/18/1984"
click at [245, 115] on input "Last Name" at bounding box center [208, 113] width 118 height 15
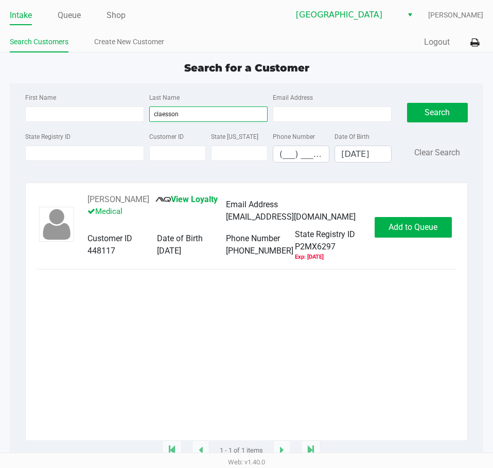
type input "claesson"
drag, startPoint x: 154, startPoint y: 195, endPoint x: 83, endPoint y: 200, distance: 71.6
click at [83, 200] on div "KYLE CLAESSON View Loyalty Medical Email Address kylec003@gmail.com Customer ID…" at bounding box center [225, 227] width 297 height 68
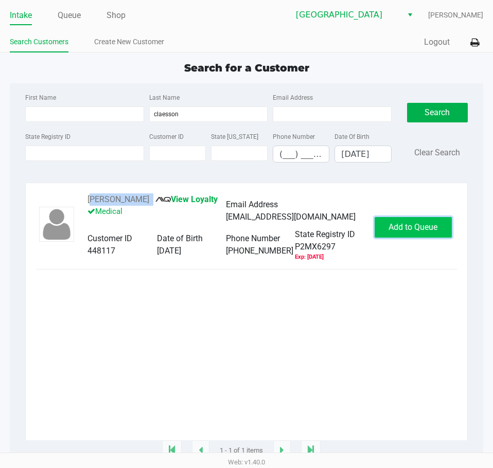
click at [426, 221] on button "Add to Queue" at bounding box center [412, 227] width 77 height 21
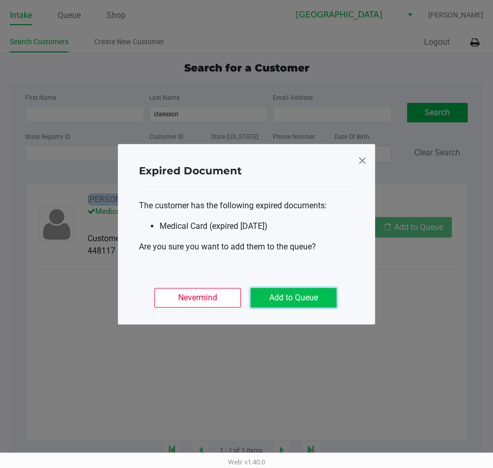
click at [303, 290] on button "Add to Queue" at bounding box center [293, 298] width 86 height 20
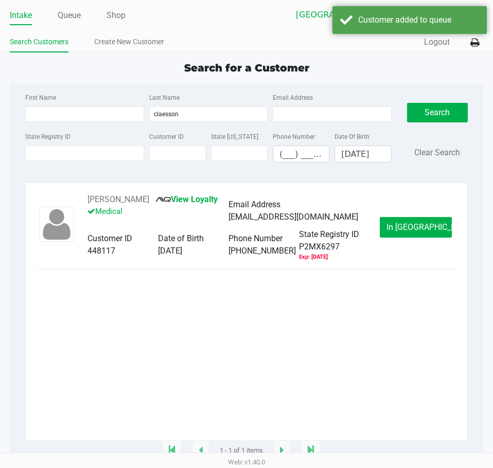
click at [437, 248] on div "KYLE CLAESSON View Loyalty Medical Email Address kylec003@gmail.com Customer ID…" at bounding box center [246, 227] width 421 height 68
click at [409, 222] on button "In Queue" at bounding box center [416, 227] width 72 height 21
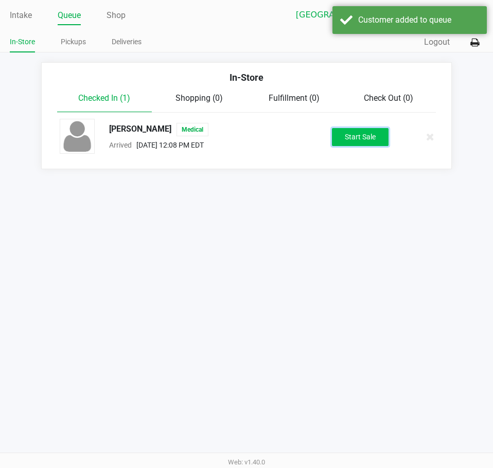
click at [346, 140] on button "Start Sale" at bounding box center [360, 137] width 57 height 18
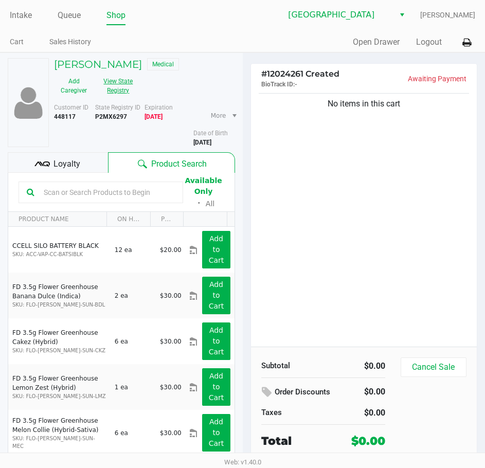
click at [120, 87] on button "View State Registry" at bounding box center [115, 86] width 43 height 26
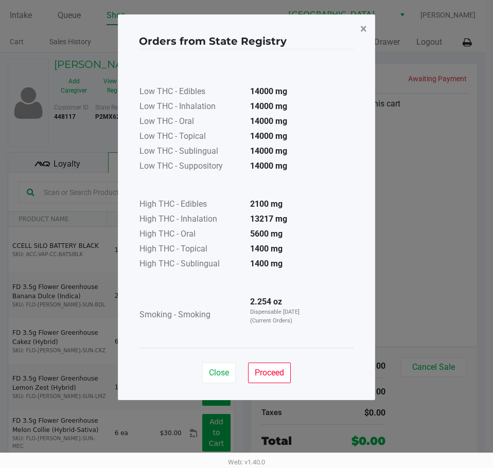
click at [358, 29] on button "×" at bounding box center [363, 28] width 23 height 29
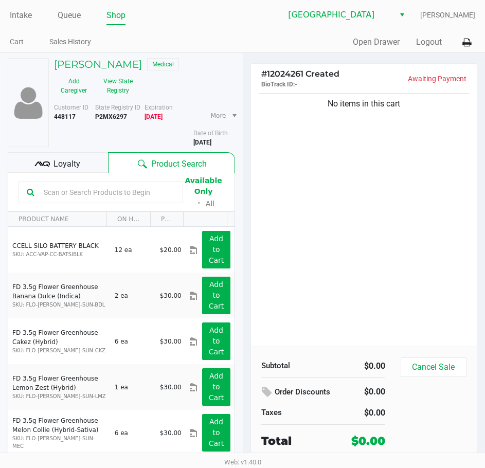
click at [220, 45] on ul "Cart Sales History" at bounding box center [126, 42] width 233 height 17
click at [27, 20] on link "Intake" at bounding box center [21, 15] width 22 height 14
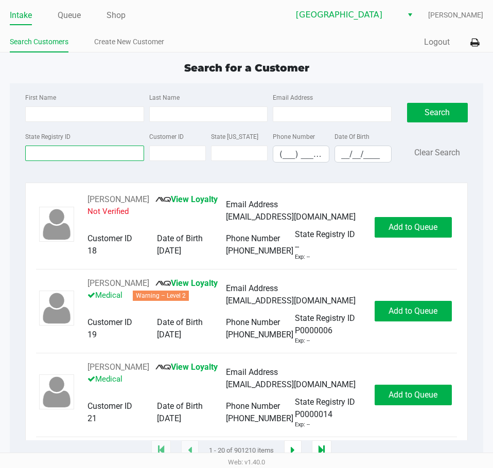
click at [91, 155] on input "State Registry ID" at bounding box center [84, 153] width 118 height 15
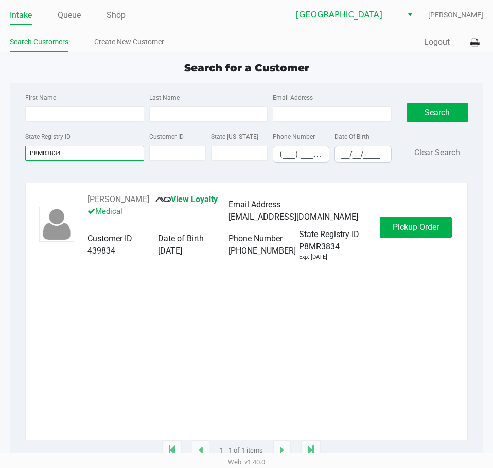
type input "P8MR3834"
drag, startPoint x: 133, startPoint y: 199, endPoint x: 78, endPoint y: 199, distance: 55.0
click at [75, 200] on div "Rafaela Ellis View Loyalty Medical Email Address rafiwrite@yahoo.com Customer I…" at bounding box center [246, 227] width 421 height 68
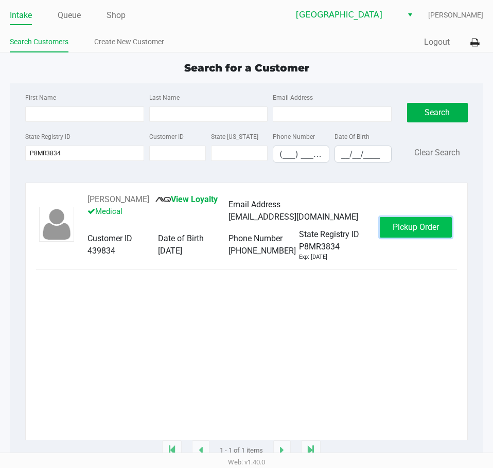
click at [424, 226] on span "Pickup Order" at bounding box center [415, 227] width 46 height 10
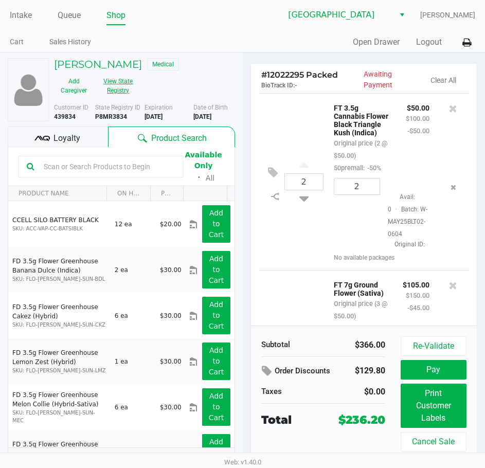
click at [128, 86] on button "View State Registry" at bounding box center [115, 86] width 43 height 26
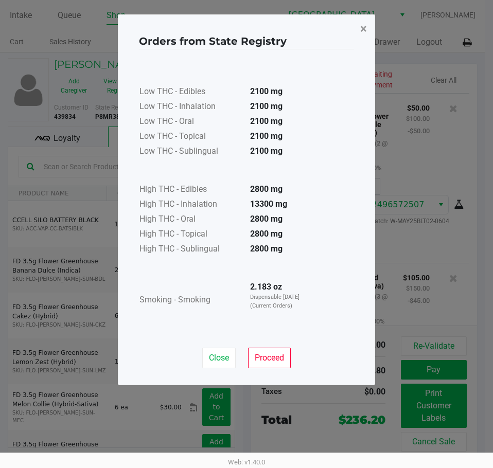
click at [361, 35] on span "×" at bounding box center [363, 29] width 7 height 14
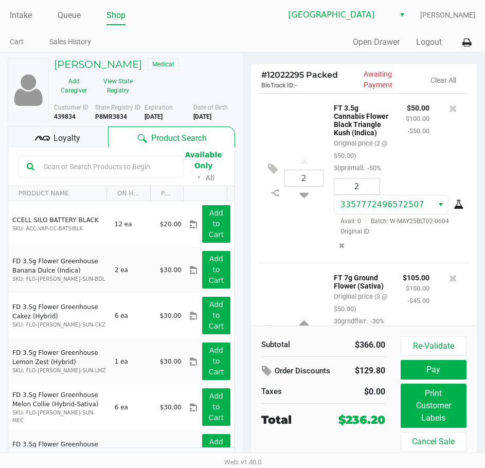
click at [299, 38] on div "Quick Sale Open Drawer Logout" at bounding box center [359, 42] width 233 height 19
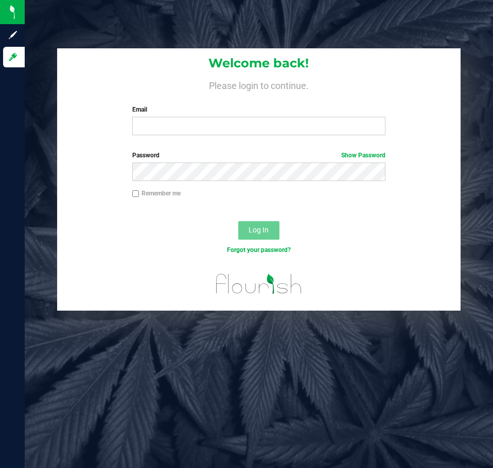
type input "dujohnson@liveparallel.com"
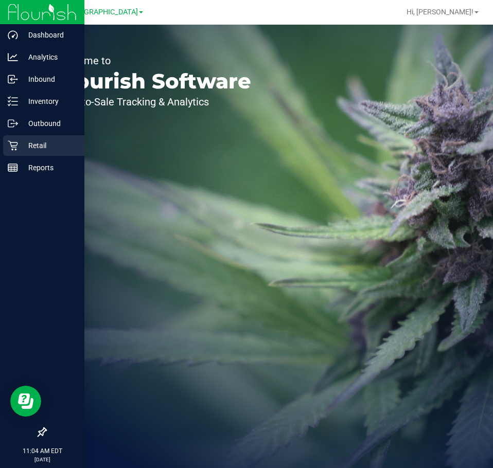
click at [36, 142] on p "Retail" at bounding box center [49, 145] width 62 height 12
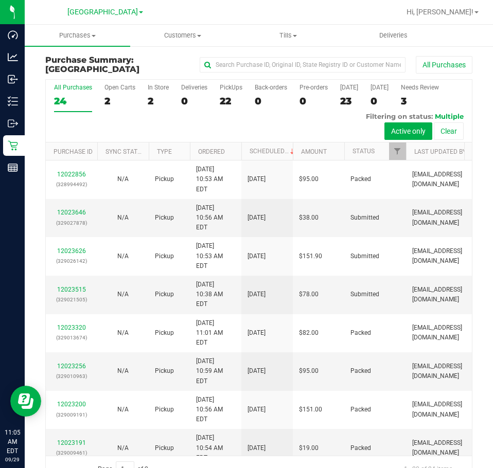
click at [291, 6] on div at bounding box center [291, 12] width 215 height 20
click at [175, 11] on div "Lakeland WC" at bounding box center [105, 12] width 150 height 16
click at [239, 11] on div at bounding box center [291, 12] width 215 height 20
click at [400, 15] on div at bounding box center [291, 12] width 215 height 20
click at [360, 15] on div at bounding box center [291, 12] width 215 height 20
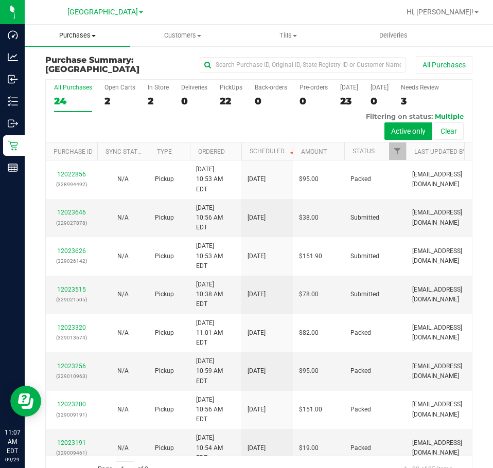
click at [64, 37] on span "Purchases" at bounding box center [77, 35] width 105 height 9
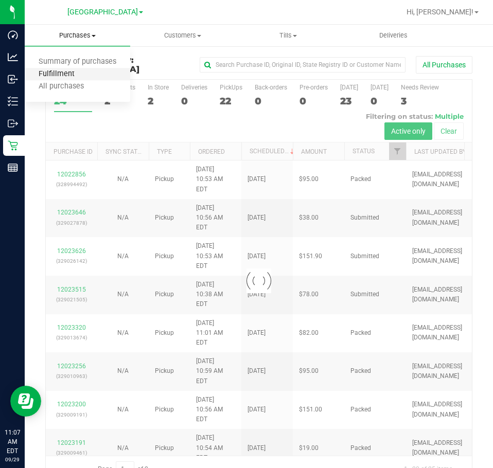
click at [78, 70] on span "Fulfillment" at bounding box center [57, 74] width 64 height 9
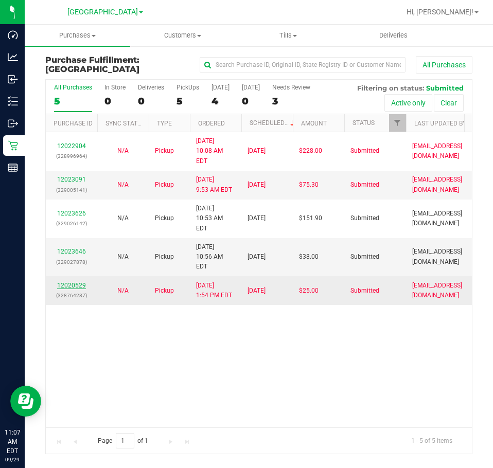
click at [73, 282] on link "12020529" at bounding box center [71, 285] width 29 height 7
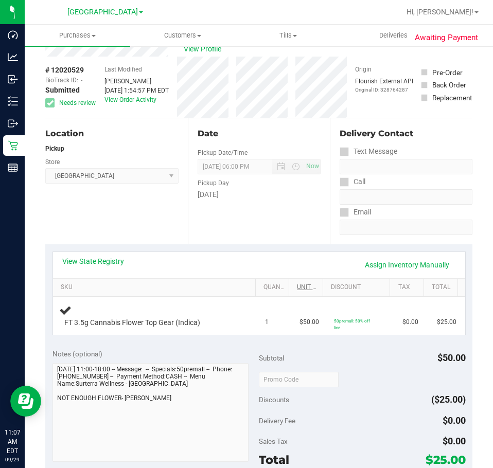
scroll to position [51, 0]
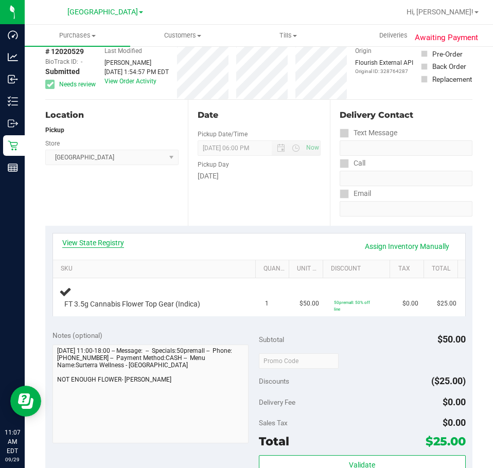
click at [107, 244] on link "View State Registry" at bounding box center [93, 243] width 62 height 10
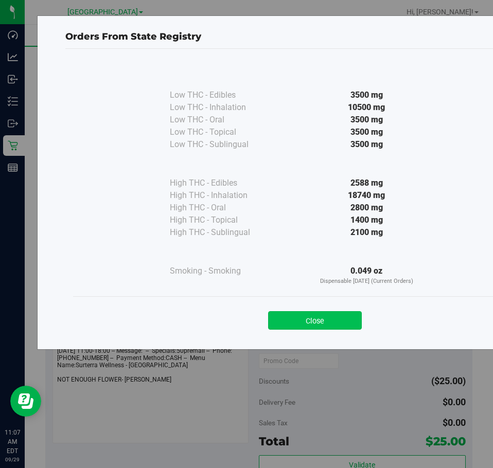
click at [297, 324] on button "Close" at bounding box center [315, 320] width 94 height 19
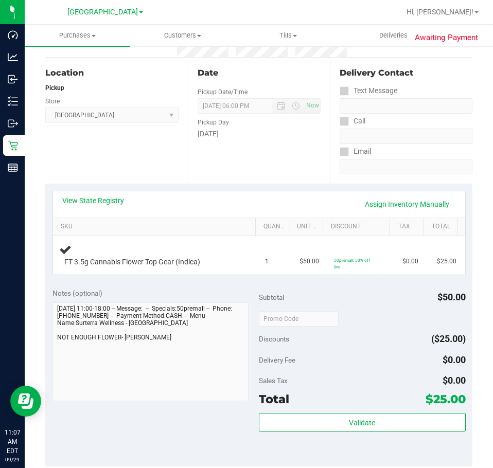
scroll to position [103, 0]
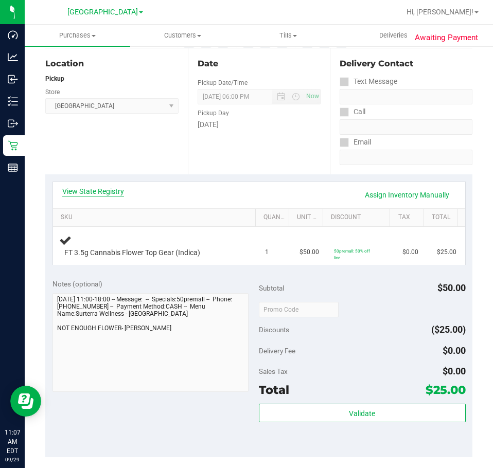
click at [117, 193] on link "View State Registry" at bounding box center [93, 191] width 62 height 10
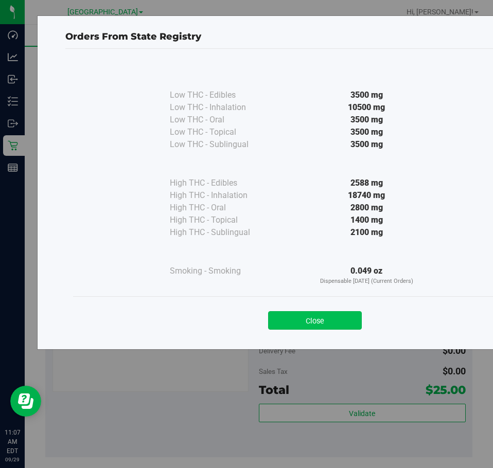
click at [334, 315] on button "Close" at bounding box center [315, 320] width 94 height 19
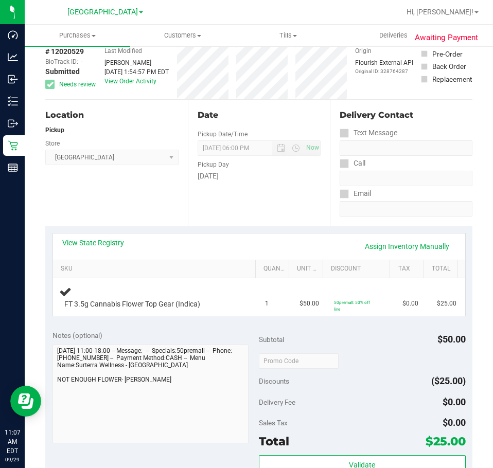
scroll to position [0, 0]
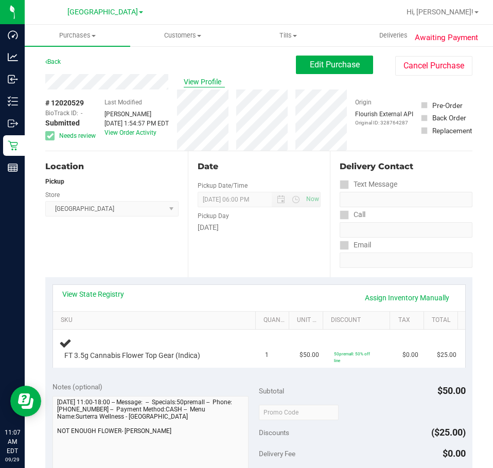
click at [211, 78] on span "View Profile" at bounding box center [204, 82] width 41 height 11
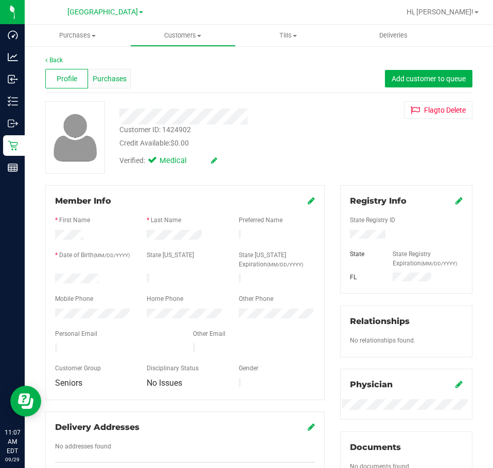
click at [114, 76] on span "Purchases" at bounding box center [110, 79] width 34 height 11
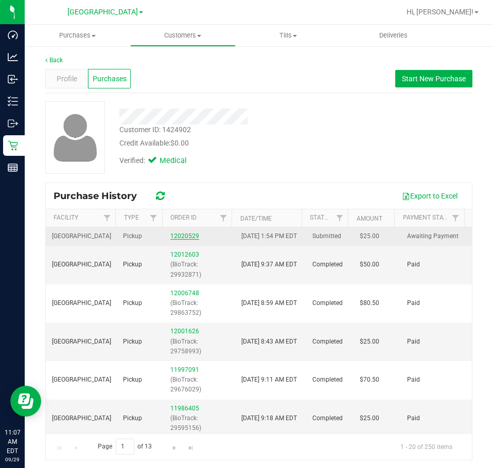
click at [176, 240] on link "12020529" at bounding box center [184, 235] width 29 height 7
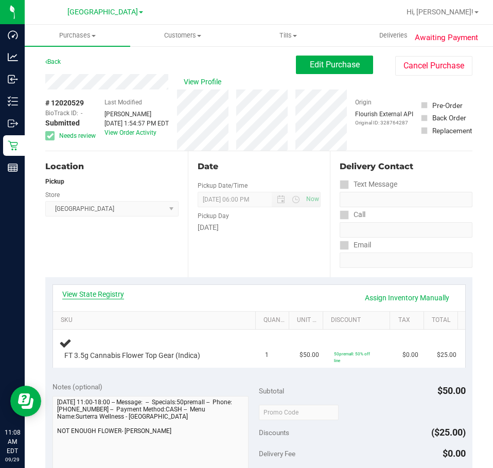
click at [101, 297] on link "View State Registry" at bounding box center [93, 294] width 62 height 10
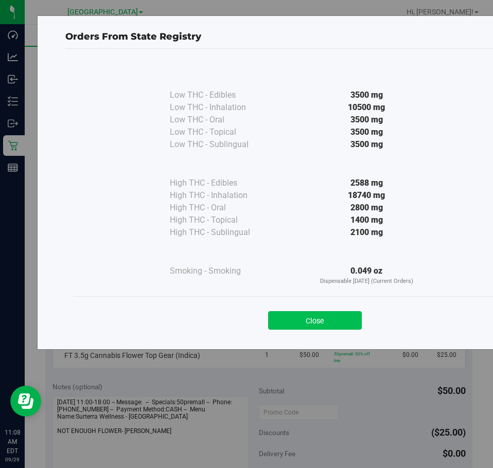
click at [328, 313] on button "Close" at bounding box center [315, 320] width 94 height 19
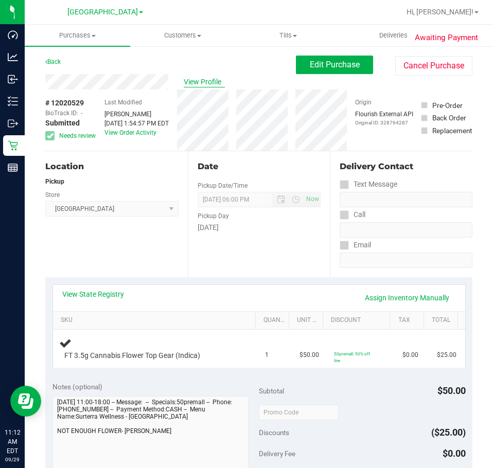
click at [207, 82] on span "View Profile" at bounding box center [204, 82] width 41 height 11
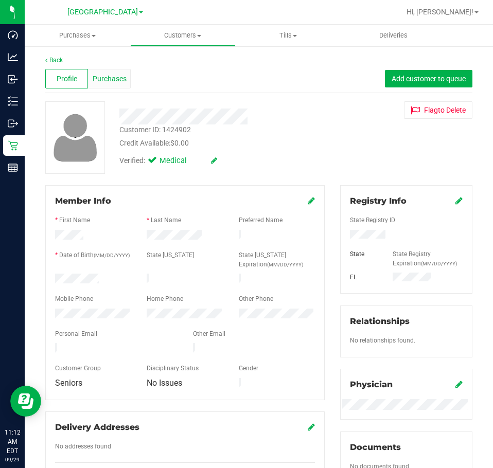
click at [120, 78] on span "Purchases" at bounding box center [110, 79] width 34 height 11
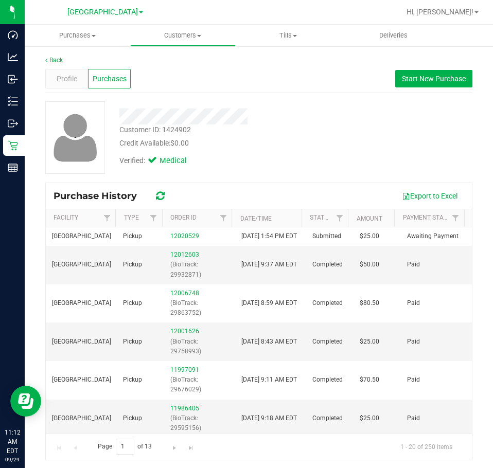
click at [177, 129] on div "Customer ID: 1424902" at bounding box center [154, 129] width 71 height 11
copy div "1424902"
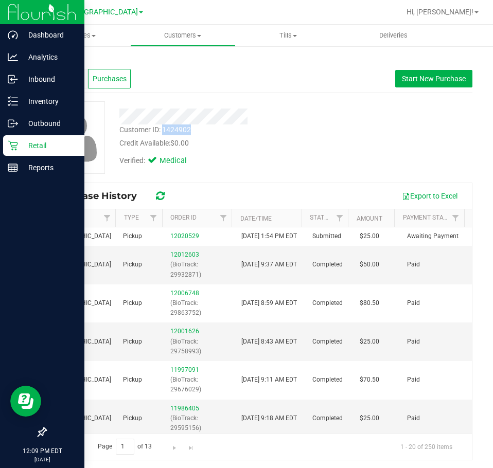
scroll to position [154, 0]
